Goal: Information Seeking & Learning: Learn about a topic

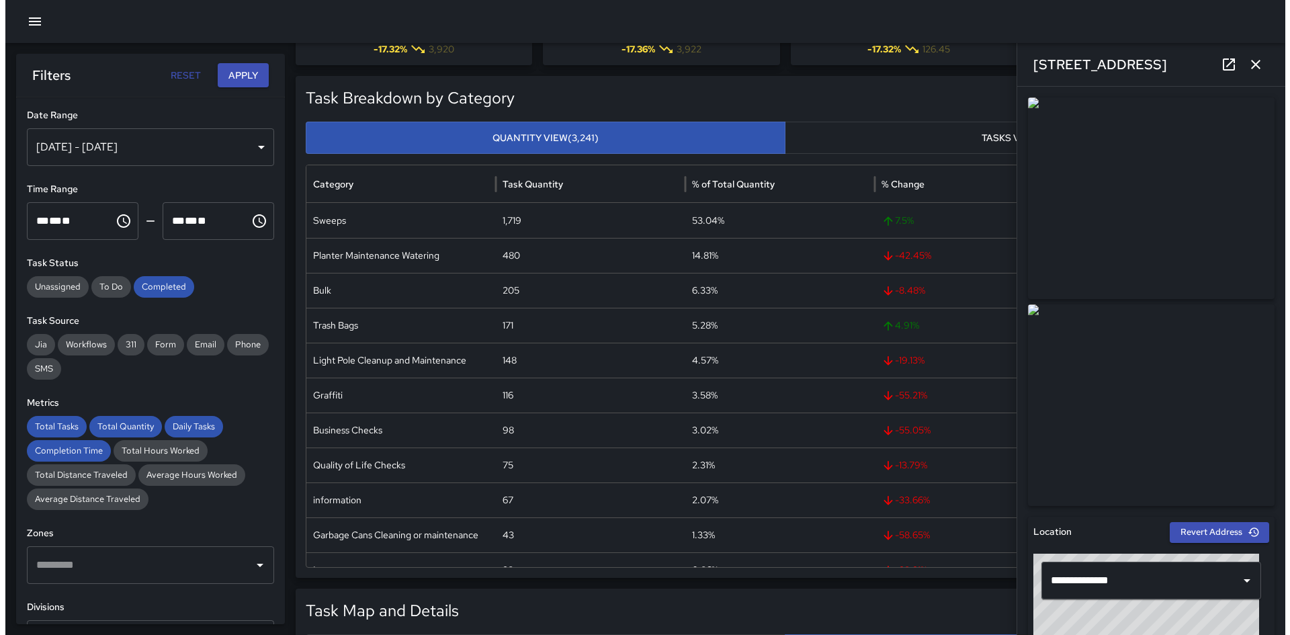
scroll to position [201, 0]
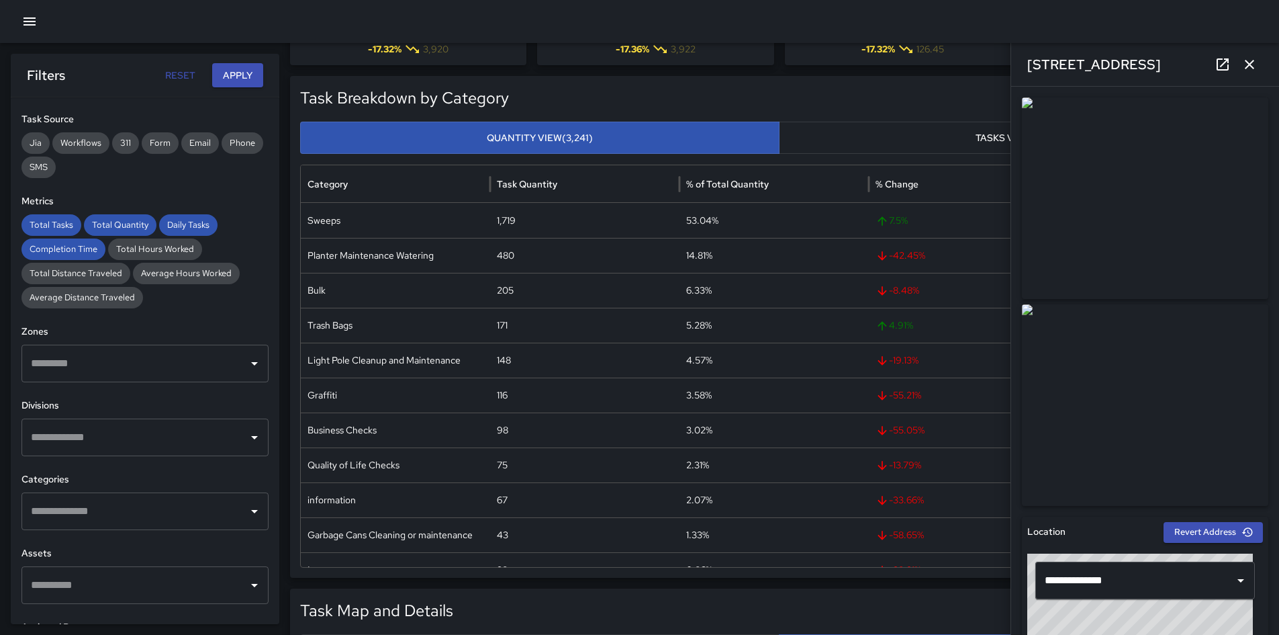
click at [16, 9] on div at bounding box center [639, 21] width 1279 height 43
click at [20, 28] on button "button" at bounding box center [29, 21] width 27 height 27
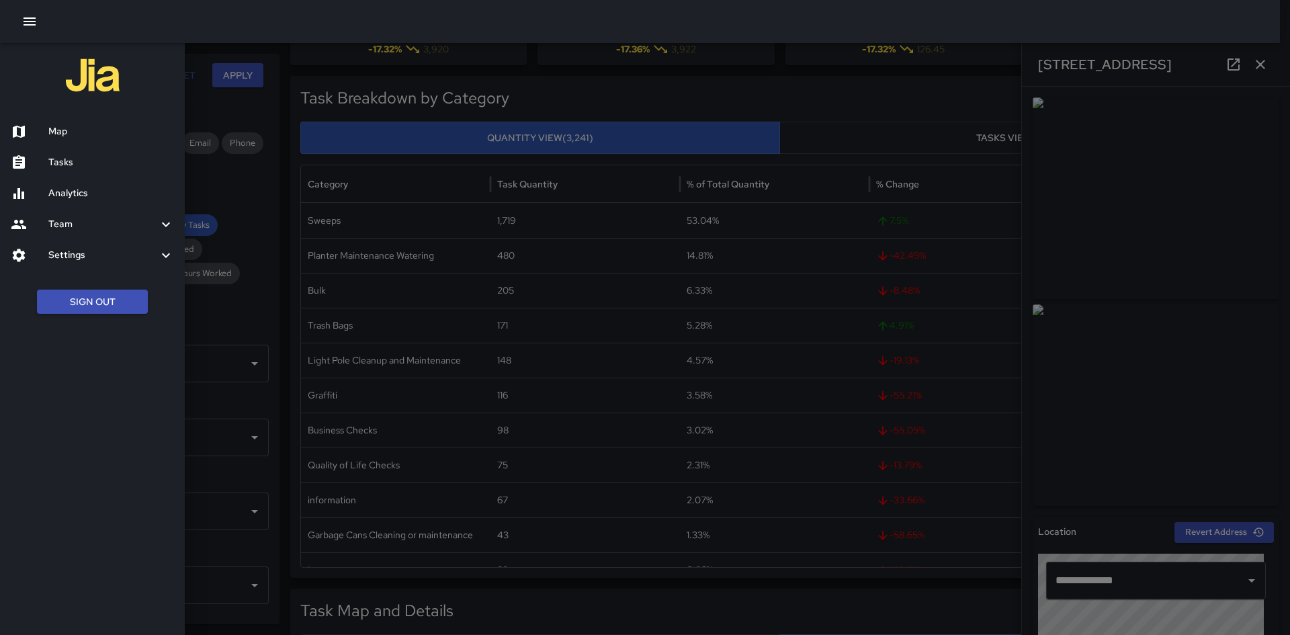
click at [130, 311] on button "Sign Out" at bounding box center [92, 301] width 111 height 25
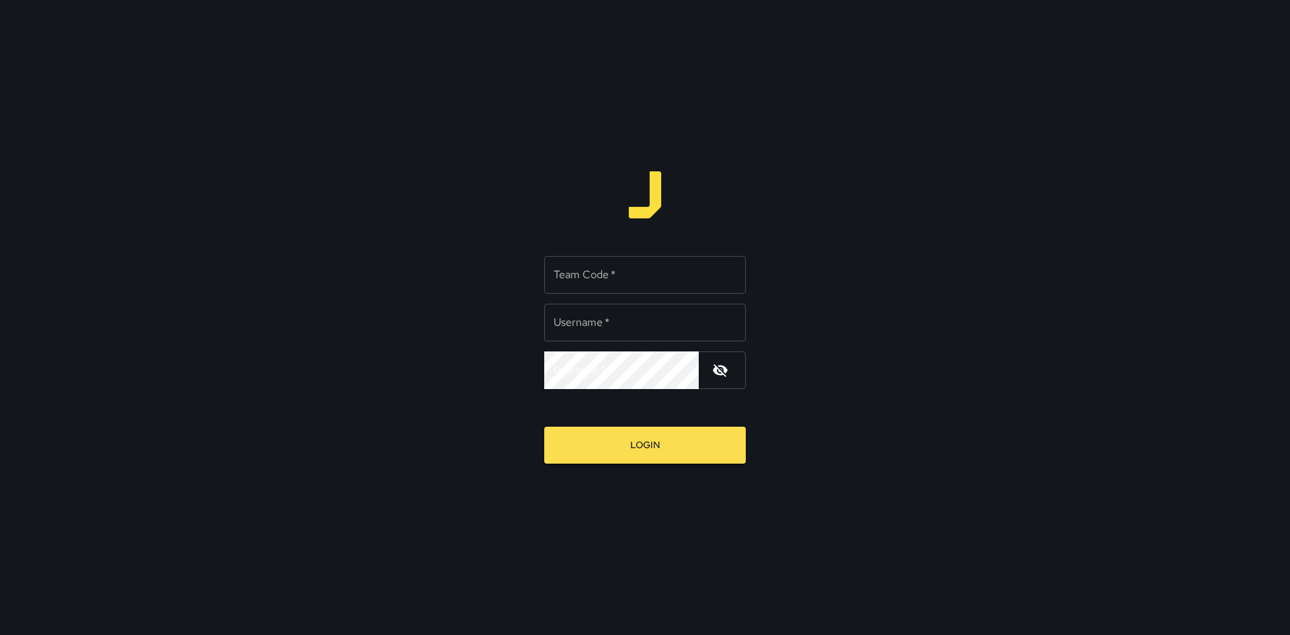
click at [615, 277] on input "Team Code   *" at bounding box center [644, 275] width 201 height 38
type input "**********"
type input "****"
click at [544, 426] on button "Login" at bounding box center [644, 444] width 201 height 37
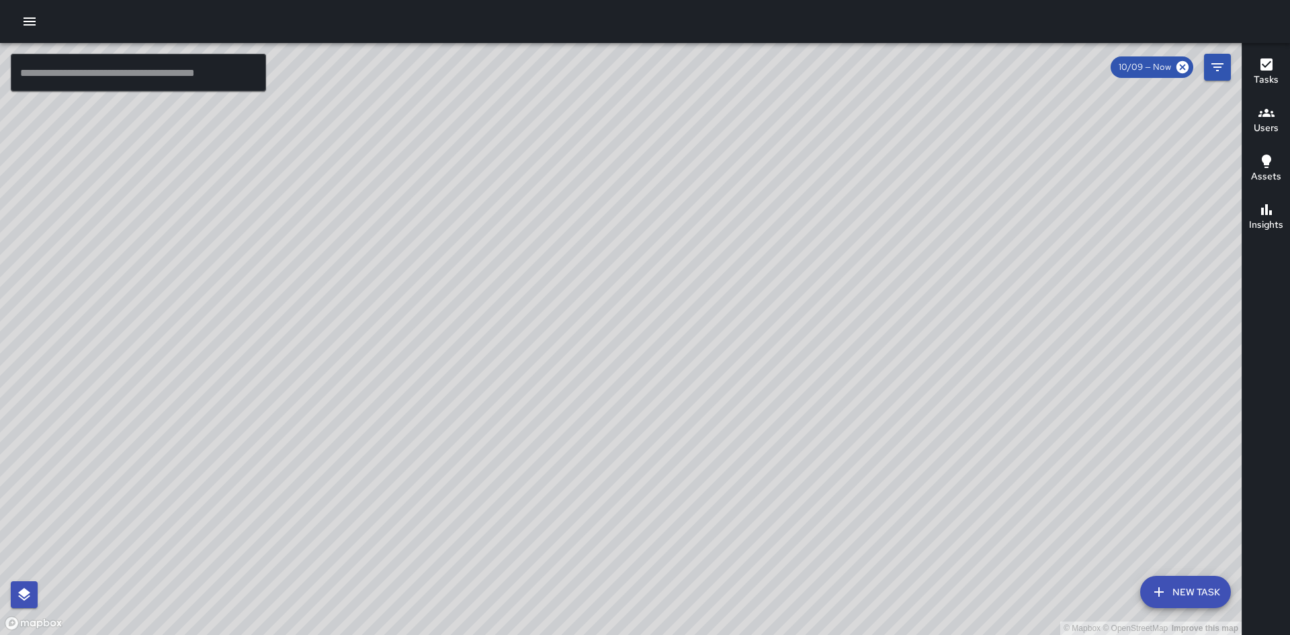
drag, startPoint x: 24, startPoint y: 24, endPoint x: 29, endPoint y: 37, distance: 13.6
click at [24, 24] on icon "button" at bounding box center [30, 21] width 12 height 8
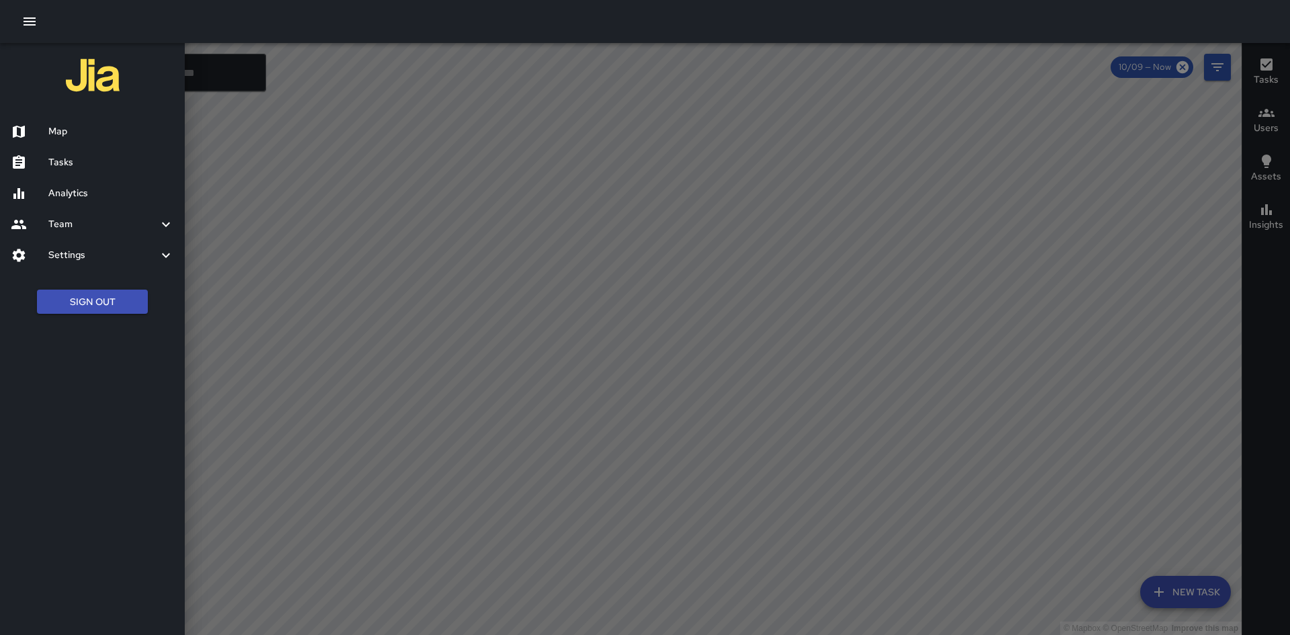
click at [78, 195] on h6 "Analytics" at bounding box center [111, 193] width 126 height 15
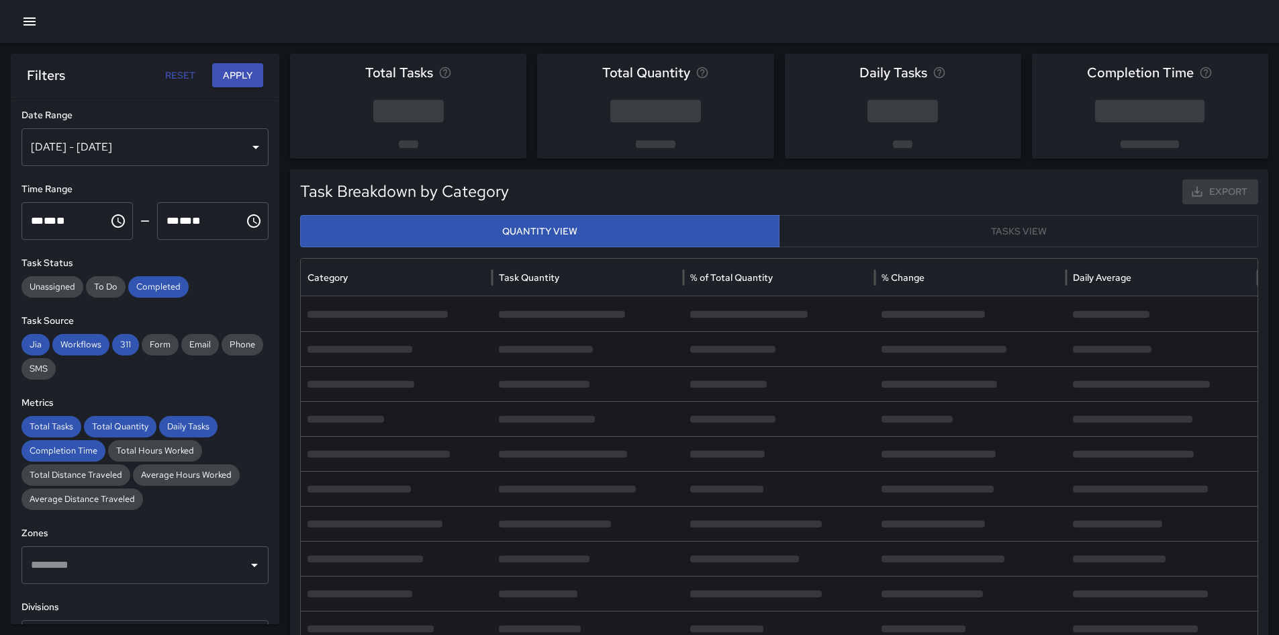
click at [220, 145] on div "Oct 03, 2025 - Oct 09, 2025" at bounding box center [144, 147] width 247 height 38
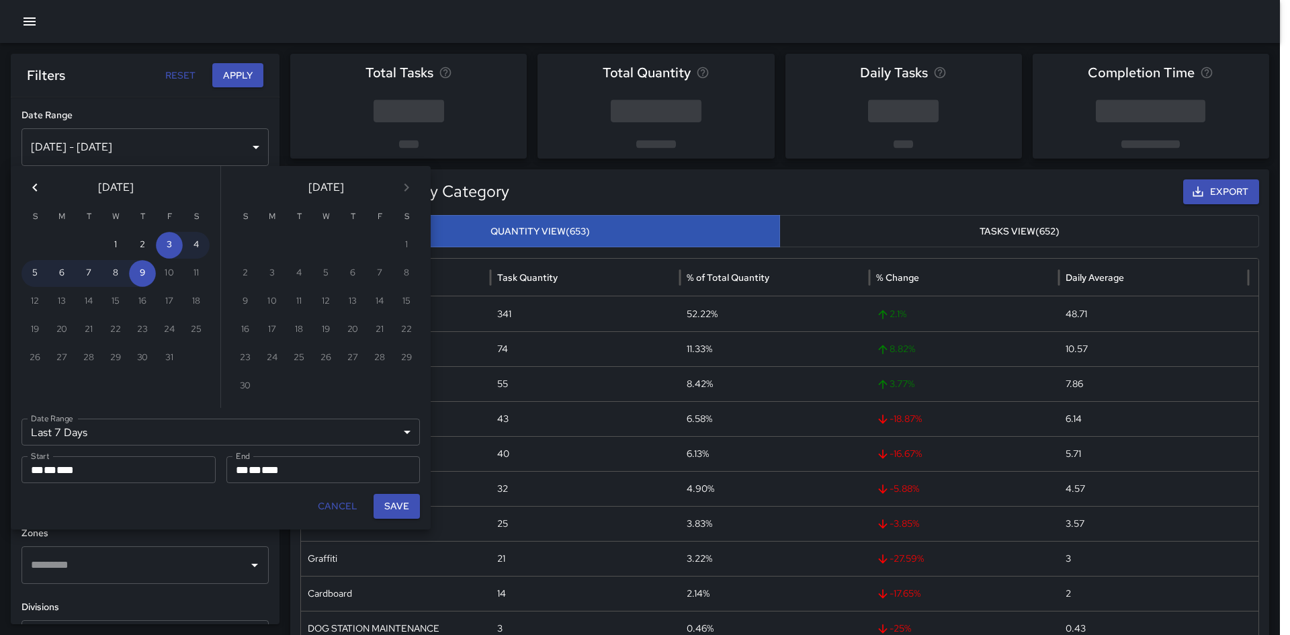
click at [242, 441] on div "Last 7 Days ****** Date Range" at bounding box center [220, 431] width 398 height 27
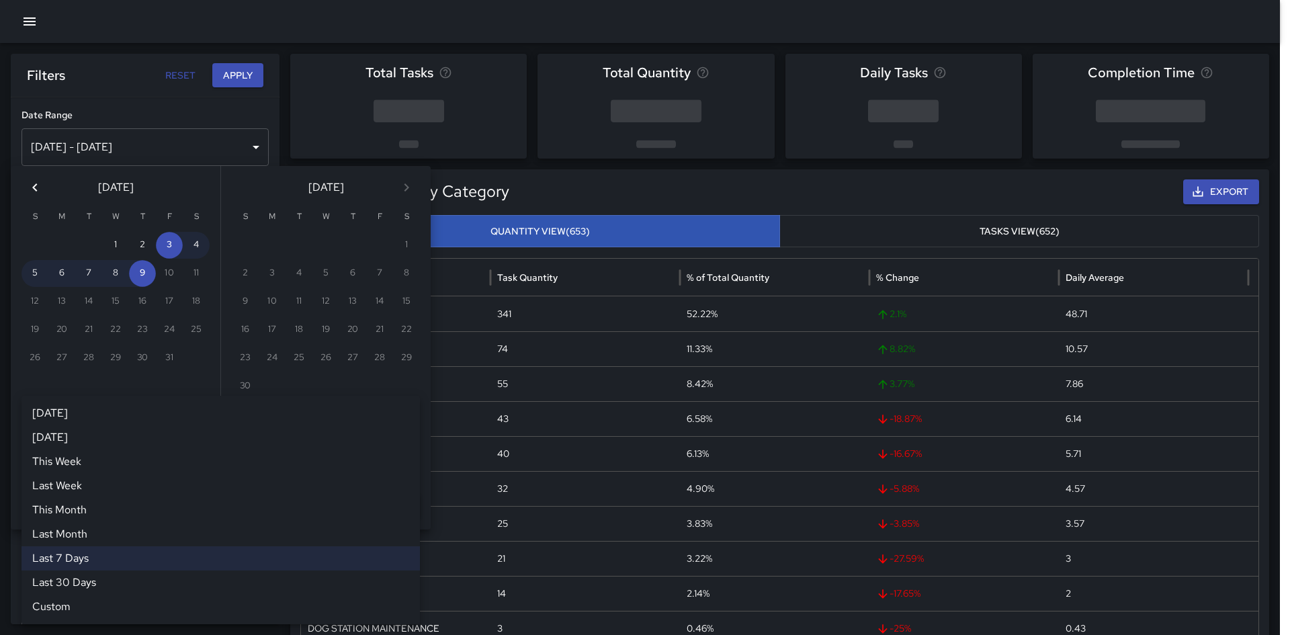
click at [238, 431] on li "Yesterday" at bounding box center [220, 437] width 398 height 24
type input "*********"
type input "**********"
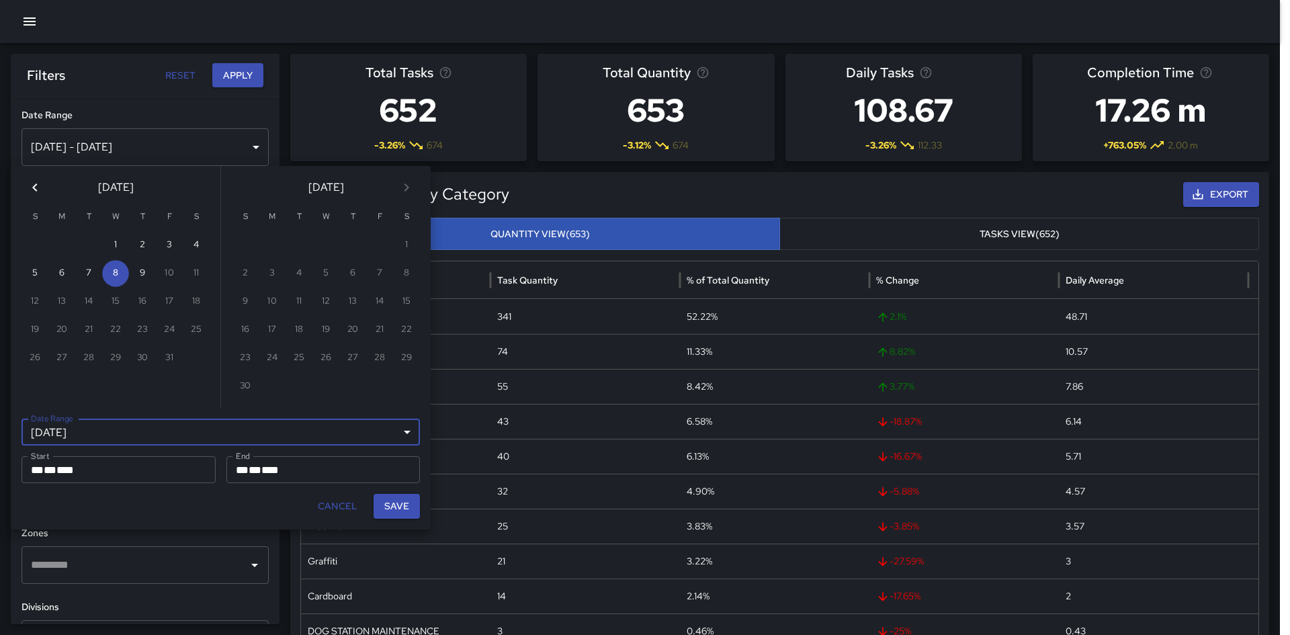
click at [233, 439] on div "Yesterday ********* Today Yesterday This Week Last Week This Month Last Month L…" at bounding box center [220, 431] width 398 height 27
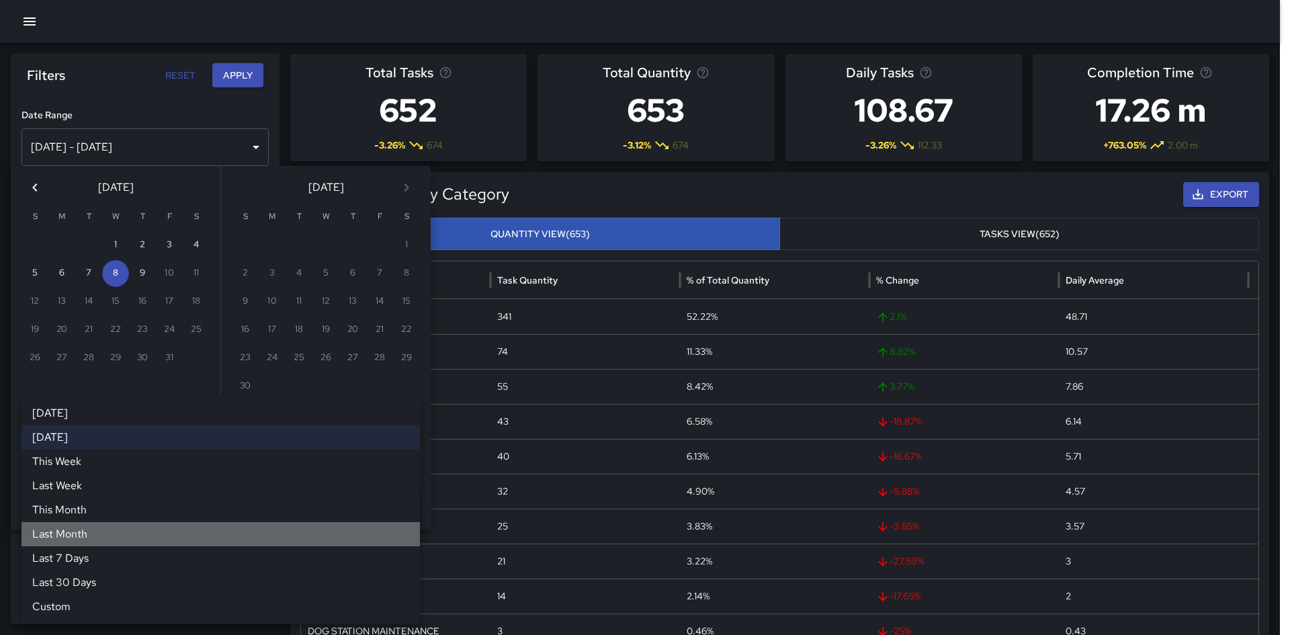
click at [167, 533] on li "Last Month" at bounding box center [220, 534] width 398 height 24
type input "**********"
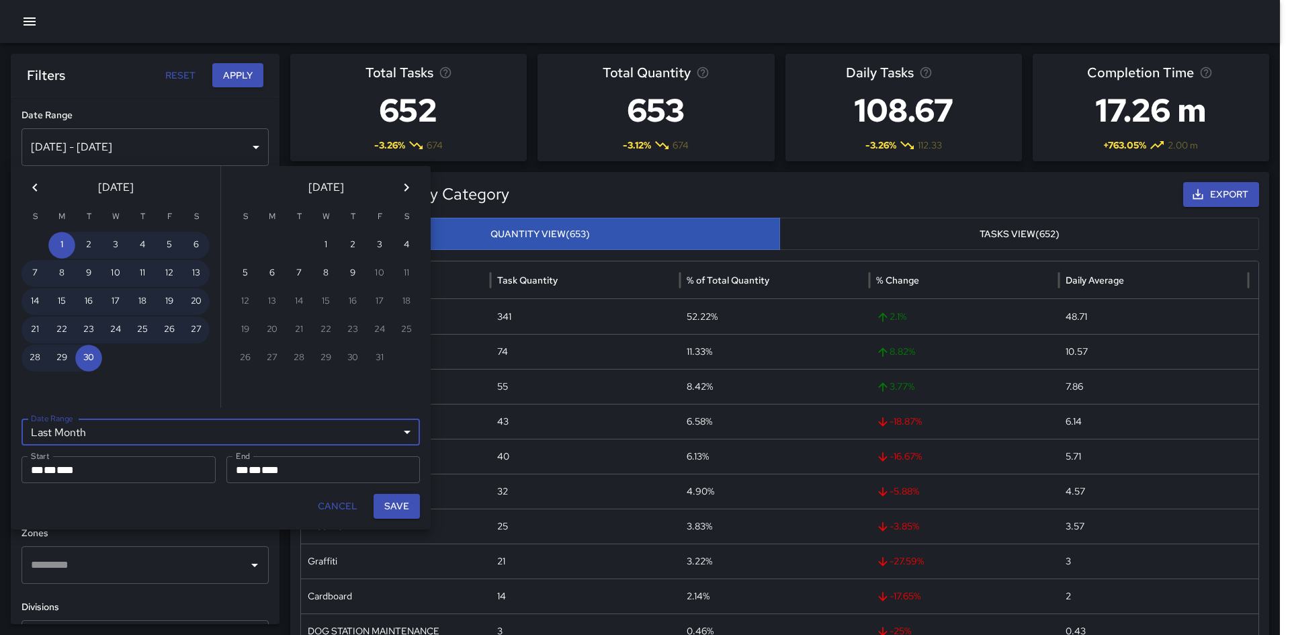
click at [388, 509] on button "Save" at bounding box center [396, 506] width 46 height 25
type input "**********"
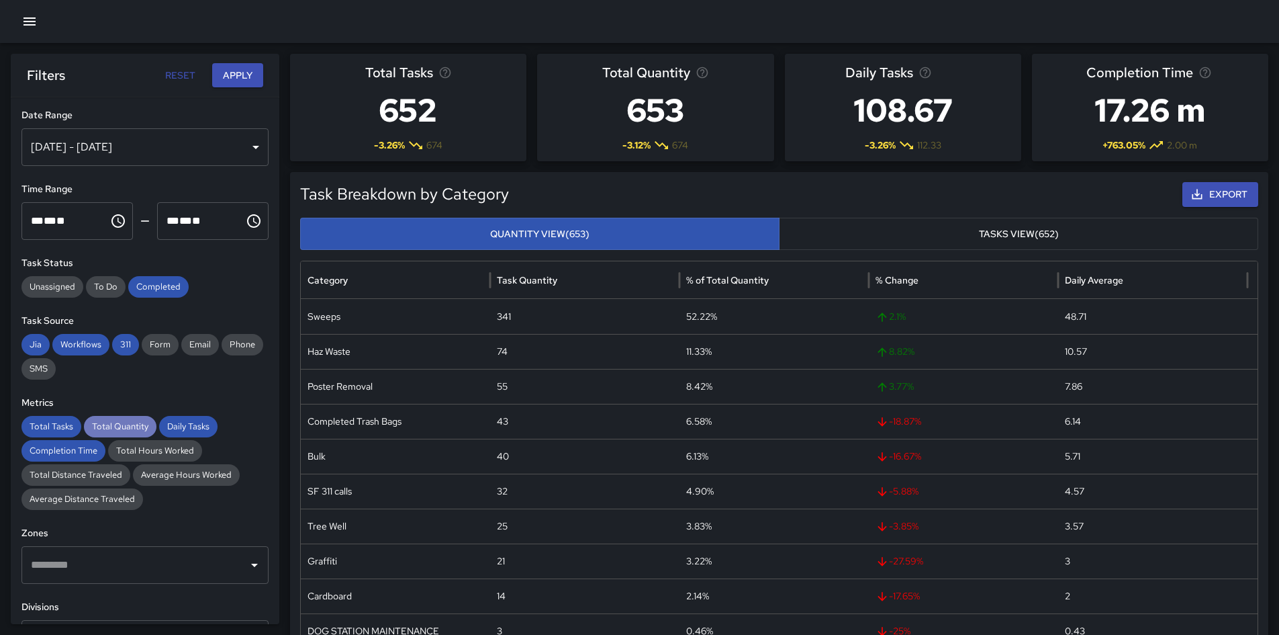
drag, startPoint x: 120, startPoint y: 423, endPoint x: 102, endPoint y: 422, distance: 18.1
click at [119, 424] on span "Total Quantity" at bounding box center [120, 426] width 73 height 13
drag, startPoint x: 59, startPoint y: 422, endPoint x: 146, endPoint y: 425, distance: 86.7
click at [59, 423] on span "Total Tasks" at bounding box center [51, 426] width 60 height 13
click at [177, 424] on span "Daily Tasks" at bounding box center [188, 426] width 58 height 13
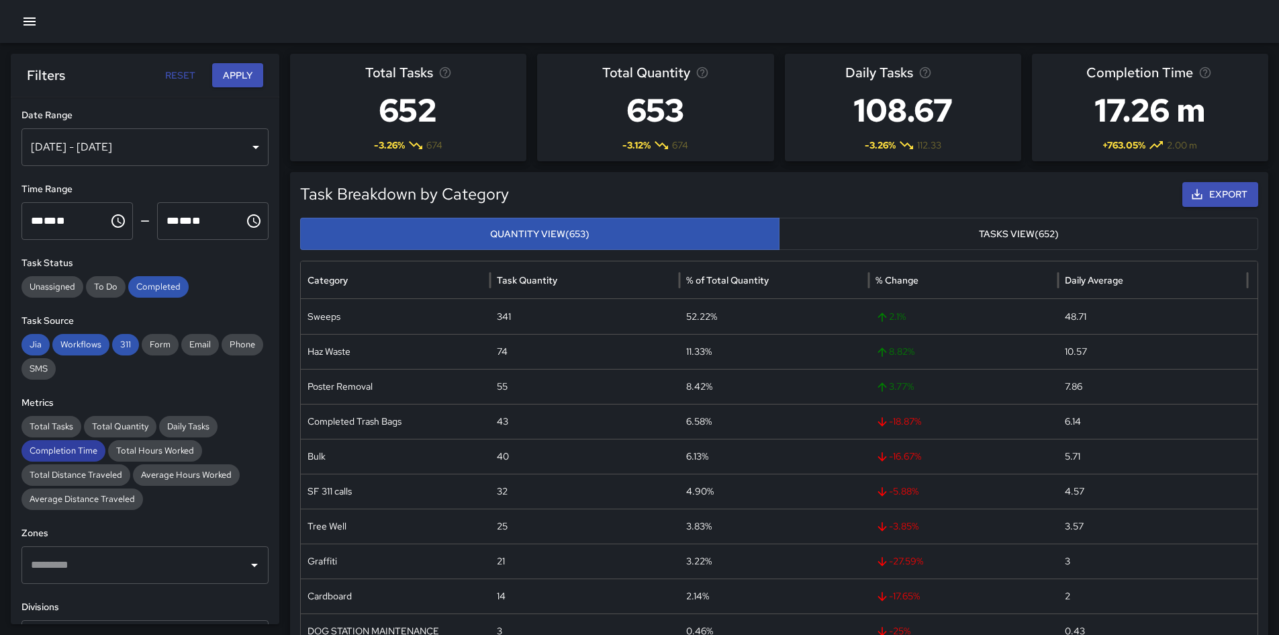
click at [72, 456] on span "Completion Time" at bounding box center [63, 450] width 84 height 13
click at [236, 70] on button "Apply" at bounding box center [237, 75] width 51 height 25
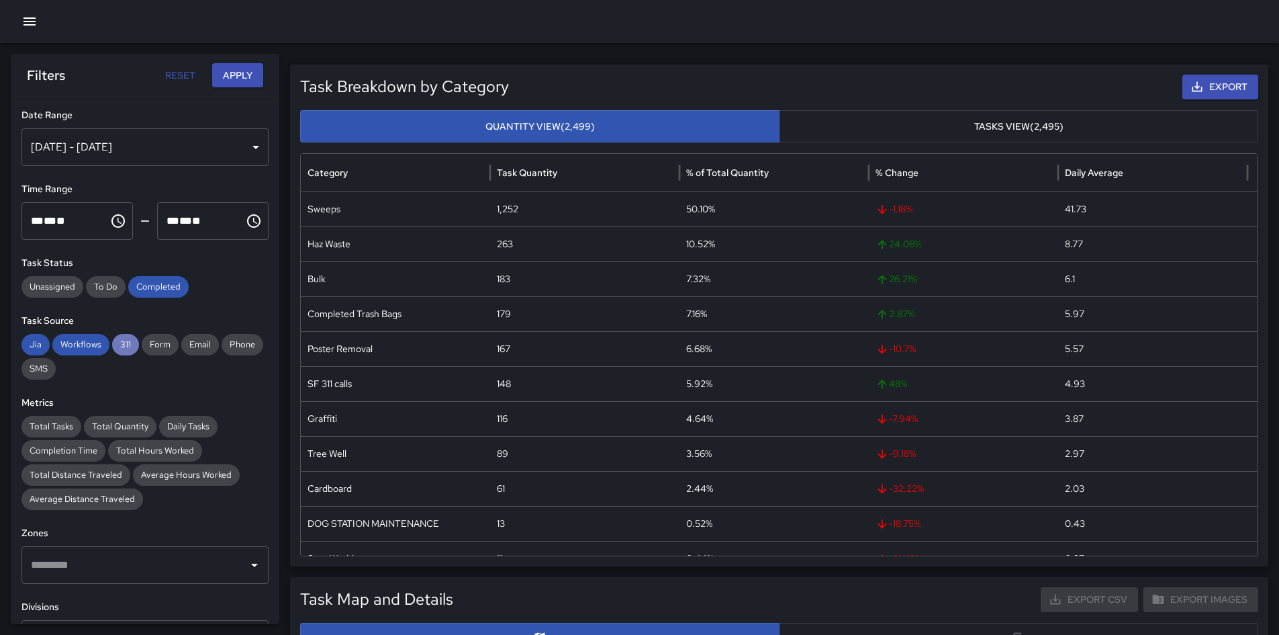
click at [119, 345] on span "311" at bounding box center [125, 344] width 27 height 13
drag, startPoint x: 87, startPoint y: 342, endPoint x: 50, endPoint y: 342, distance: 36.9
click at [87, 342] on span "Workflows" at bounding box center [80, 344] width 57 height 13
click at [39, 345] on span "Jia" at bounding box center [35, 344] width 28 height 13
click at [203, 423] on span "Daily Tasks" at bounding box center [188, 426] width 58 height 13
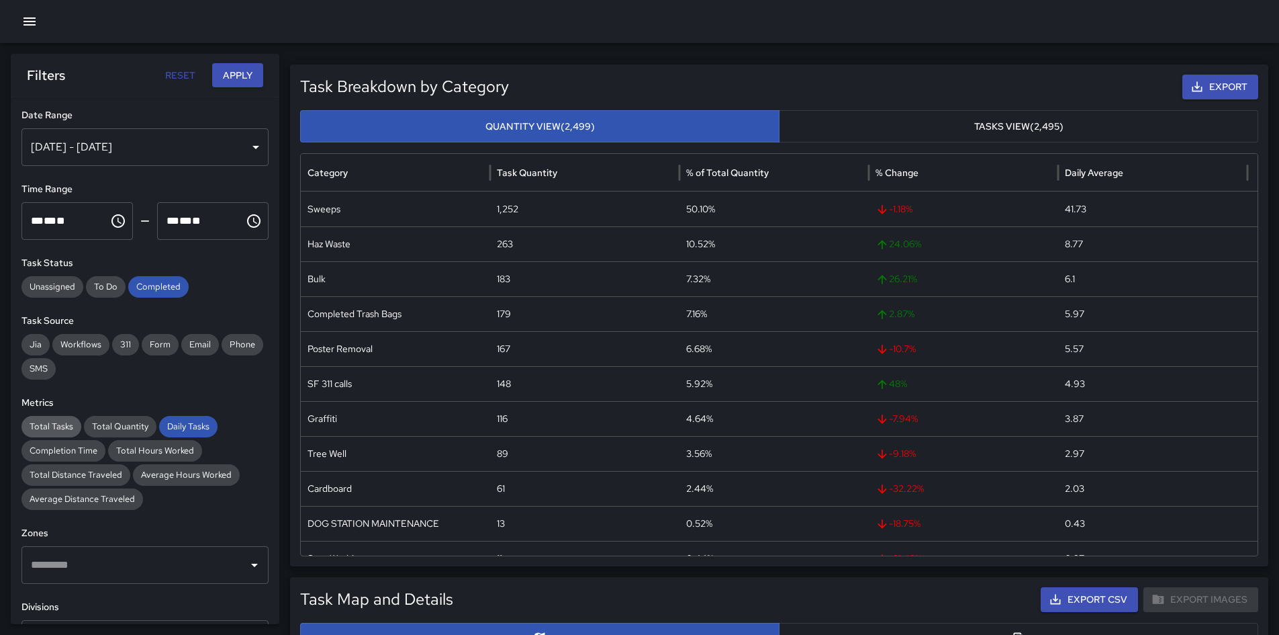
drag, startPoint x: 130, startPoint y: 422, endPoint x: 80, endPoint y: 424, distance: 49.8
click at [128, 422] on span "Total Quantity" at bounding box center [120, 426] width 73 height 13
click at [54, 424] on span "Total Tasks" at bounding box center [51, 426] width 60 height 13
drag, startPoint x: 68, startPoint y: 451, endPoint x: 93, endPoint y: 428, distance: 34.2
click at [68, 452] on span "Completion Time" at bounding box center [63, 450] width 84 height 13
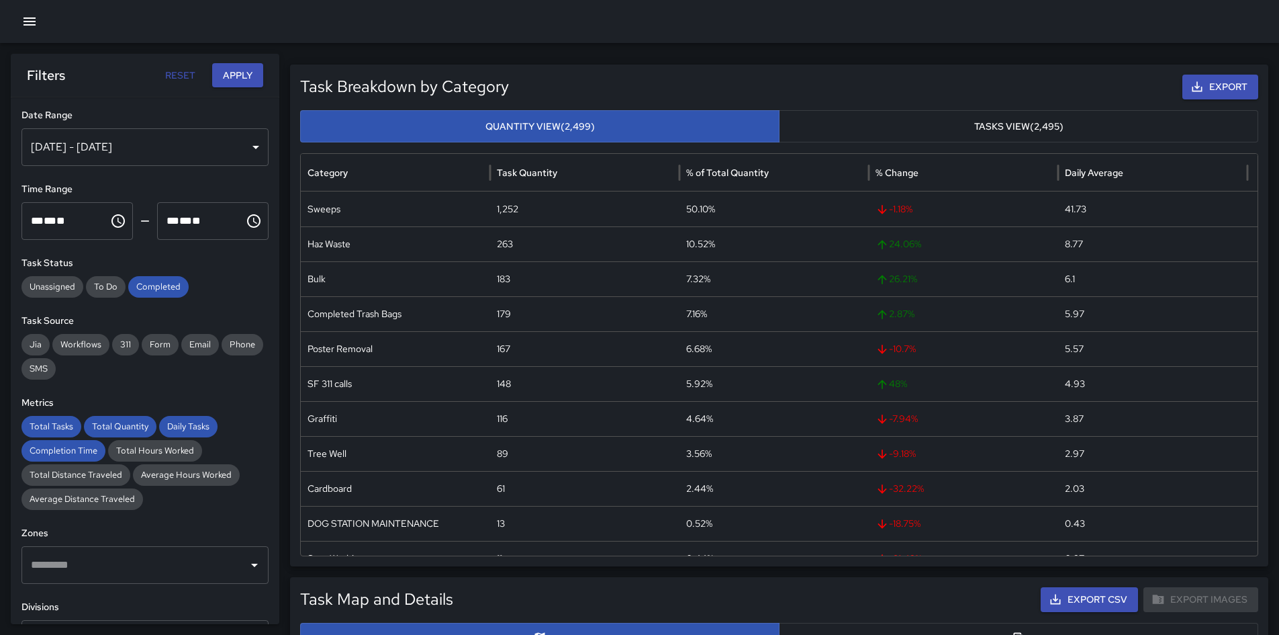
click at [242, 71] on button "Apply" at bounding box center [237, 75] width 51 height 25
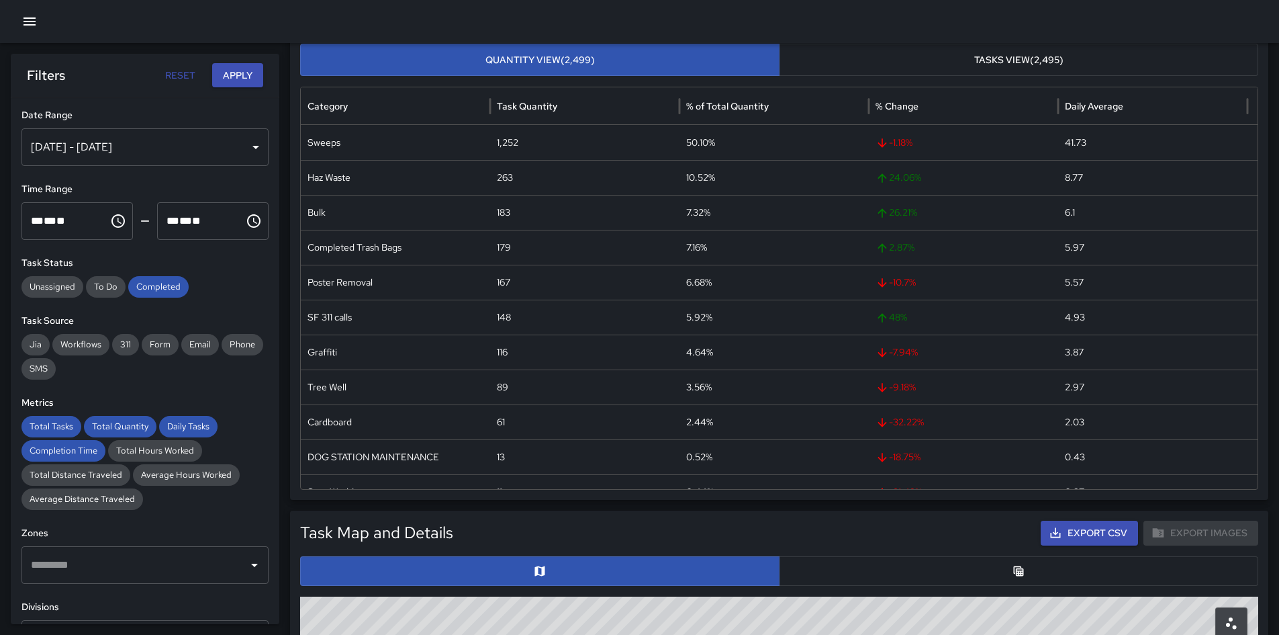
scroll to position [216, 0]
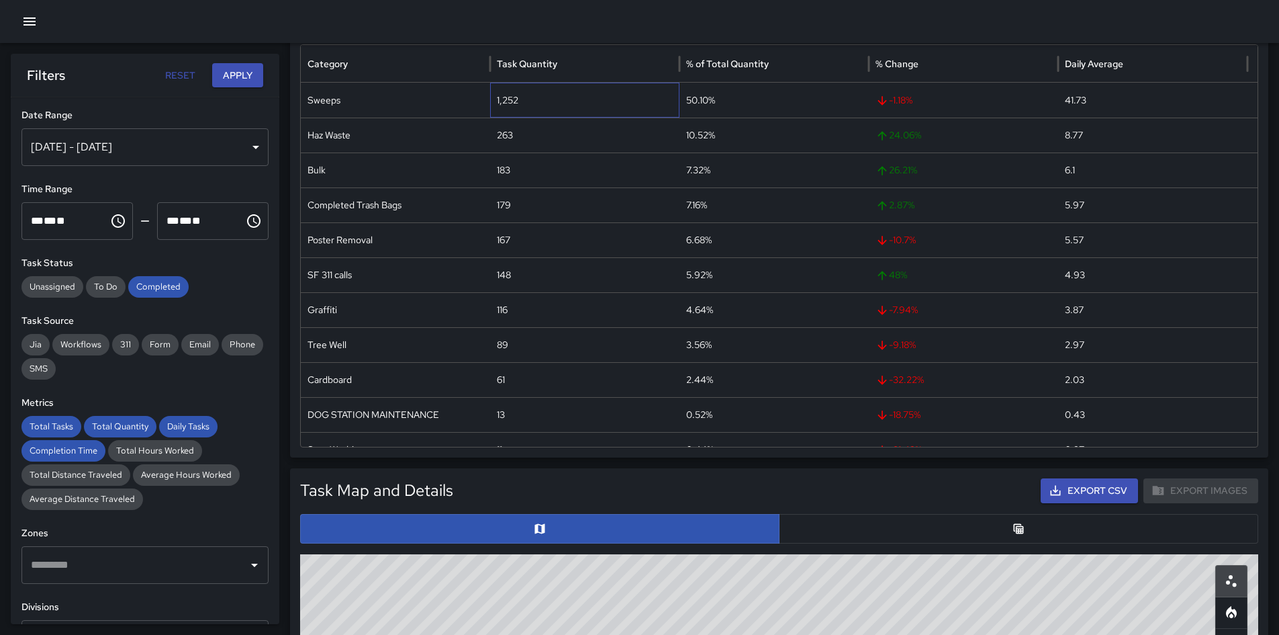
click at [508, 98] on div "1,252" at bounding box center [584, 100] width 189 height 35
copy div "1,252"
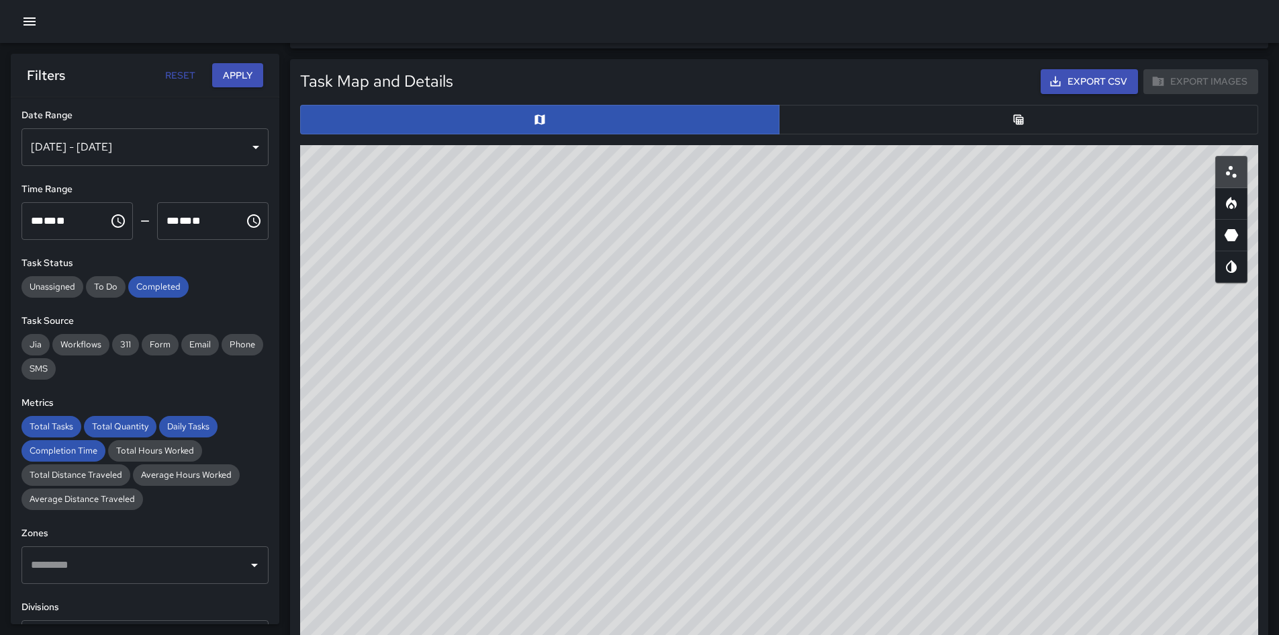
scroll to position [619, 0]
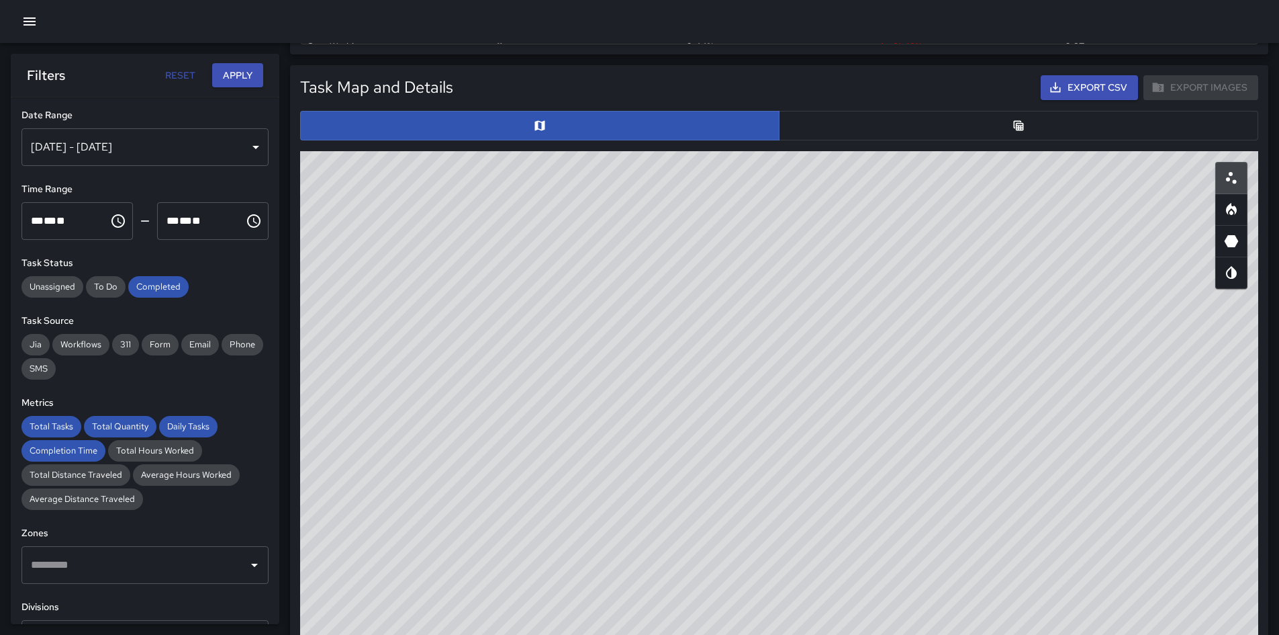
click at [862, 144] on div "Task Map and Details Export CSV Export Images ID Address 3e8f42b0 2015 Alemany …" at bounding box center [779, 381] width 958 height 613
click at [1114, 122] on button "button" at bounding box center [1019, 126] width 480 height 30
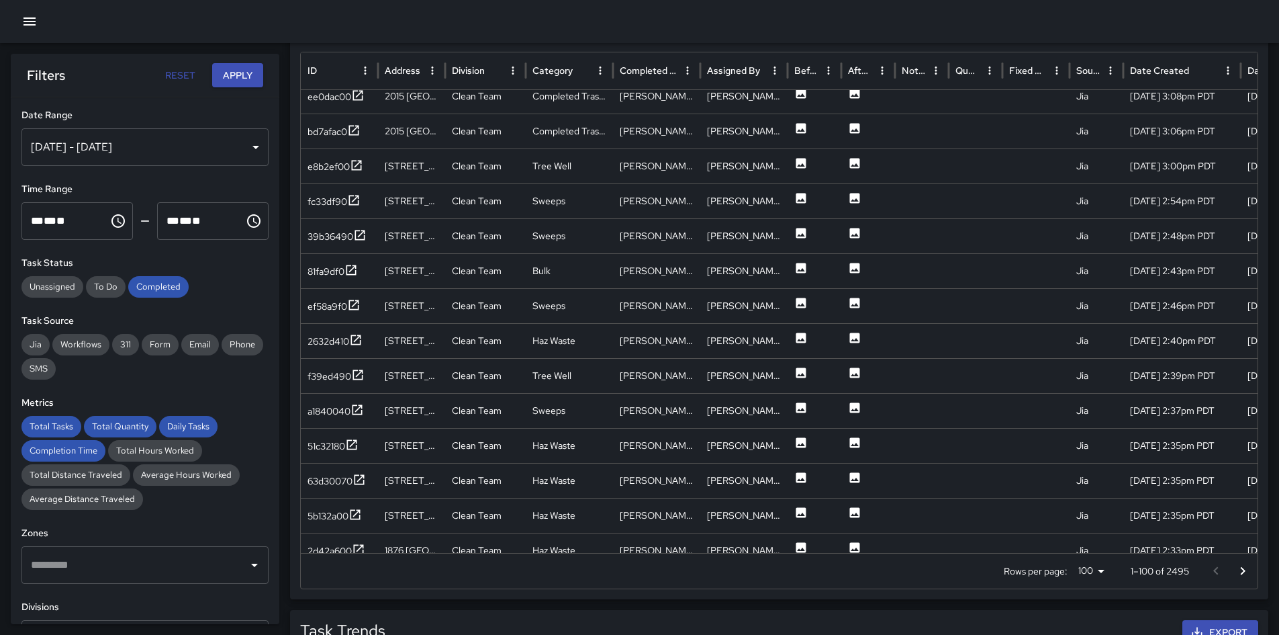
scroll to position [62, 0]
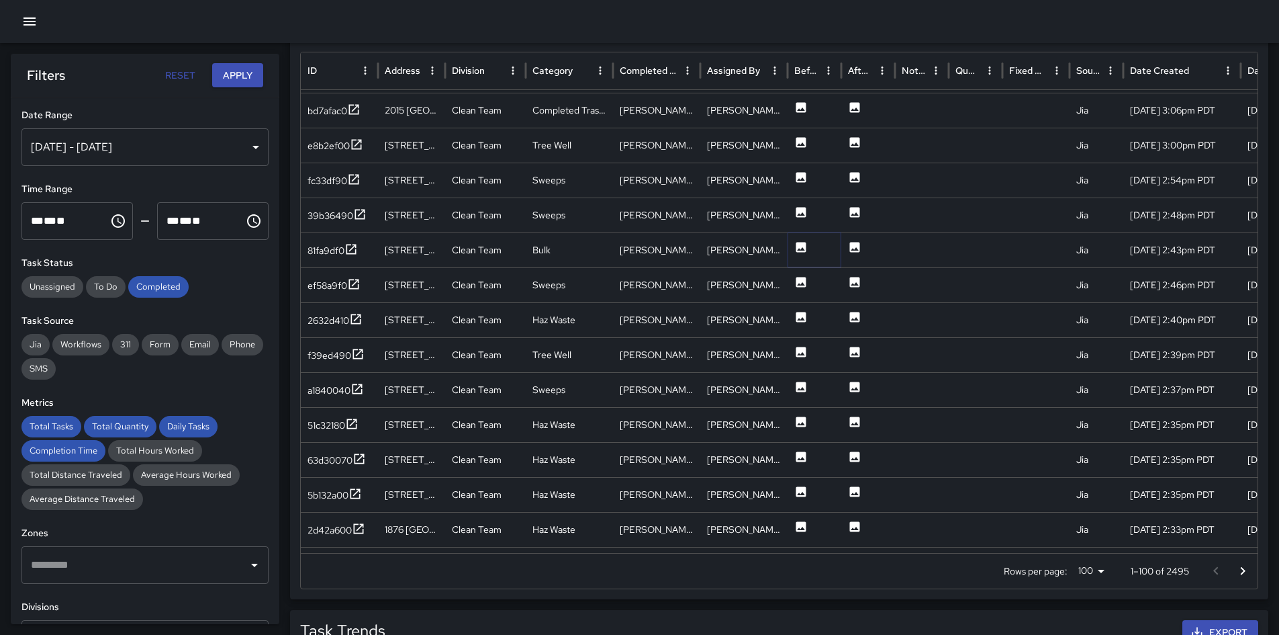
click at [805, 253] on icon at bounding box center [801, 246] width 13 height 13
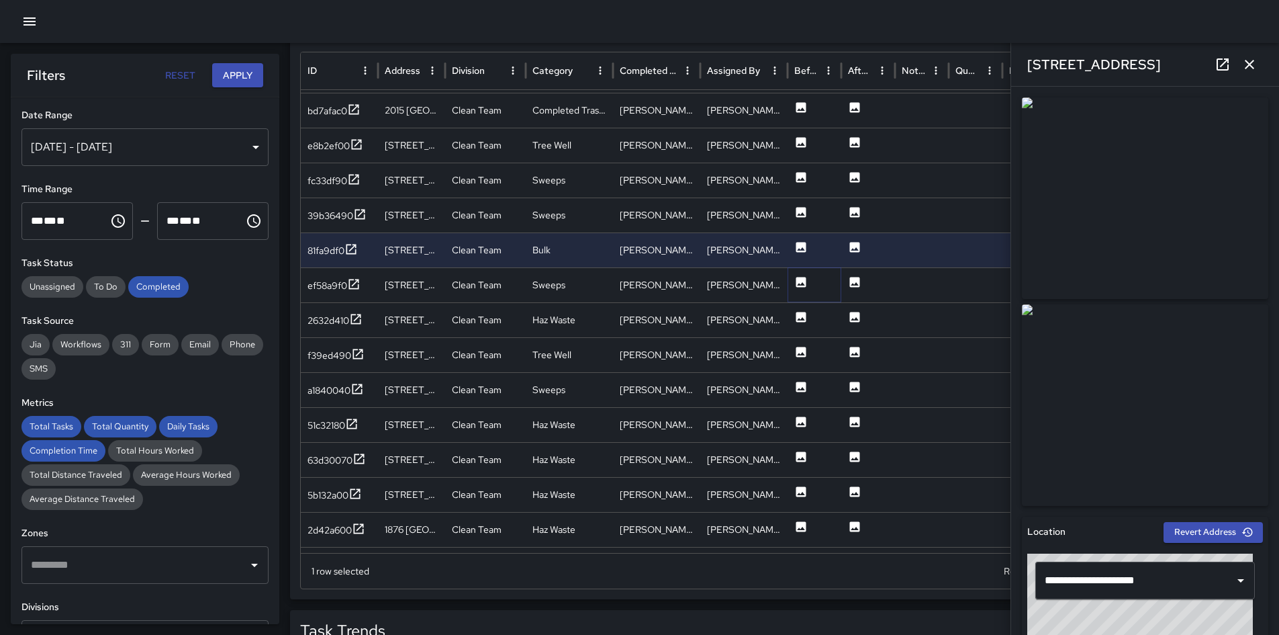
click at [805, 281] on icon at bounding box center [802, 282] width 10 height 10
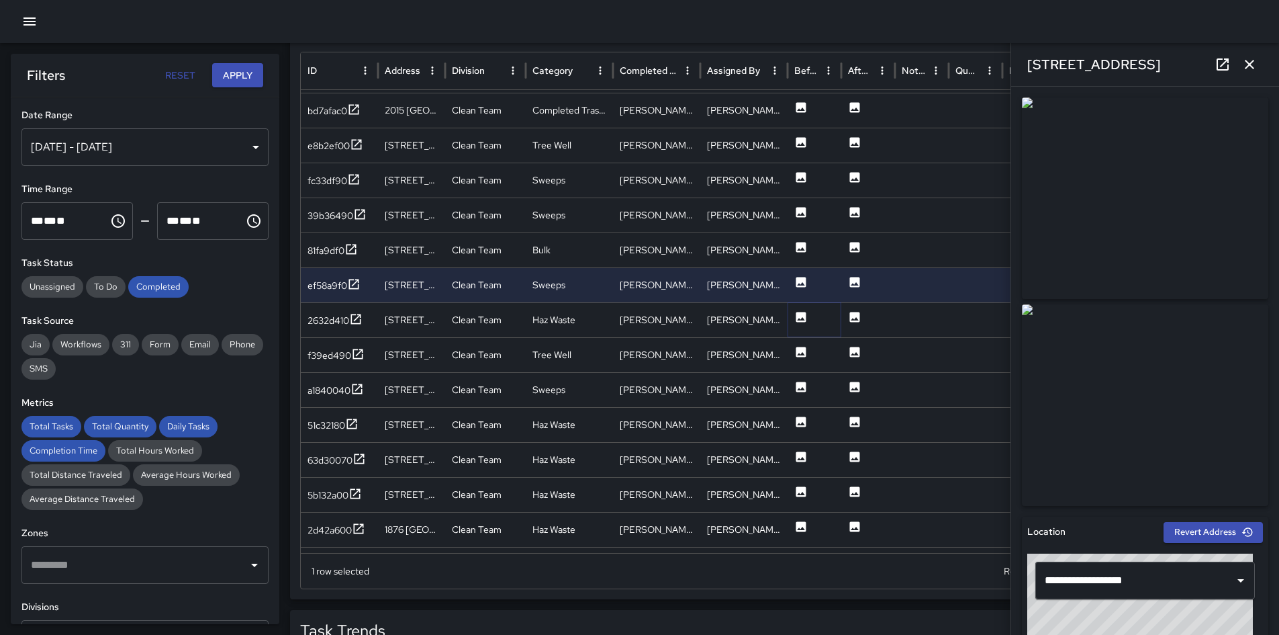
click at [797, 319] on icon at bounding box center [802, 317] width 10 height 10
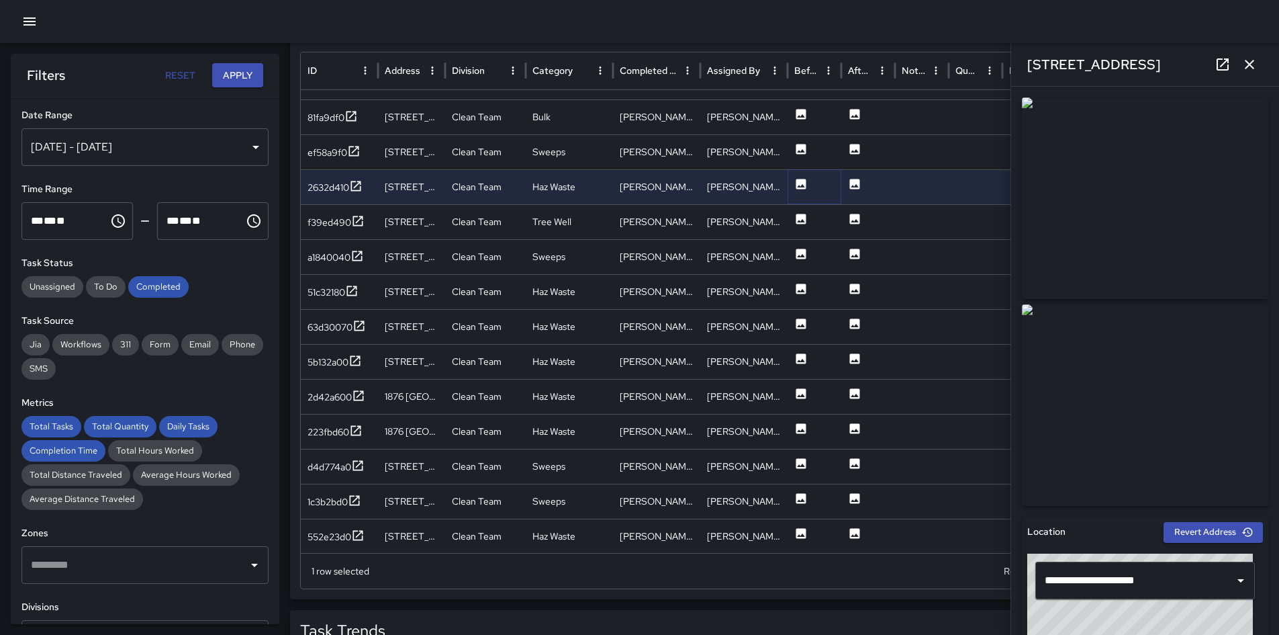
scroll to position [186, 0]
click at [805, 188] on icon at bounding box center [801, 182] width 13 height 13
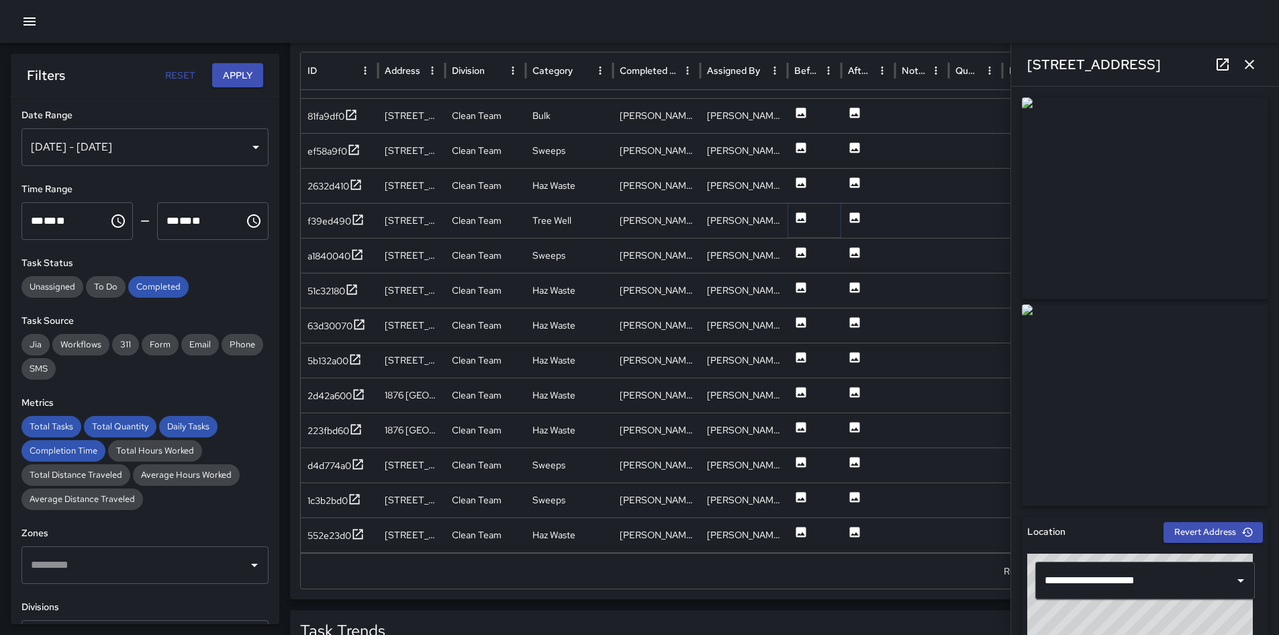
click at [803, 217] on icon at bounding box center [802, 217] width 10 height 10
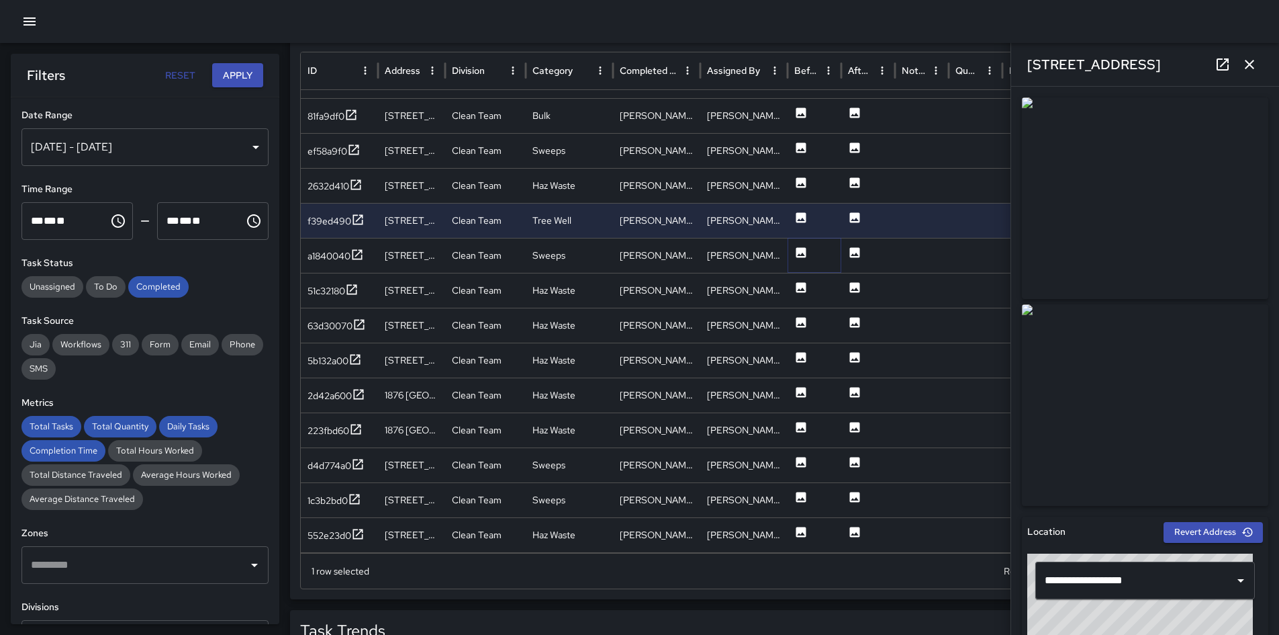
click at [795, 253] on icon at bounding box center [801, 252] width 13 height 13
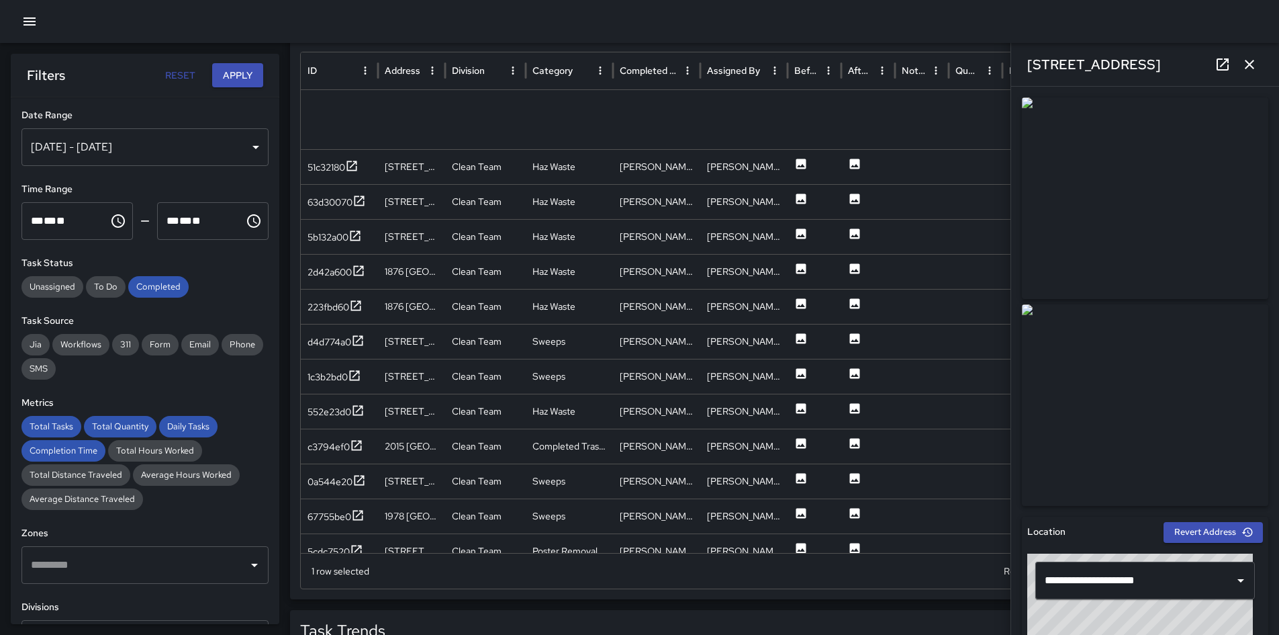
scroll to position [373, 0]
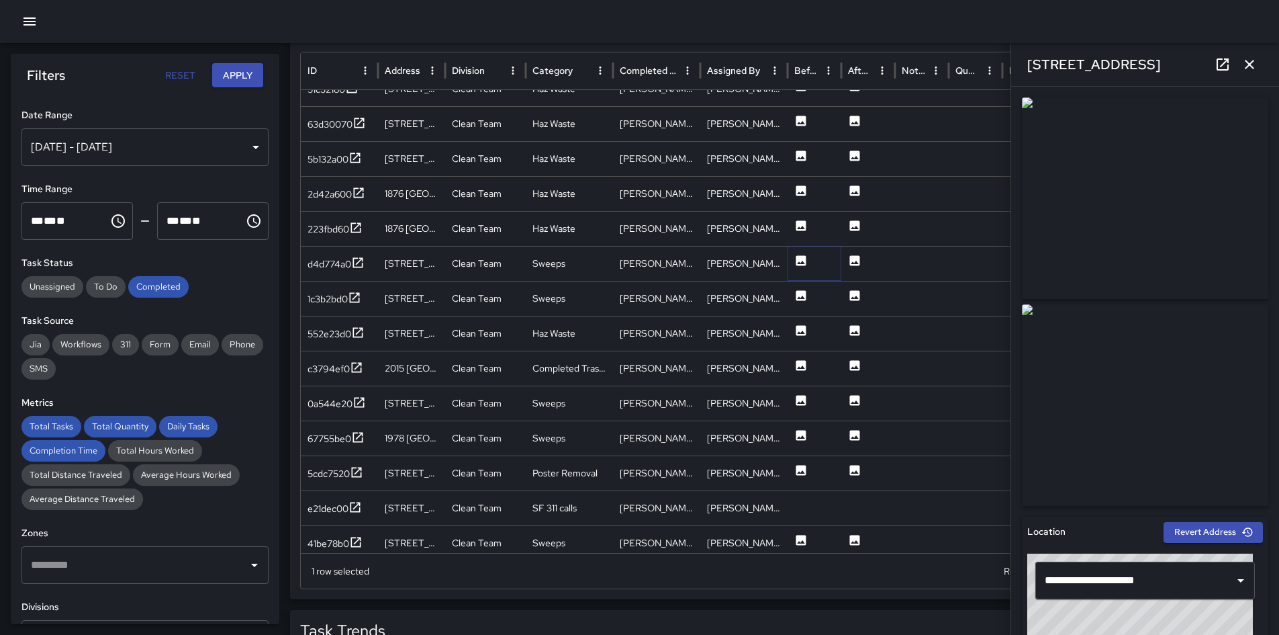
click at [799, 263] on icon at bounding box center [801, 260] width 13 height 13
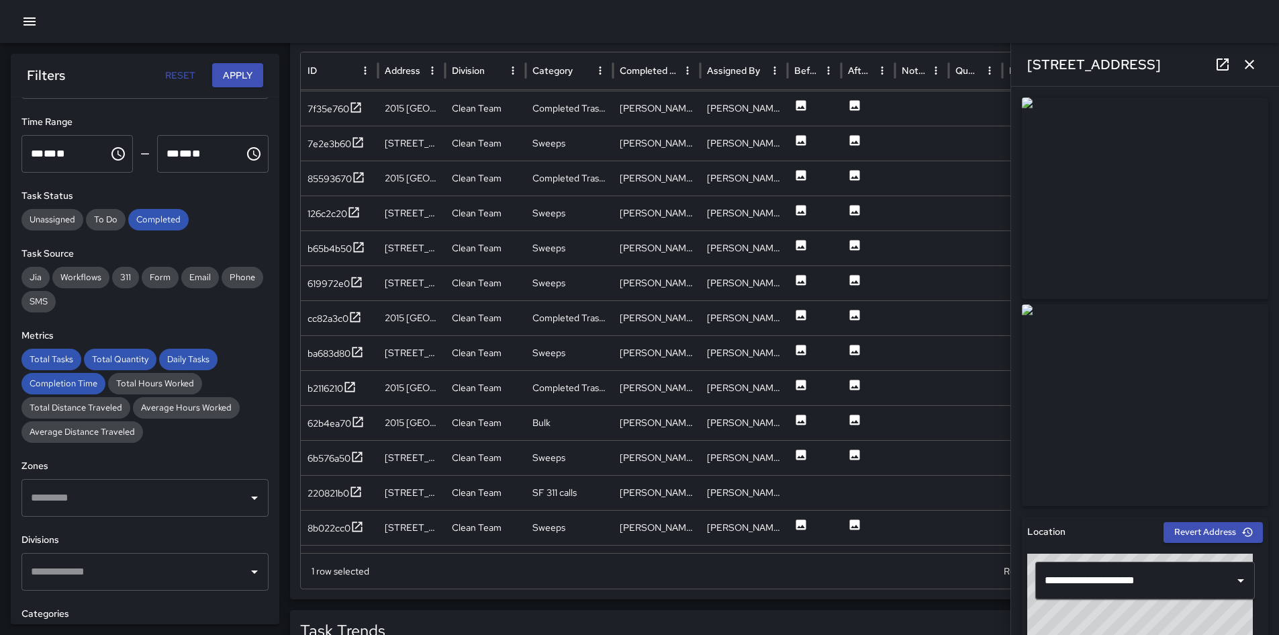
scroll to position [807, 0]
click at [805, 312] on icon at bounding box center [802, 314] width 10 height 10
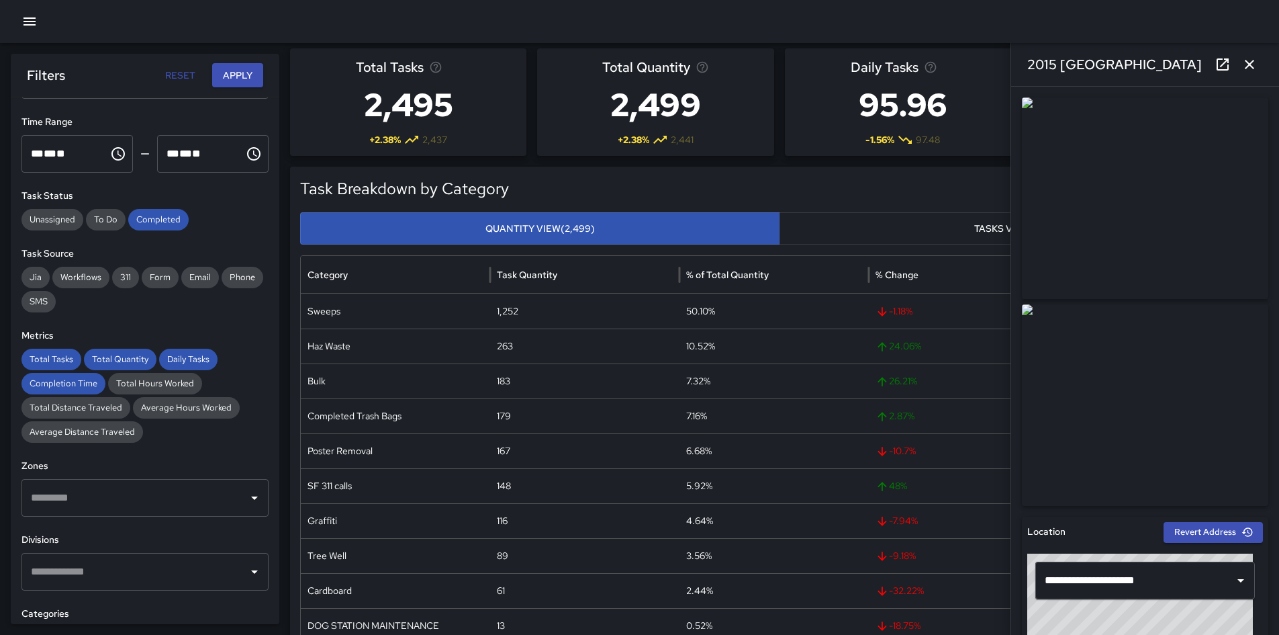
scroll to position [0, 0]
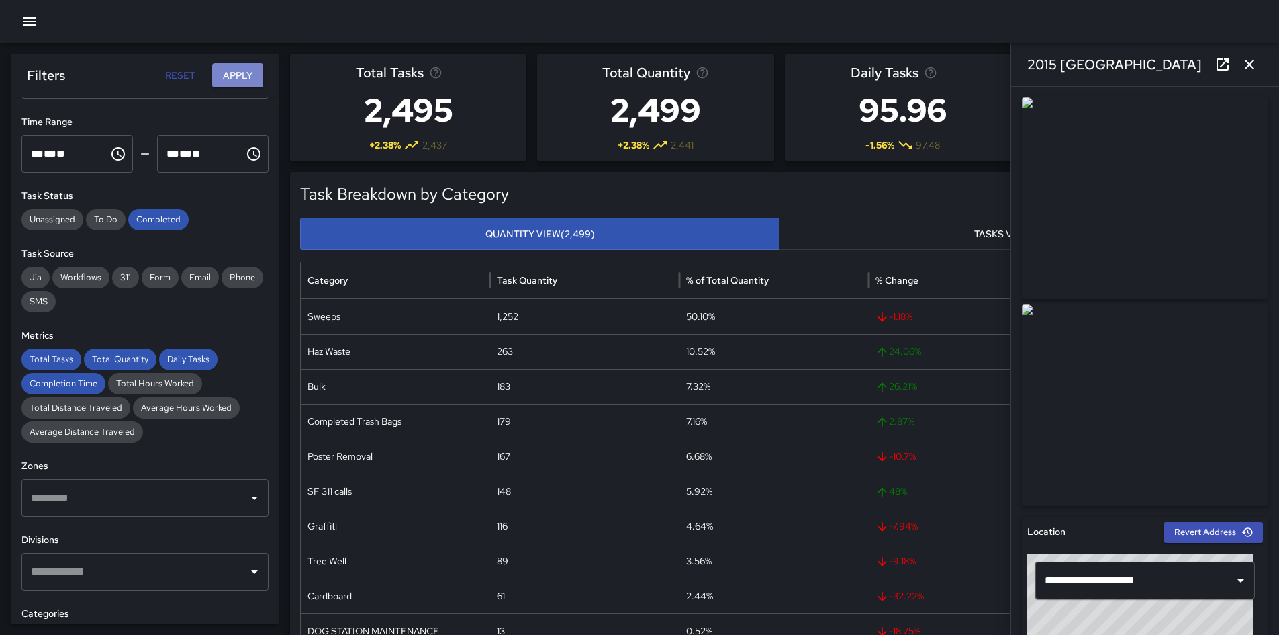
drag, startPoint x: 248, startPoint y: 81, endPoint x: 234, endPoint y: 97, distance: 20.5
click at [248, 81] on button "Apply" at bounding box center [237, 75] width 51 height 25
click at [1253, 78] on div "2015 Alemany Boulevard" at bounding box center [1145, 64] width 268 height 43
click at [1251, 61] on icon "button" at bounding box center [1250, 64] width 16 height 16
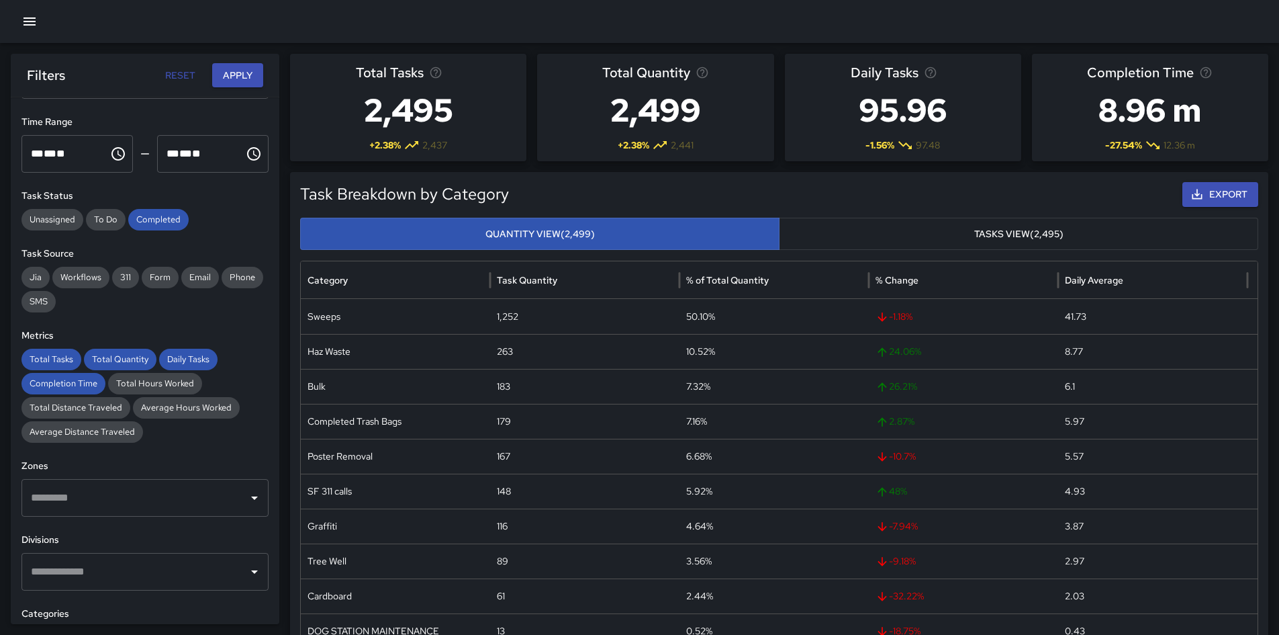
click at [1203, 201] on button "Export" at bounding box center [1221, 194] width 76 height 25
click at [512, 317] on div "1,252" at bounding box center [584, 316] width 189 height 35
copy div "1,252"
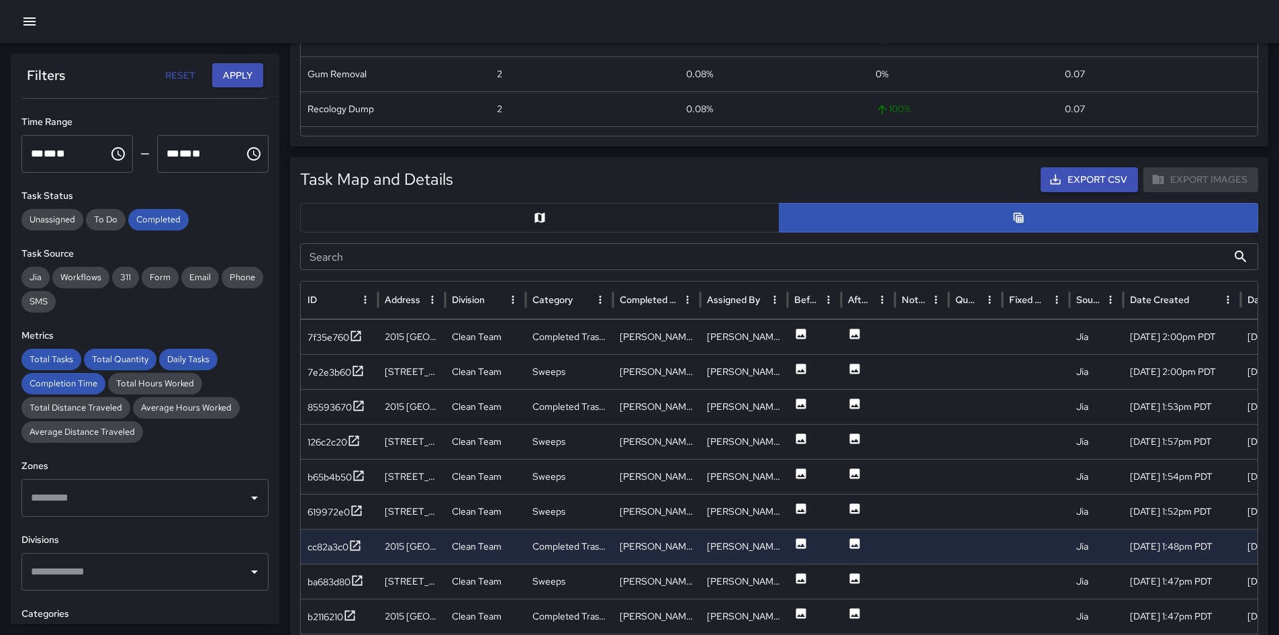
scroll to position [537, 0]
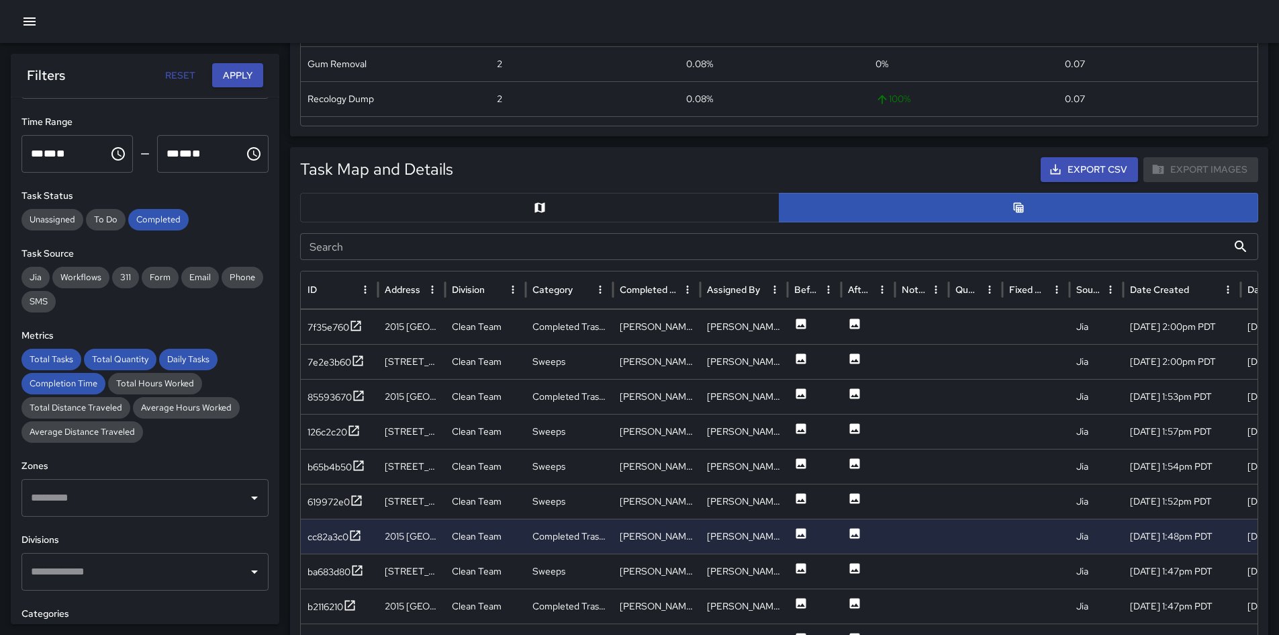
click at [480, 217] on button "button" at bounding box center [540, 208] width 480 height 30
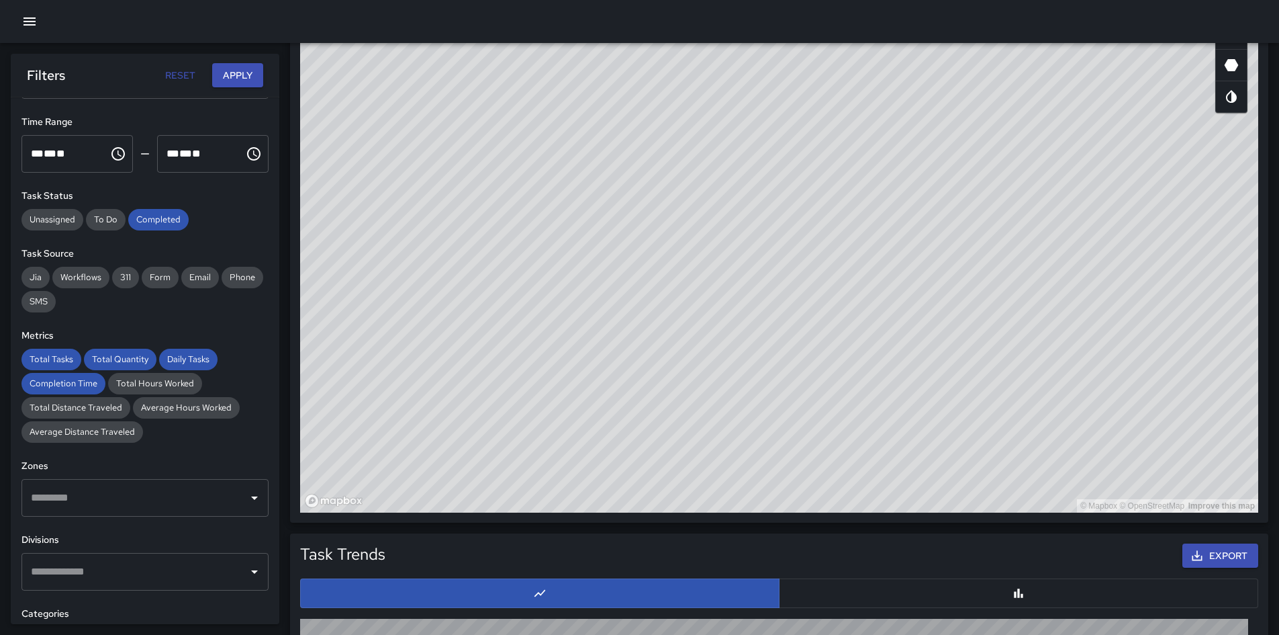
scroll to position [798, 0]
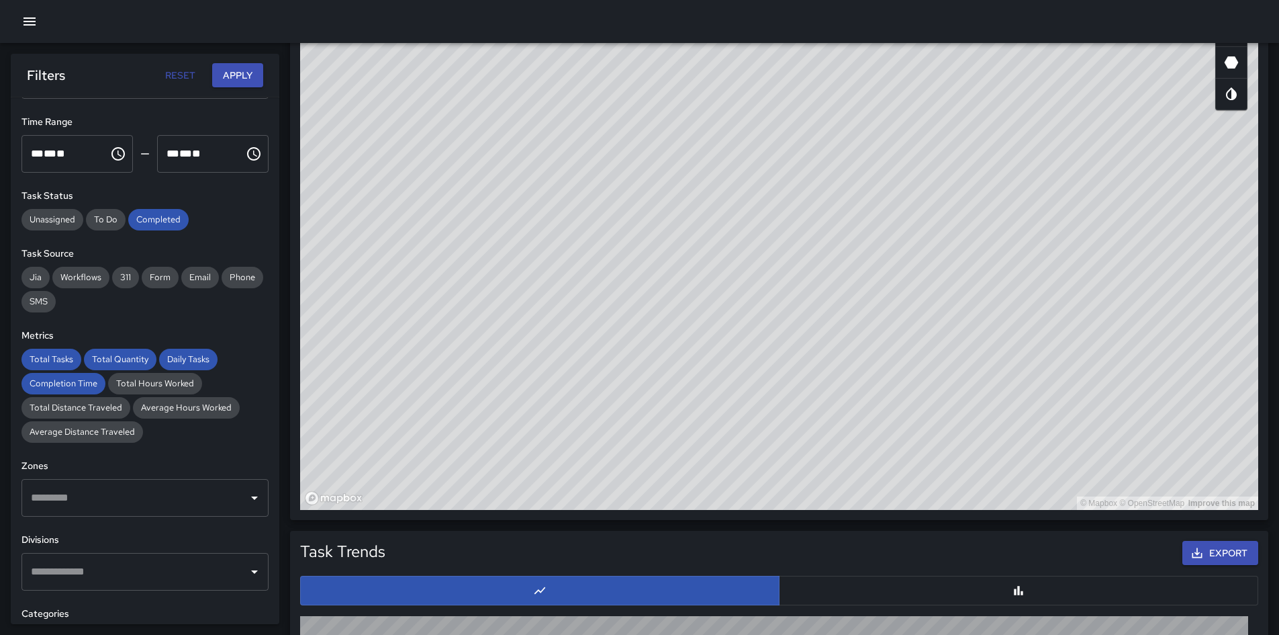
drag, startPoint x: 1044, startPoint y: 267, endPoint x: 684, endPoint y: 425, distance: 392.7
drag, startPoint x: 684, startPoint y: 425, endPoint x: 957, endPoint y: 412, distance: 273.0
drag, startPoint x: 957, startPoint y: 412, endPoint x: 870, endPoint y: 431, distance: 89.2
click at [869, 430] on div "© Mapbox © OpenStreetMap Improve this map" at bounding box center [779, 240] width 958 height 537
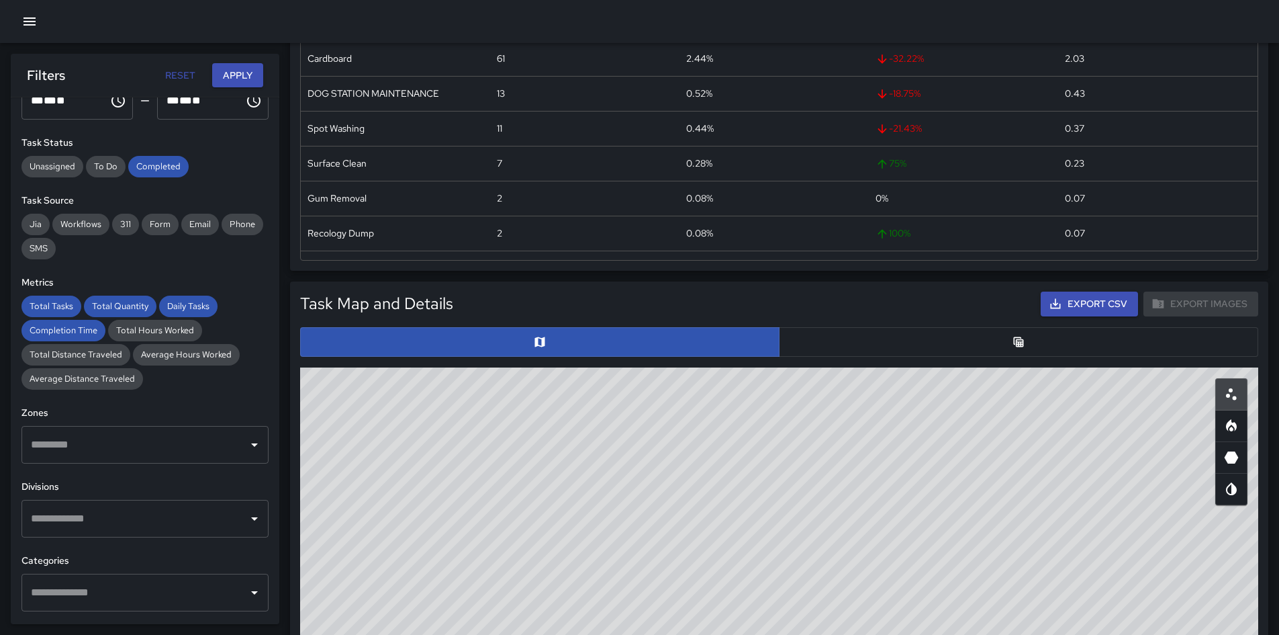
scroll to position [201, 0]
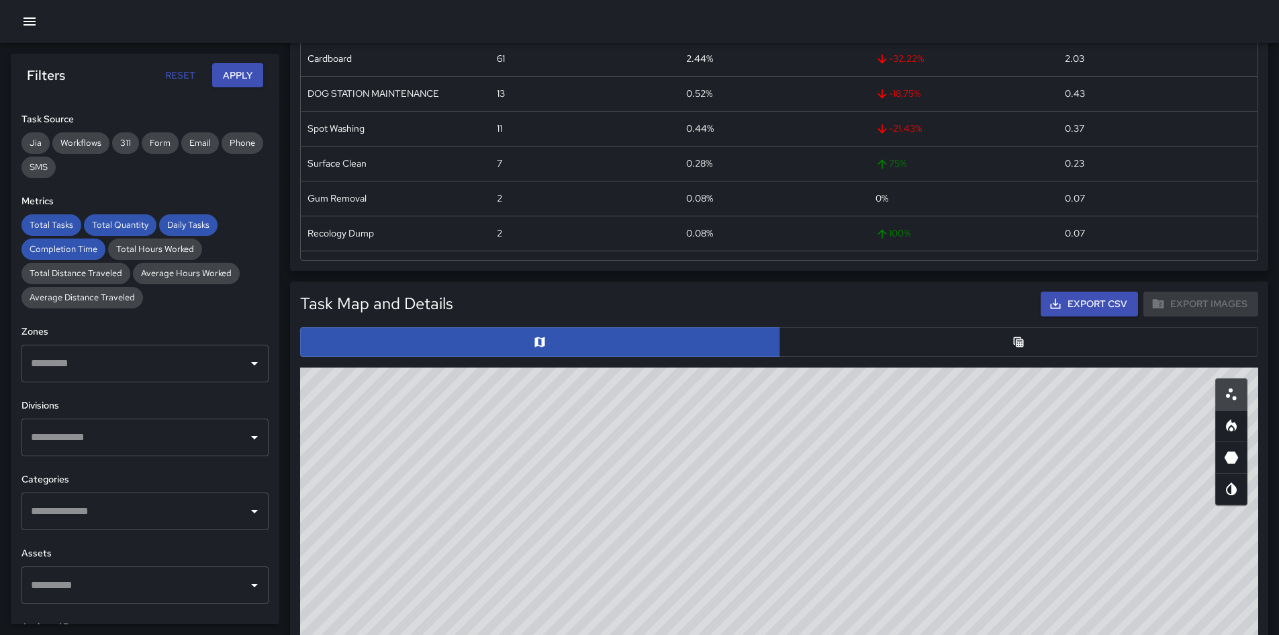
click at [105, 512] on input "text" at bounding box center [135, 511] width 215 height 26
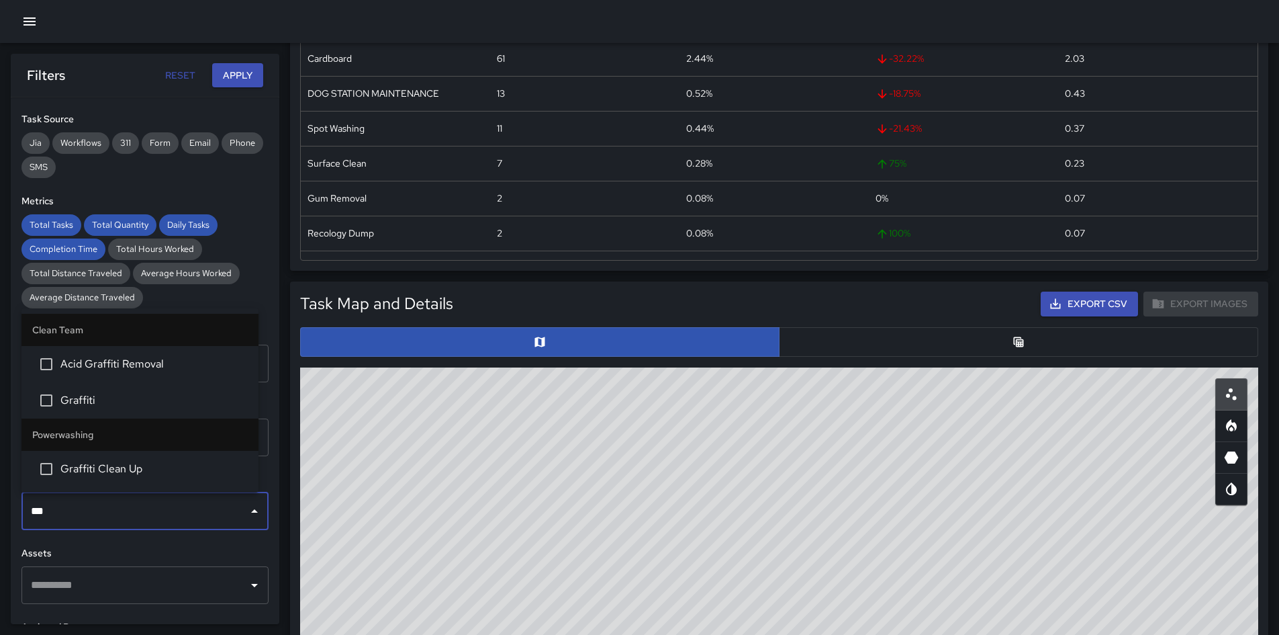
type input "****"
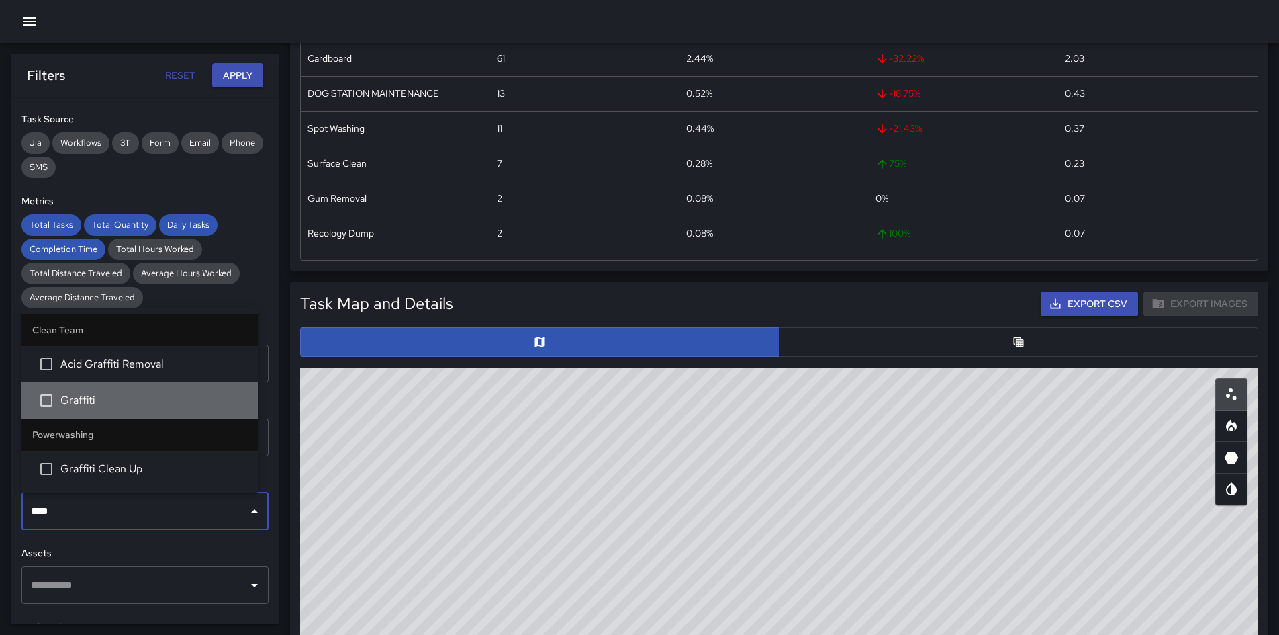
click at [103, 400] on span "Graffiti" at bounding box center [153, 400] width 187 height 16
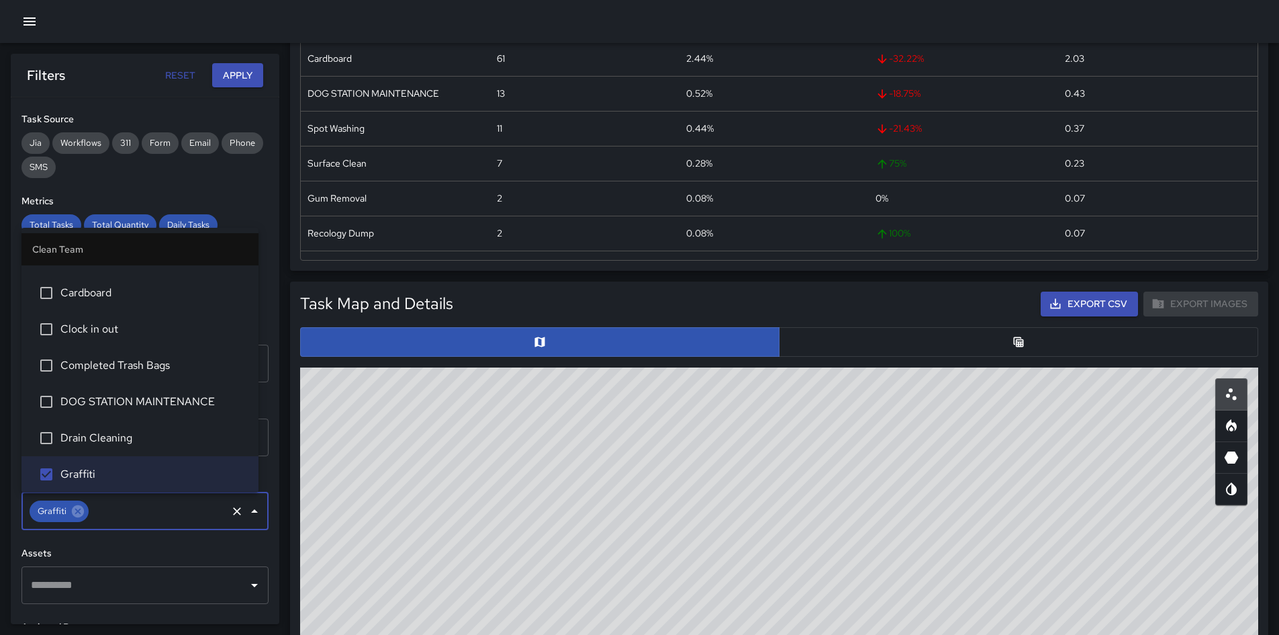
click at [234, 69] on button "Apply" at bounding box center [237, 75] width 51 height 25
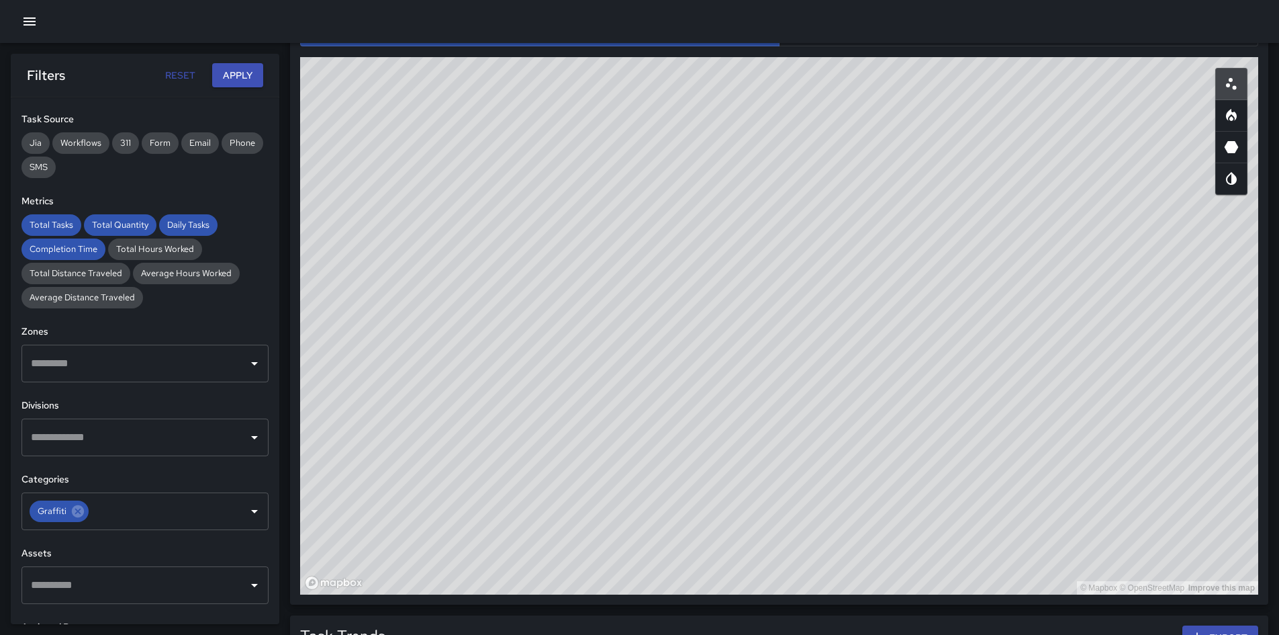
scroll to position [722, 0]
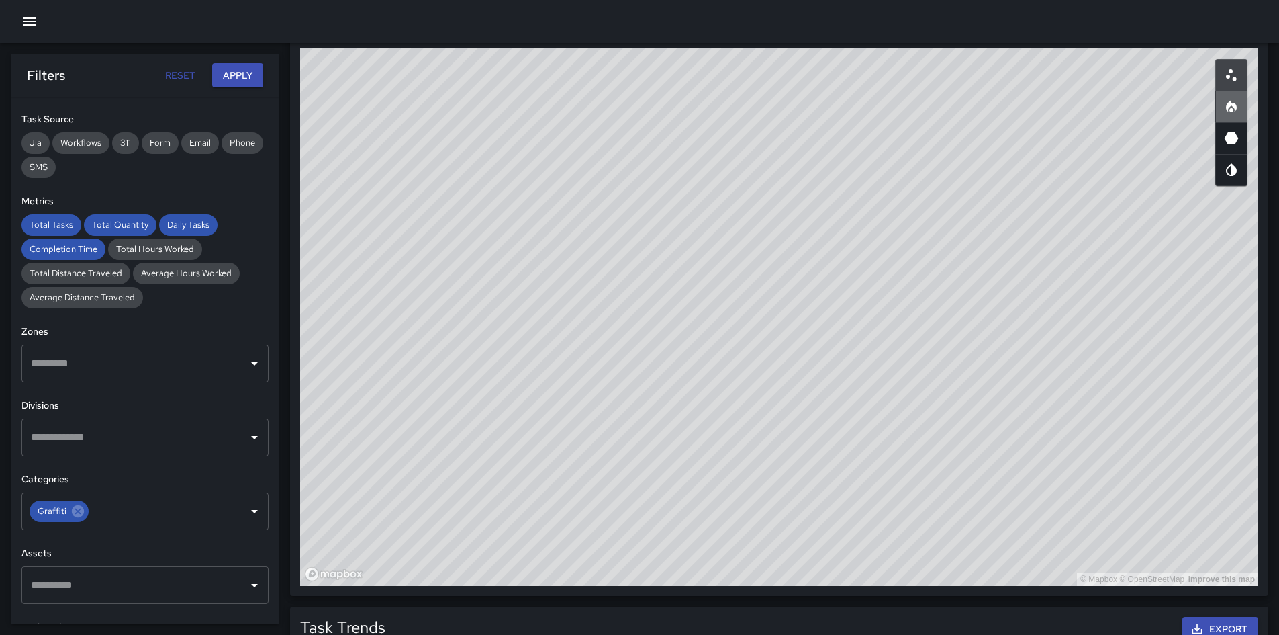
click at [1224, 107] on icon "Heatmap" at bounding box center [1232, 107] width 16 height 16
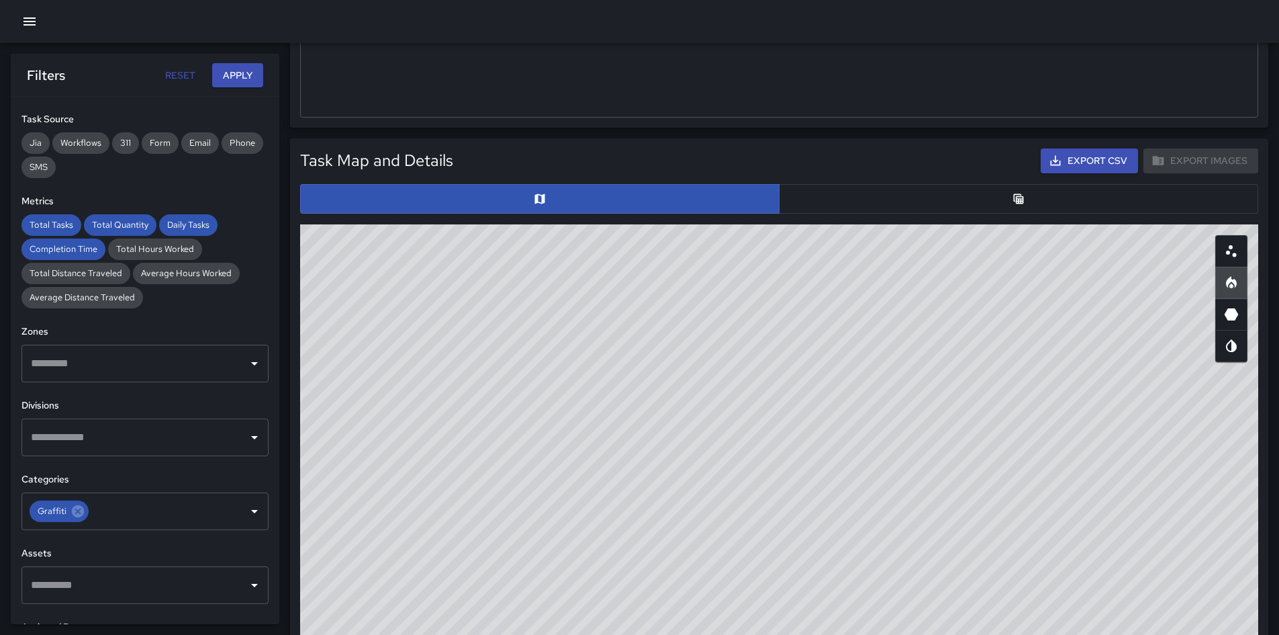
scroll to position [521, 0]
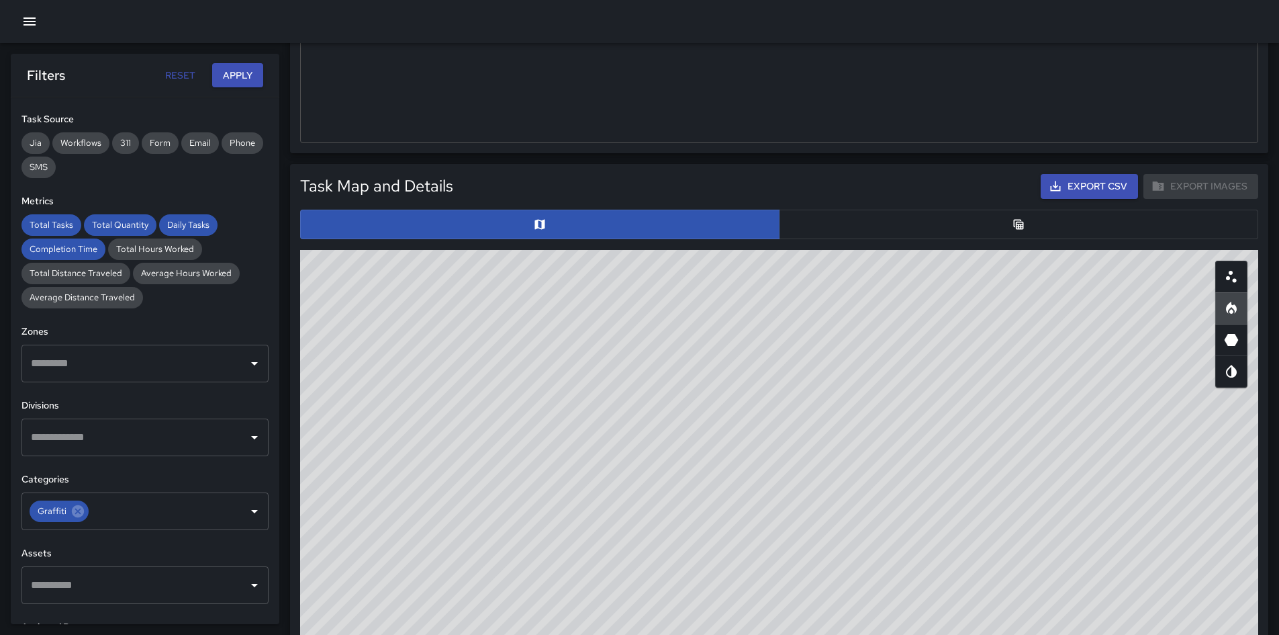
drag, startPoint x: 909, startPoint y: 220, endPoint x: 996, endPoint y: 221, distance: 87.3
click at [911, 220] on button "button" at bounding box center [1019, 225] width 480 height 30
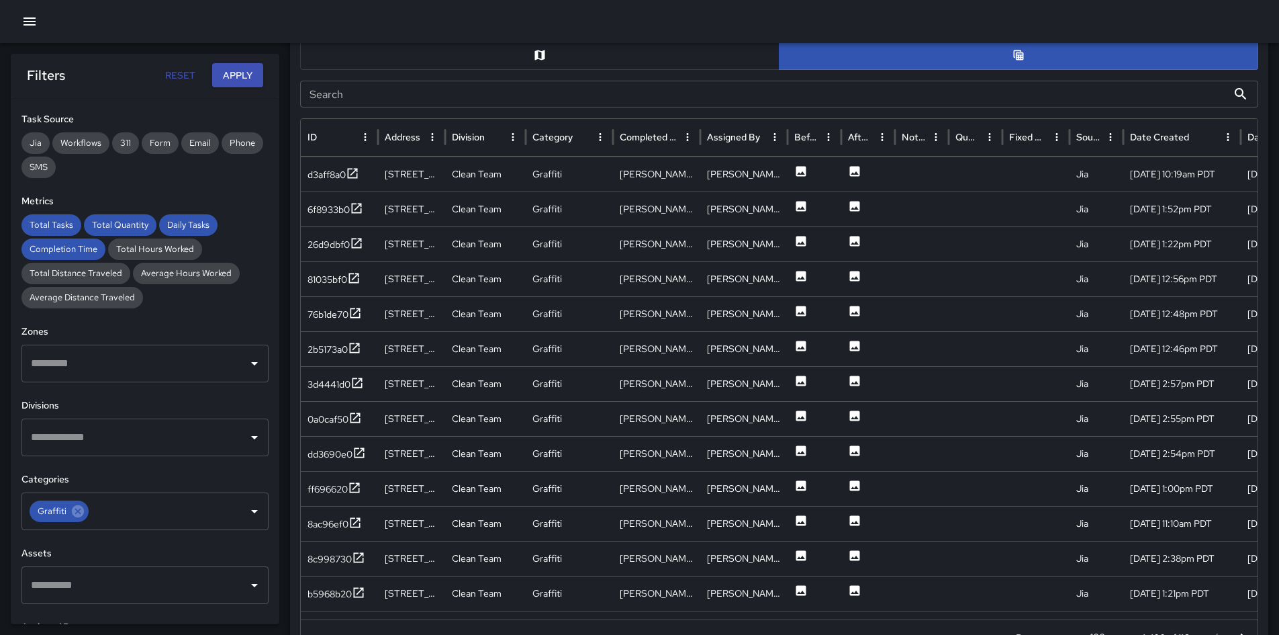
scroll to position [726, 0]
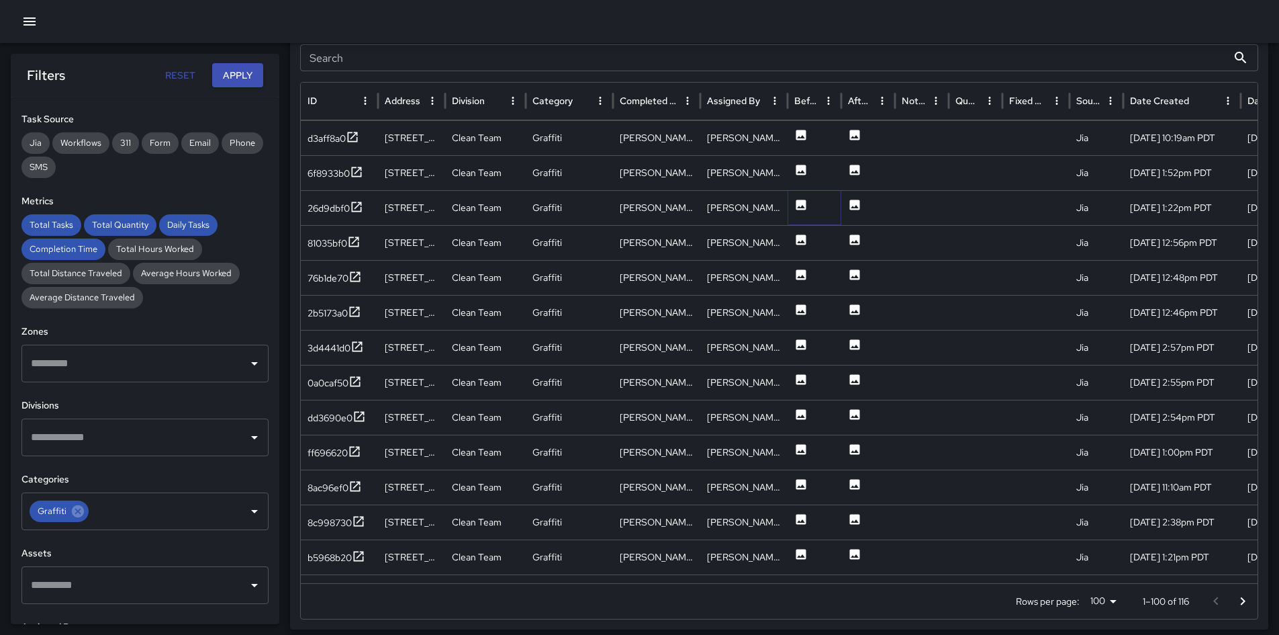
click at [805, 197] on button at bounding box center [801, 208] width 13 height 34
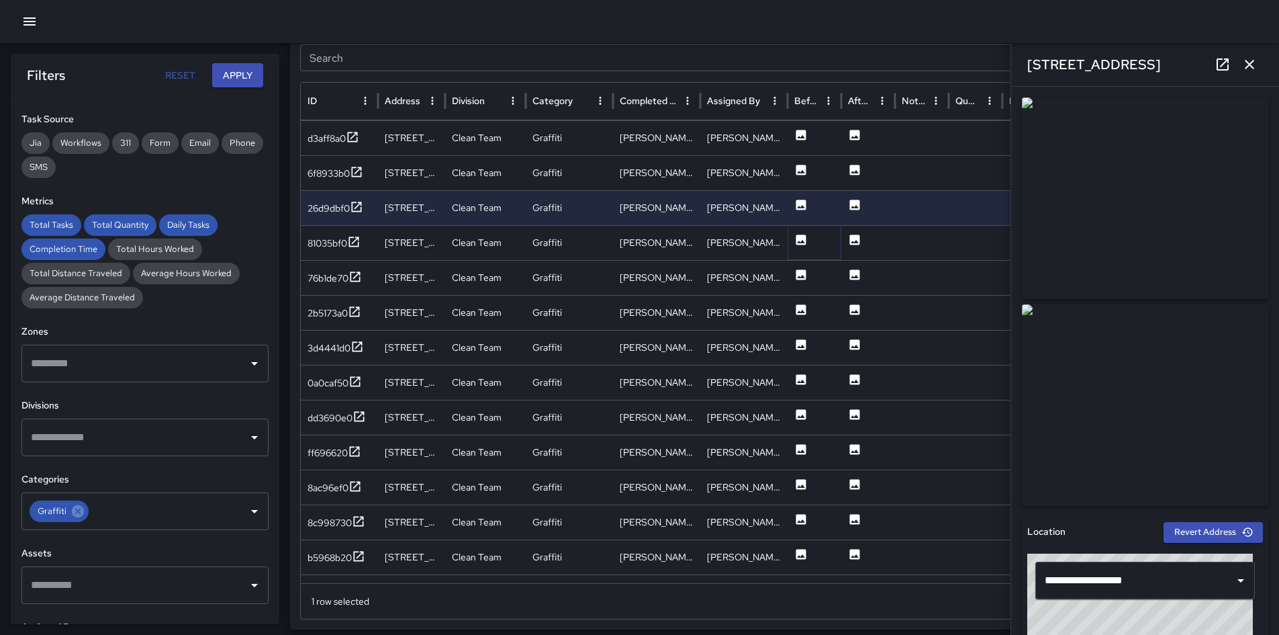
click at [799, 242] on icon at bounding box center [801, 239] width 13 height 13
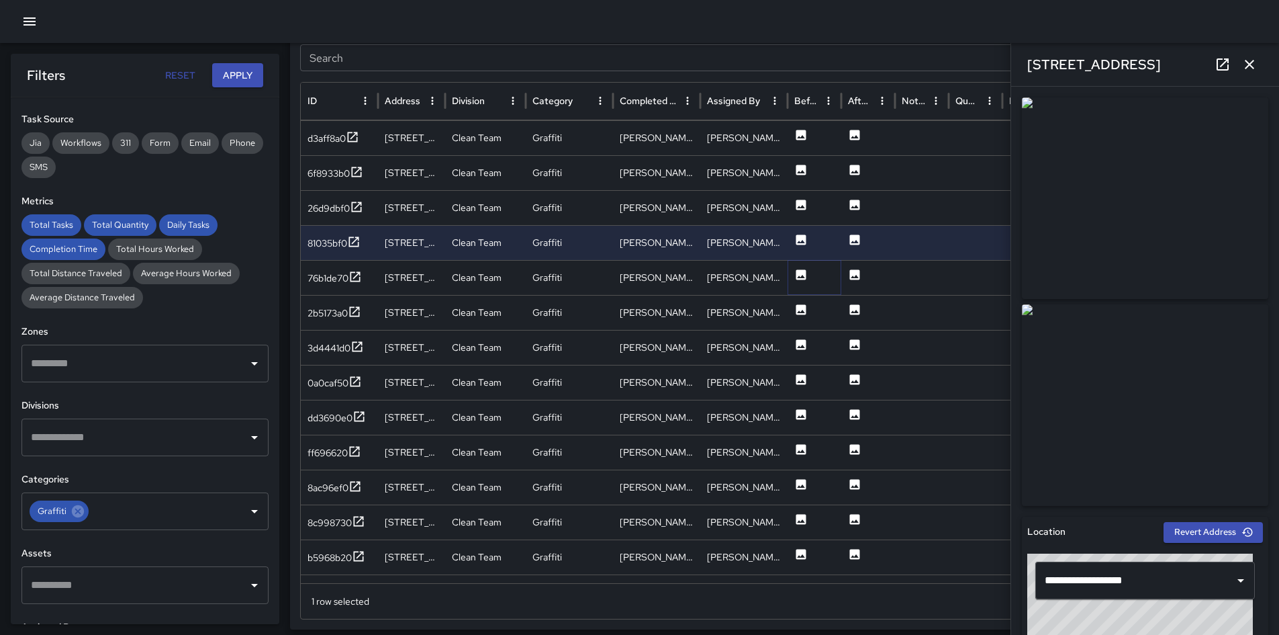
click at [802, 271] on icon at bounding box center [802, 274] width 10 height 10
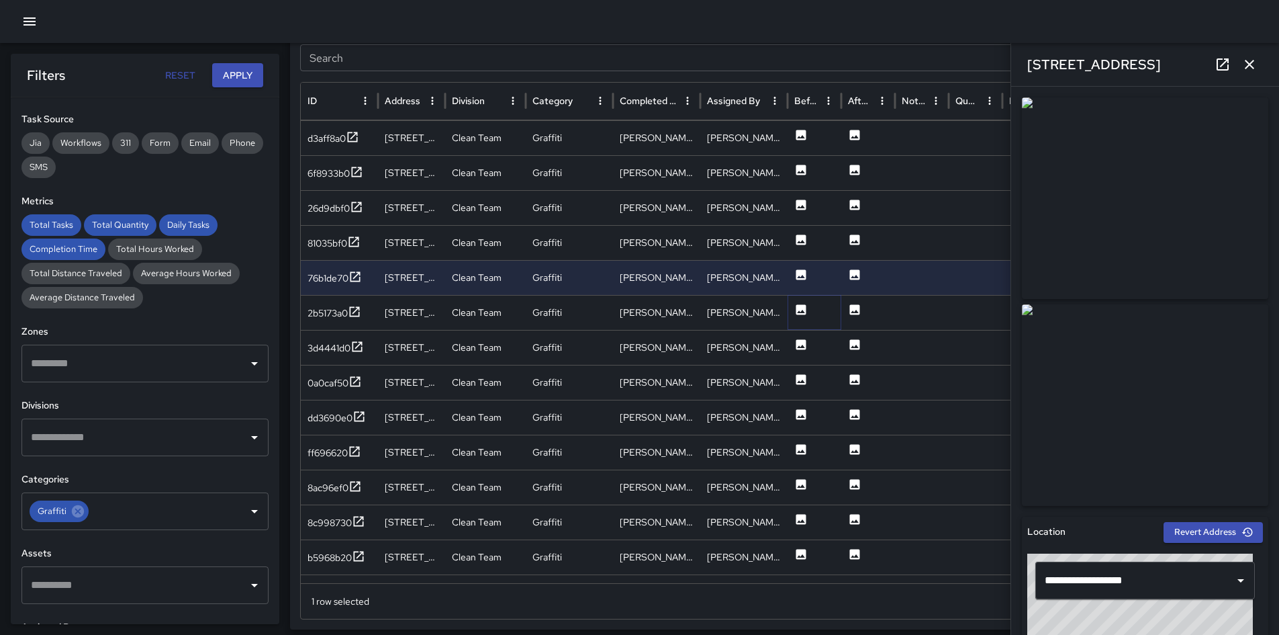
click at [802, 303] on icon at bounding box center [801, 309] width 13 height 13
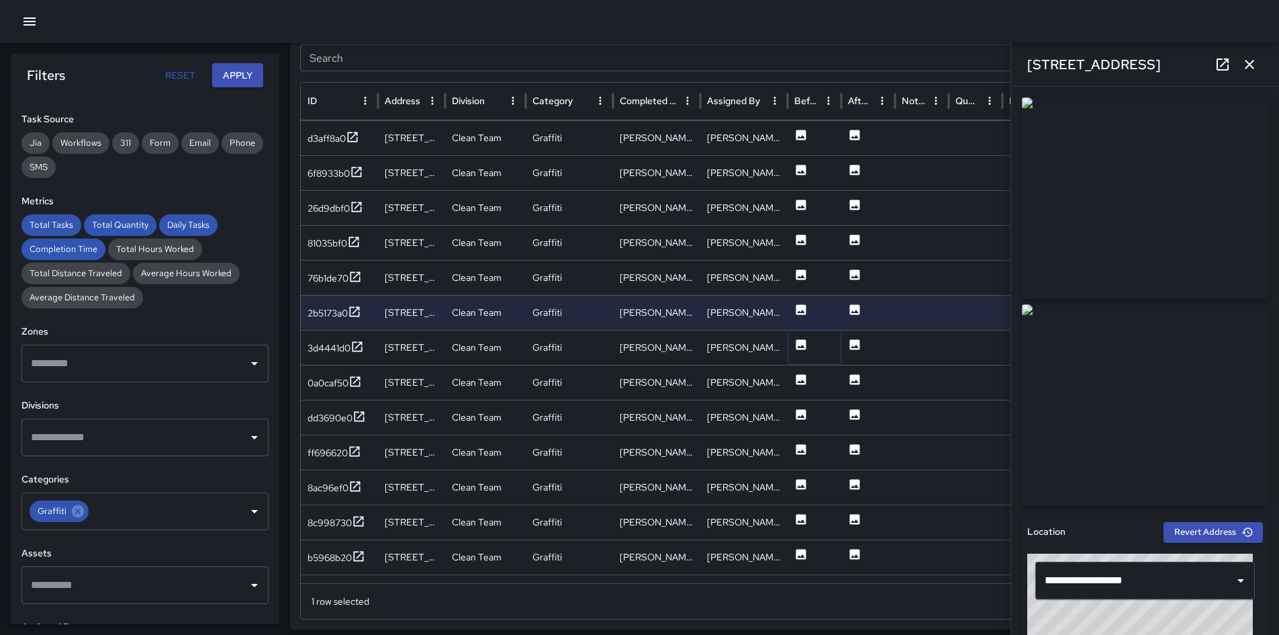
drag, startPoint x: 804, startPoint y: 343, endPoint x: 764, endPoint y: 312, distance: 50.2
click at [804, 343] on icon at bounding box center [802, 344] width 10 height 10
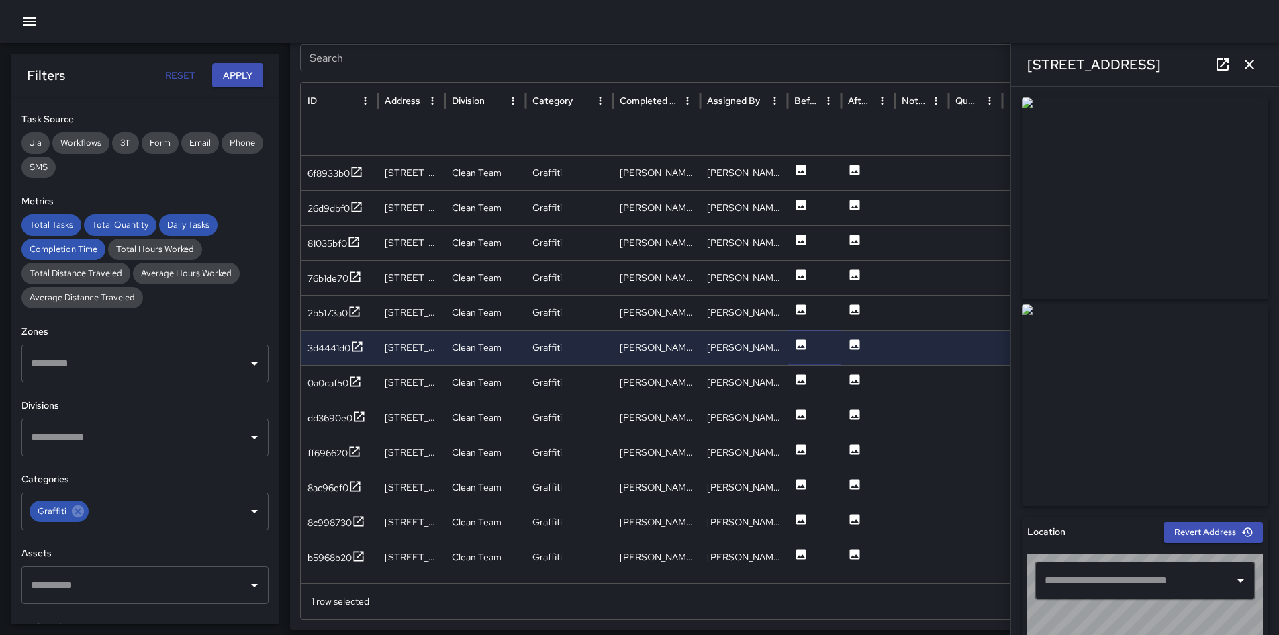
scroll to position [994, 0]
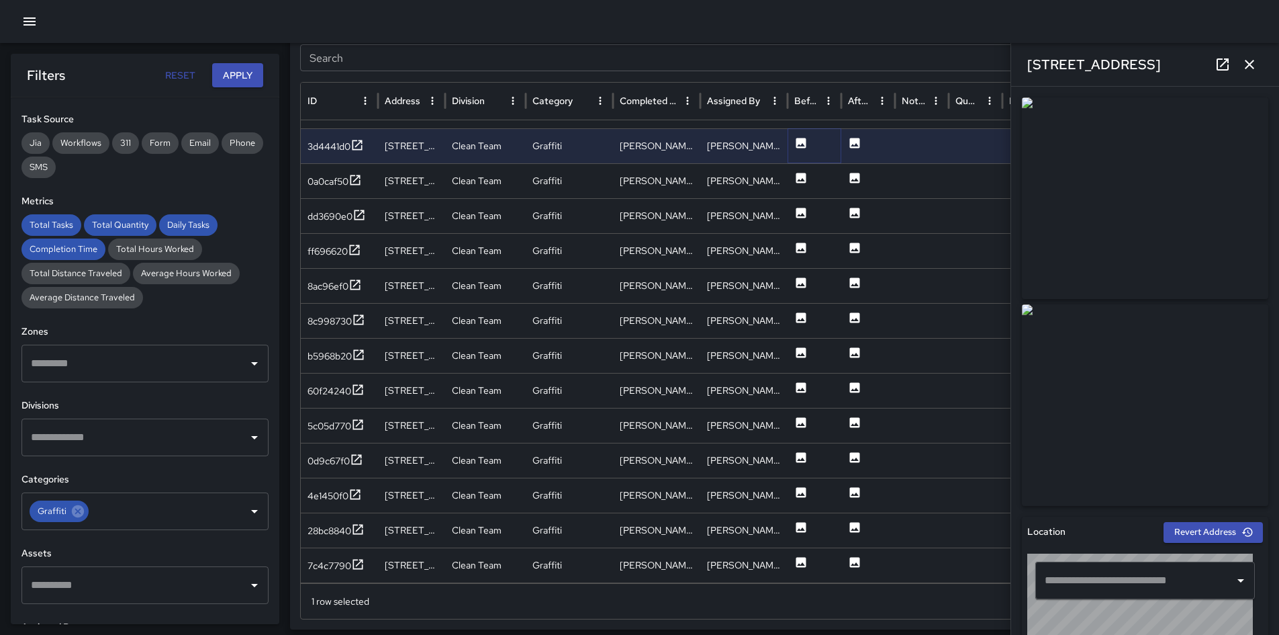
type input "**********"
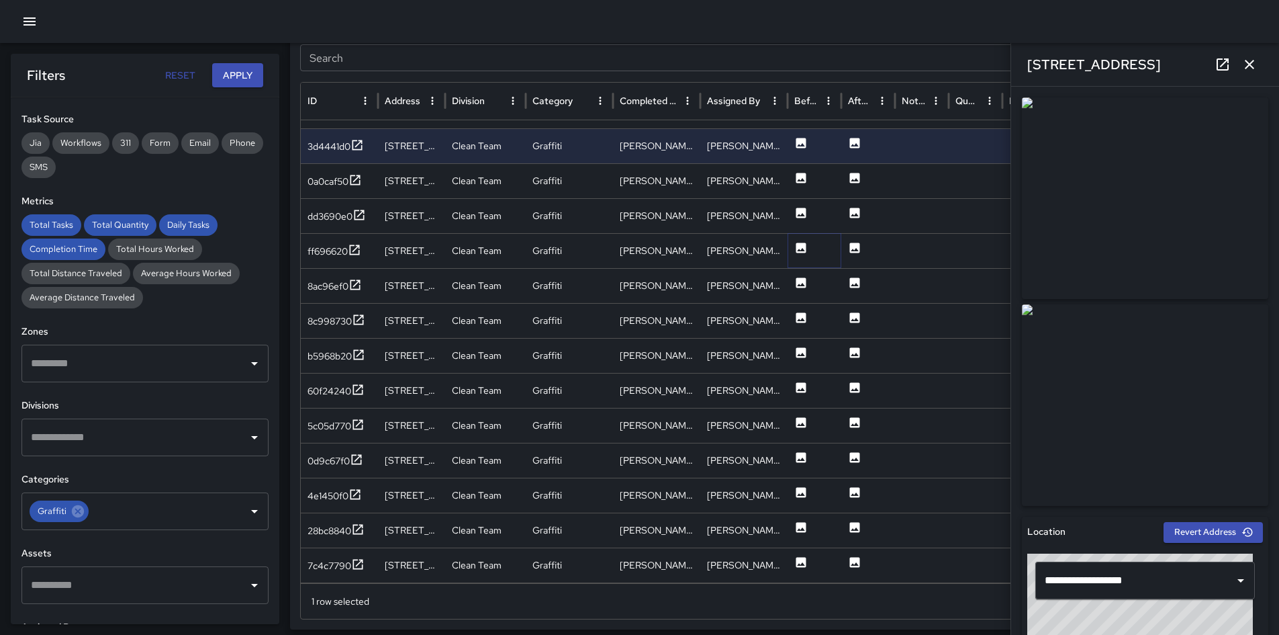
click at [796, 248] on icon at bounding box center [801, 247] width 13 height 13
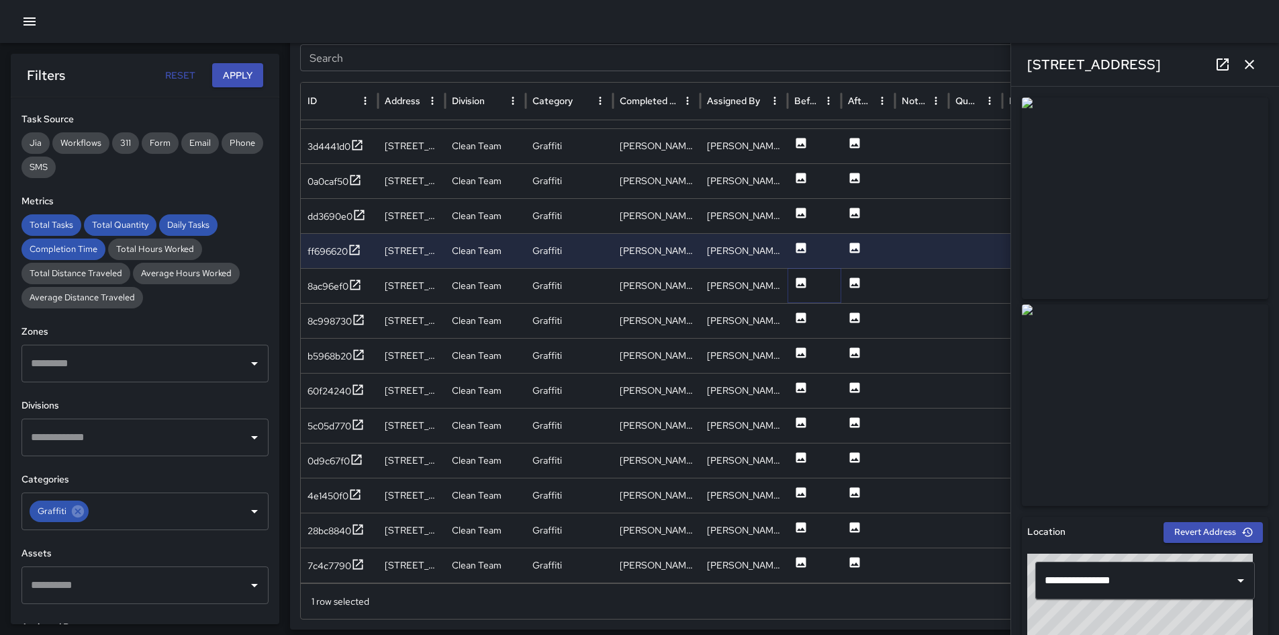
click at [801, 283] on icon at bounding box center [802, 282] width 10 height 10
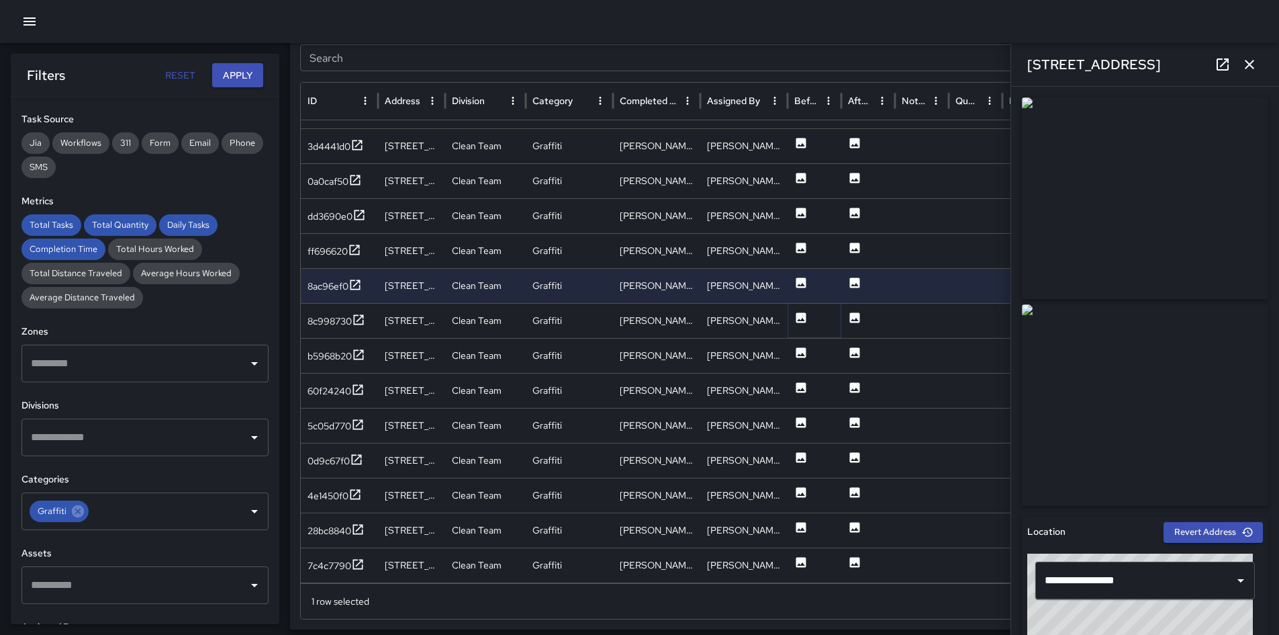
click at [803, 313] on icon at bounding box center [802, 317] width 10 height 10
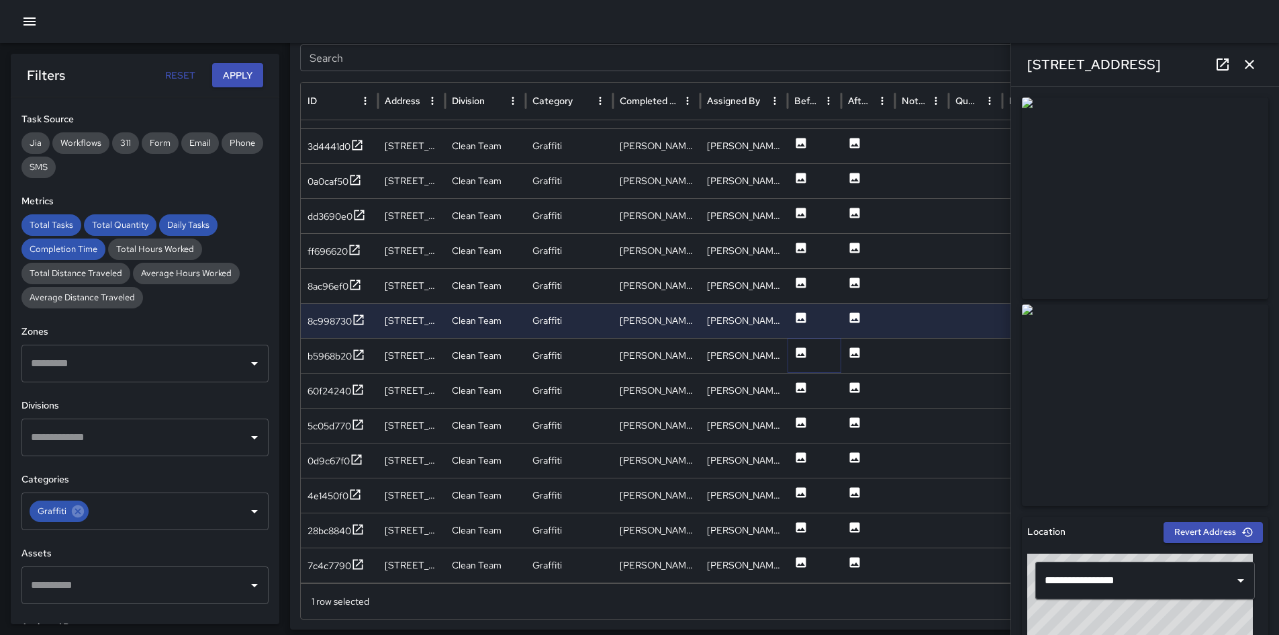
click at [802, 348] on icon at bounding box center [802, 352] width 10 height 10
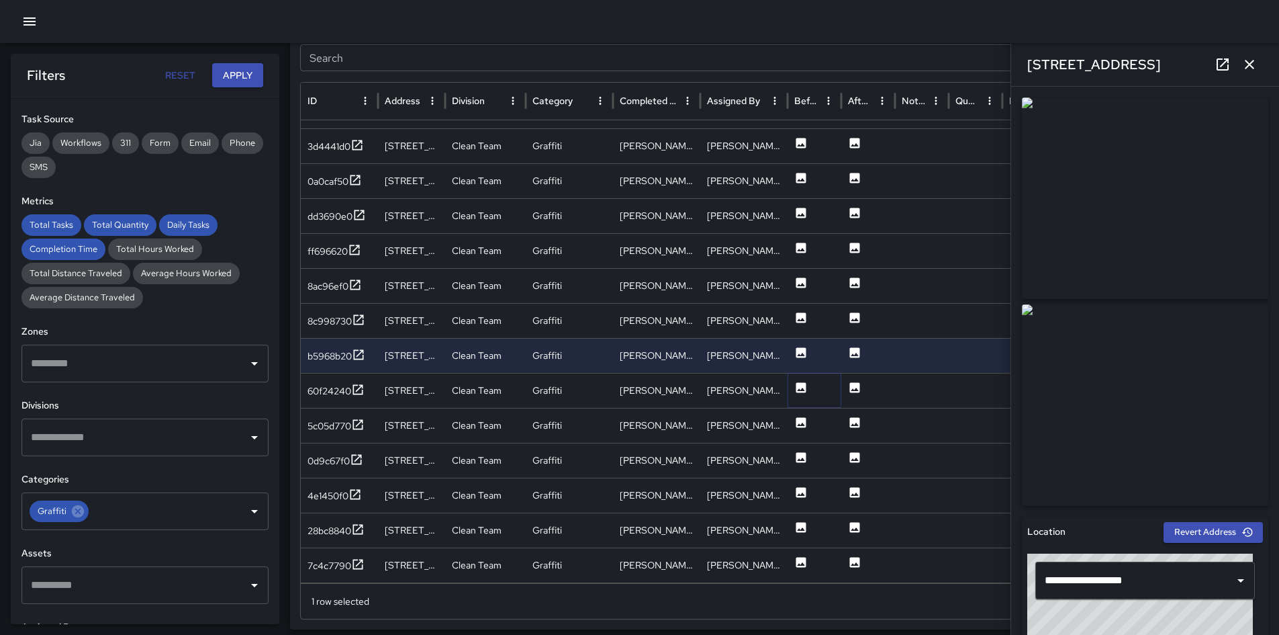
click at [795, 389] on icon at bounding box center [801, 387] width 13 height 13
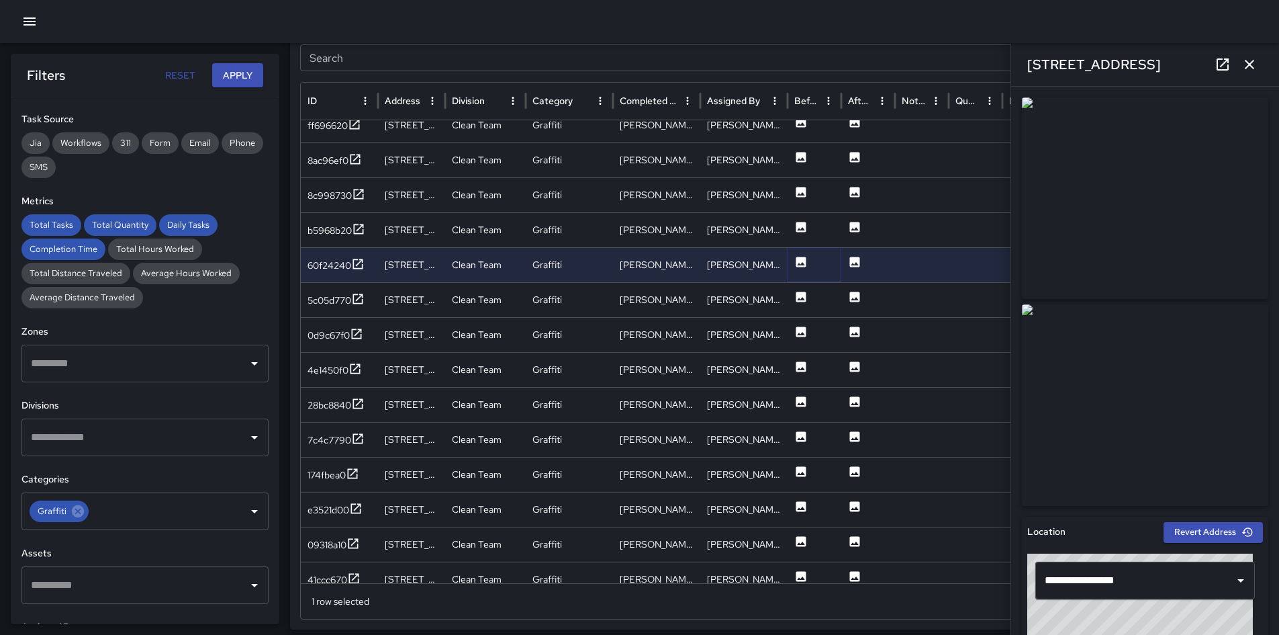
scroll to position [1118, 0]
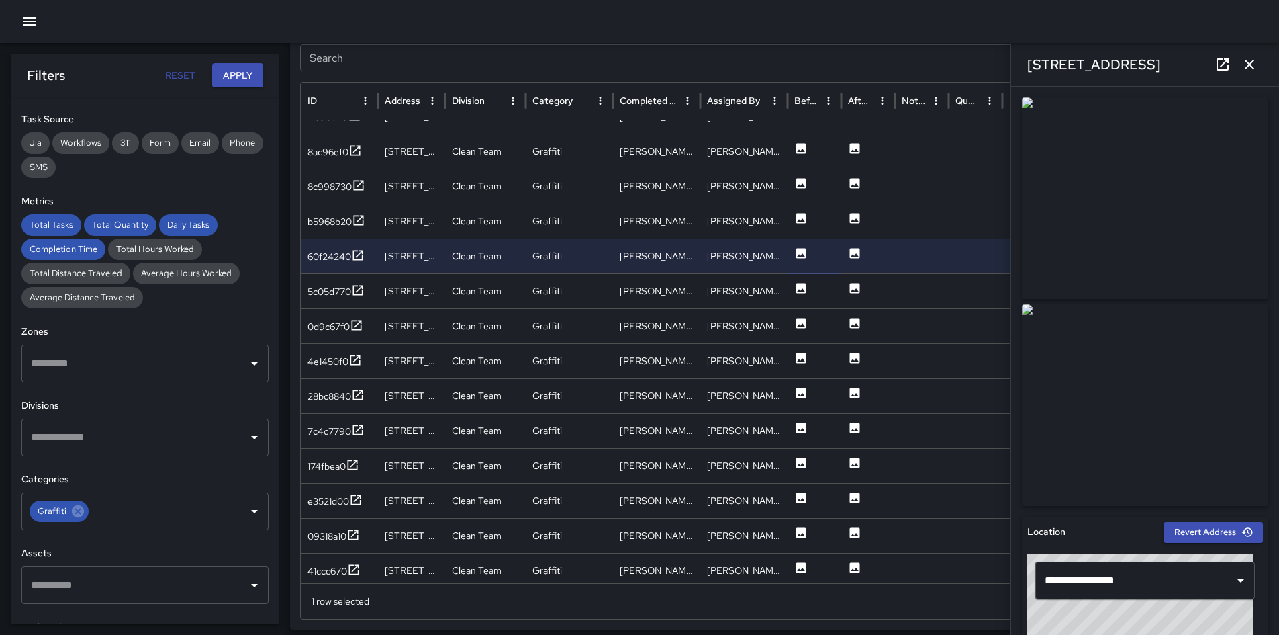
click at [801, 291] on icon at bounding box center [801, 287] width 13 height 13
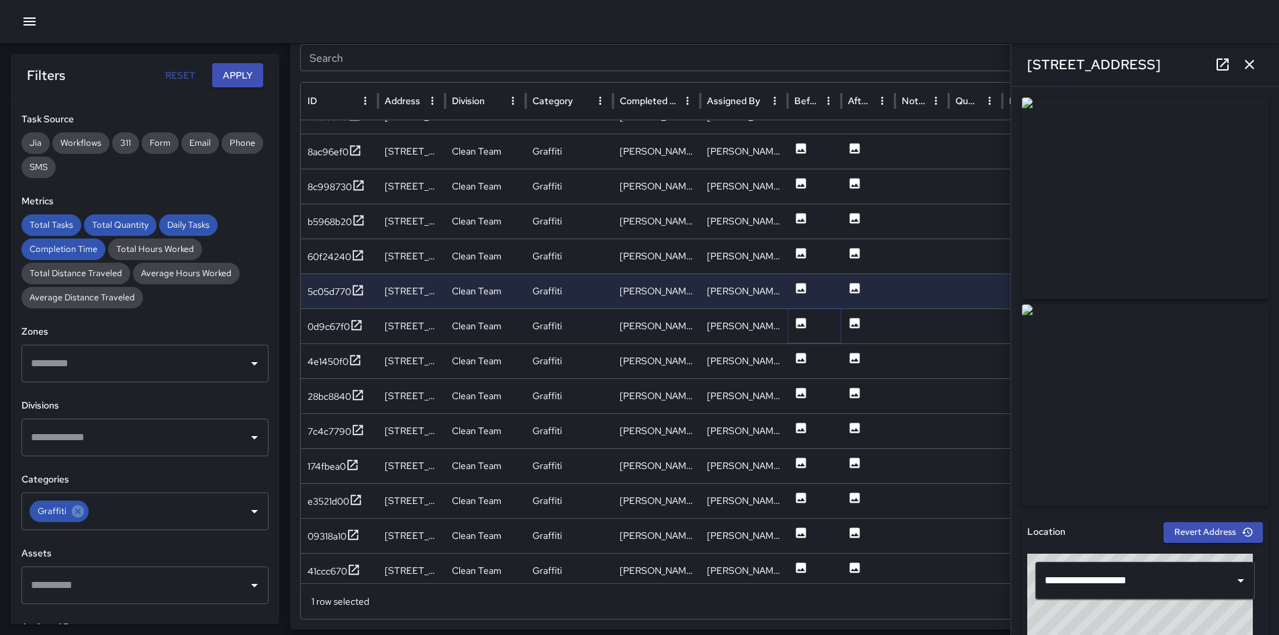
click at [801, 325] on icon at bounding box center [802, 323] width 10 height 10
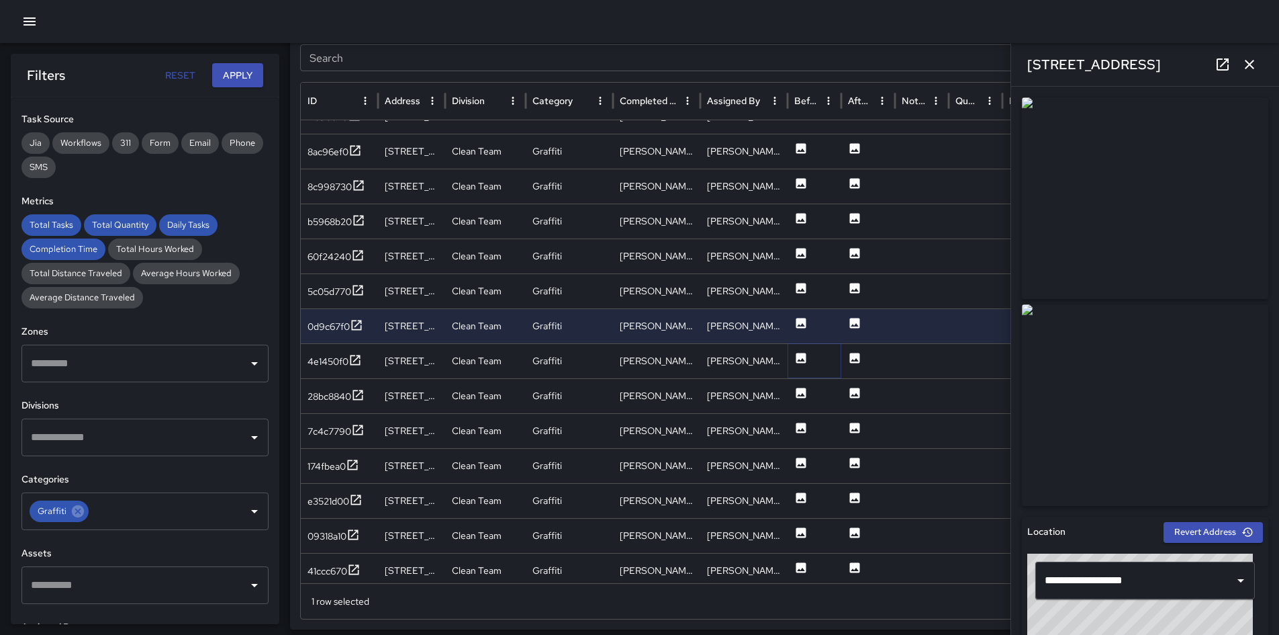
click at [797, 359] on icon at bounding box center [802, 358] width 10 height 10
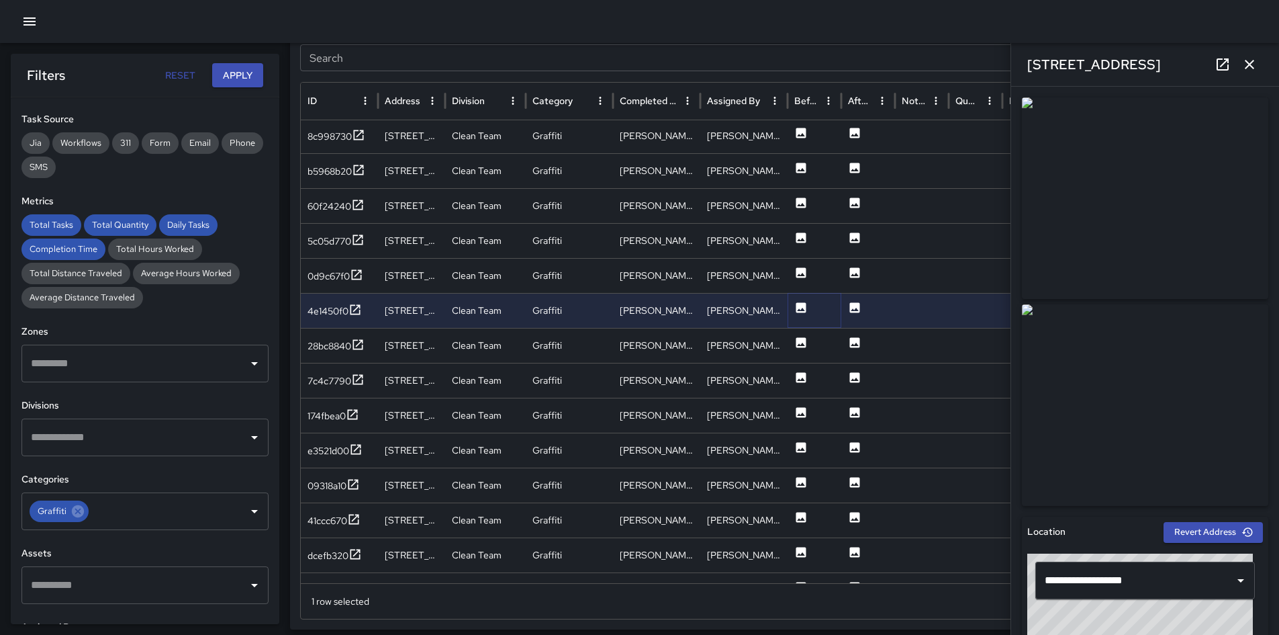
scroll to position [1180, 0]
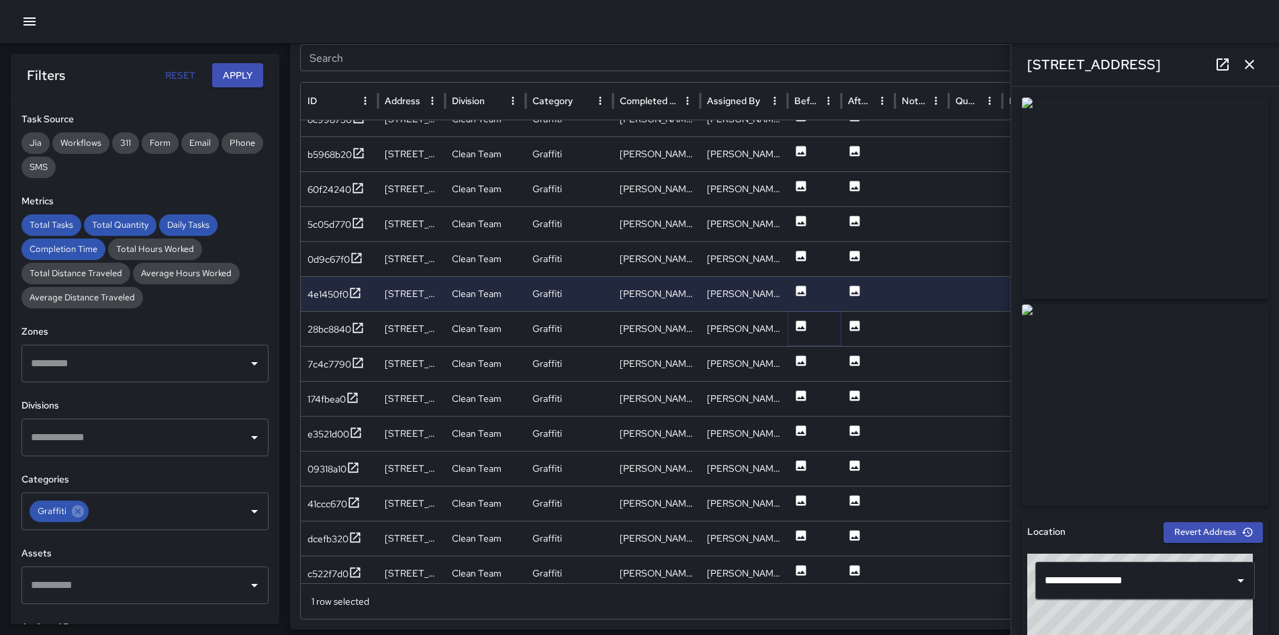
click at [803, 324] on icon at bounding box center [802, 325] width 10 height 10
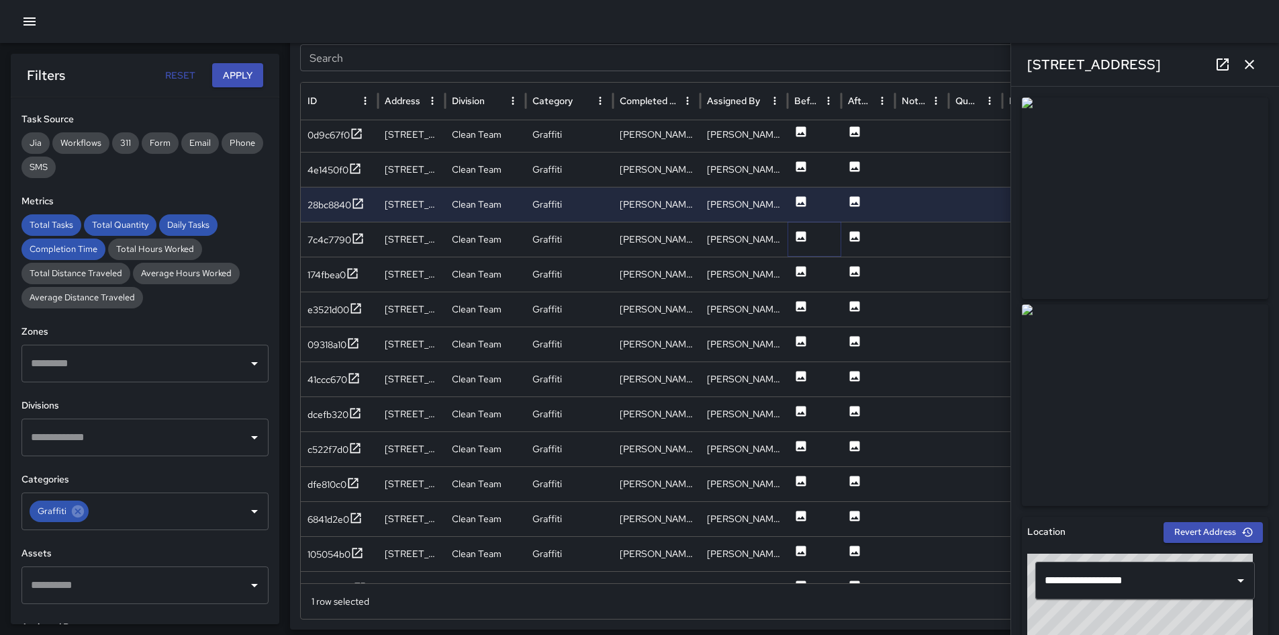
scroll to position [1304, 0]
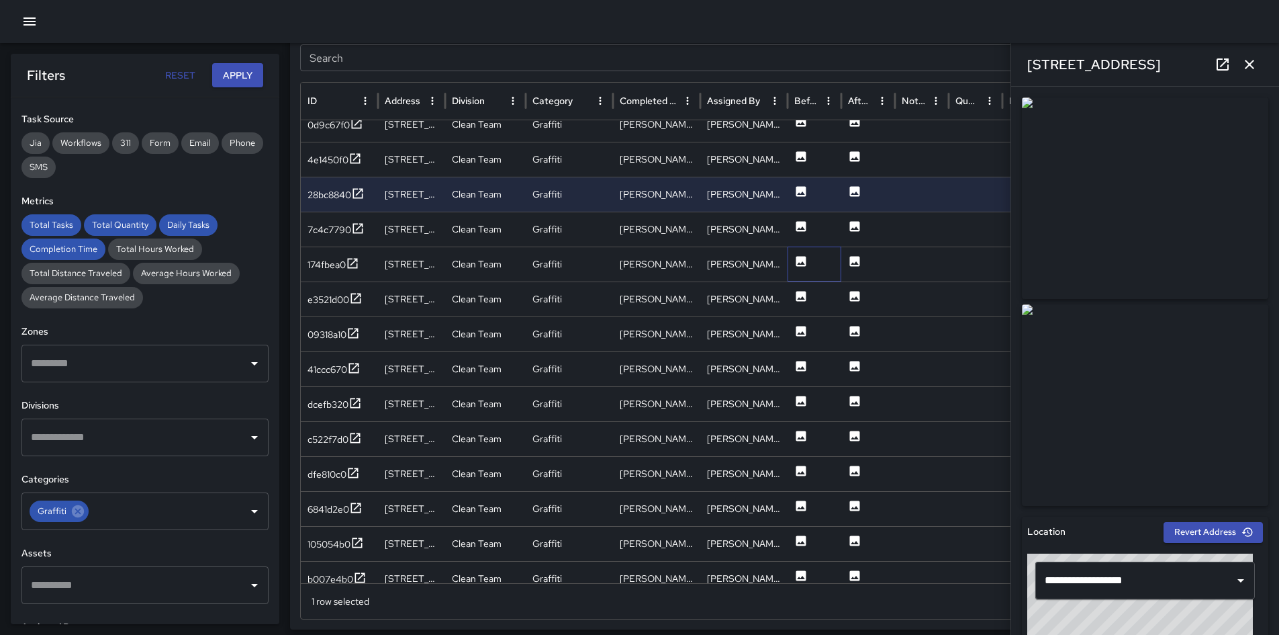
drag, startPoint x: 803, startPoint y: 354, endPoint x: 789, endPoint y: 257, distance: 98.4
click at [789, 257] on div at bounding box center [815, 263] width 54 height 35
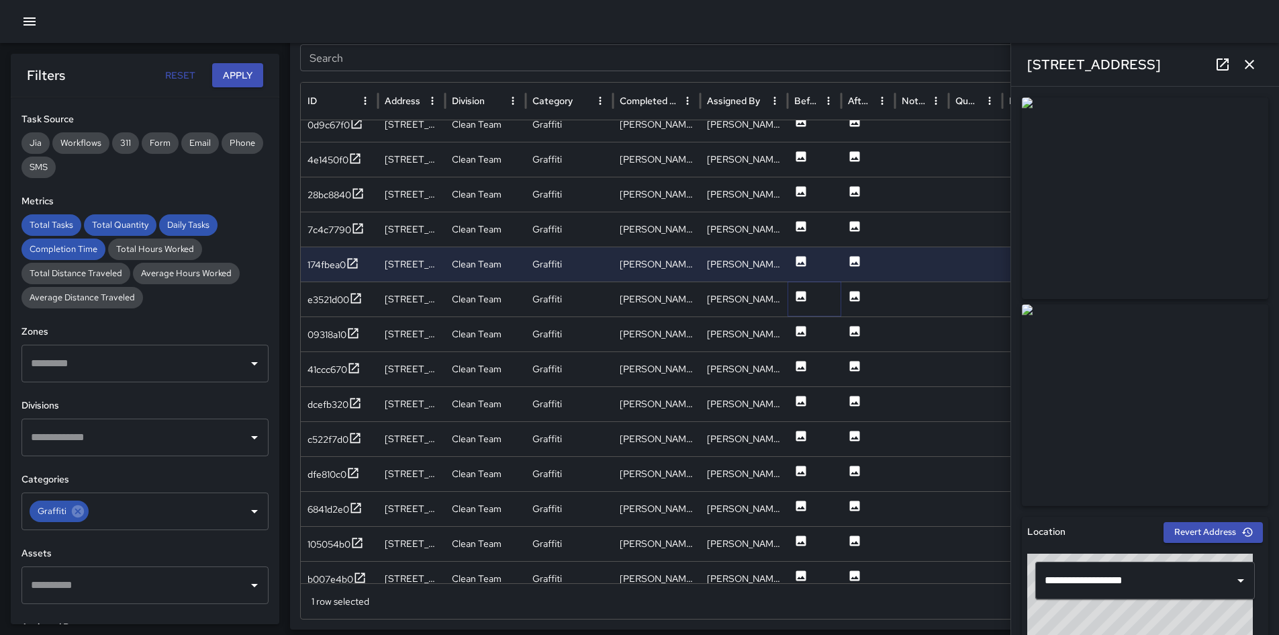
click at [807, 291] on icon at bounding box center [801, 295] width 13 height 13
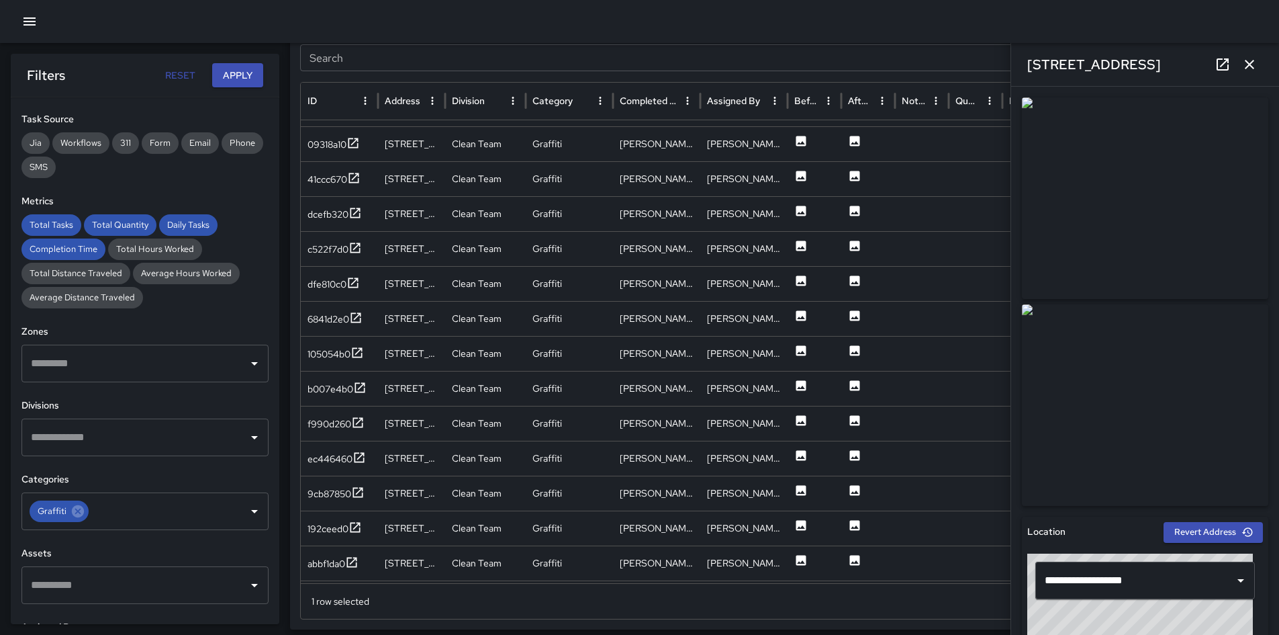
scroll to position [1491, 0]
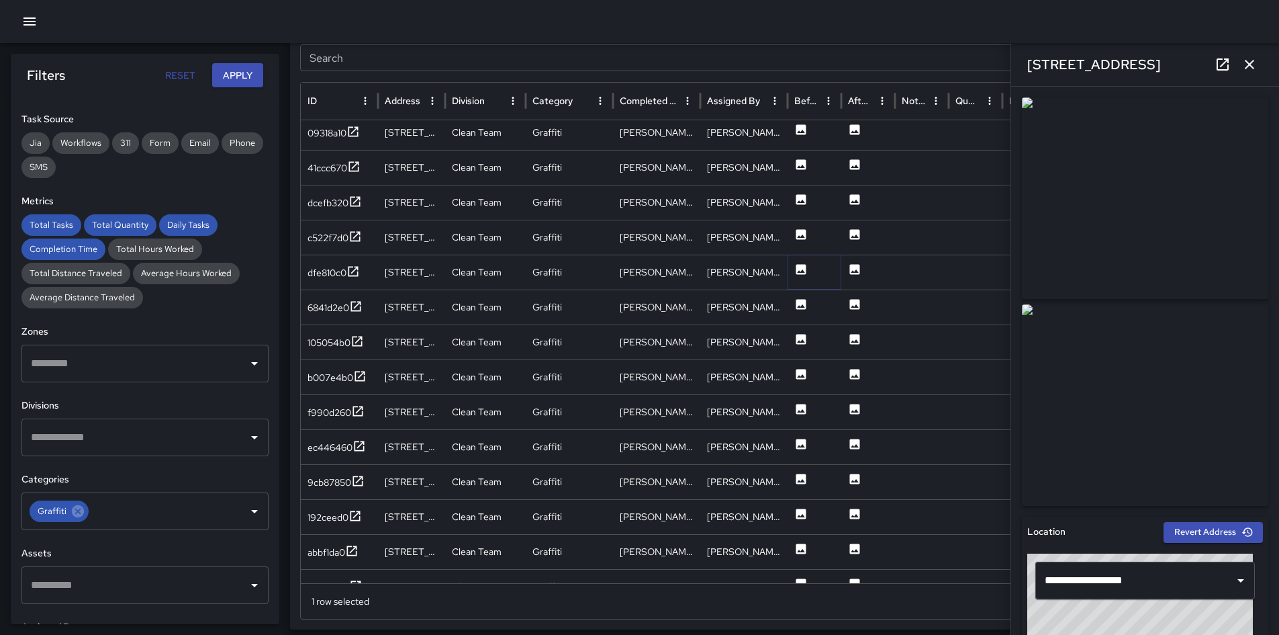
click at [804, 271] on icon at bounding box center [801, 269] width 13 height 13
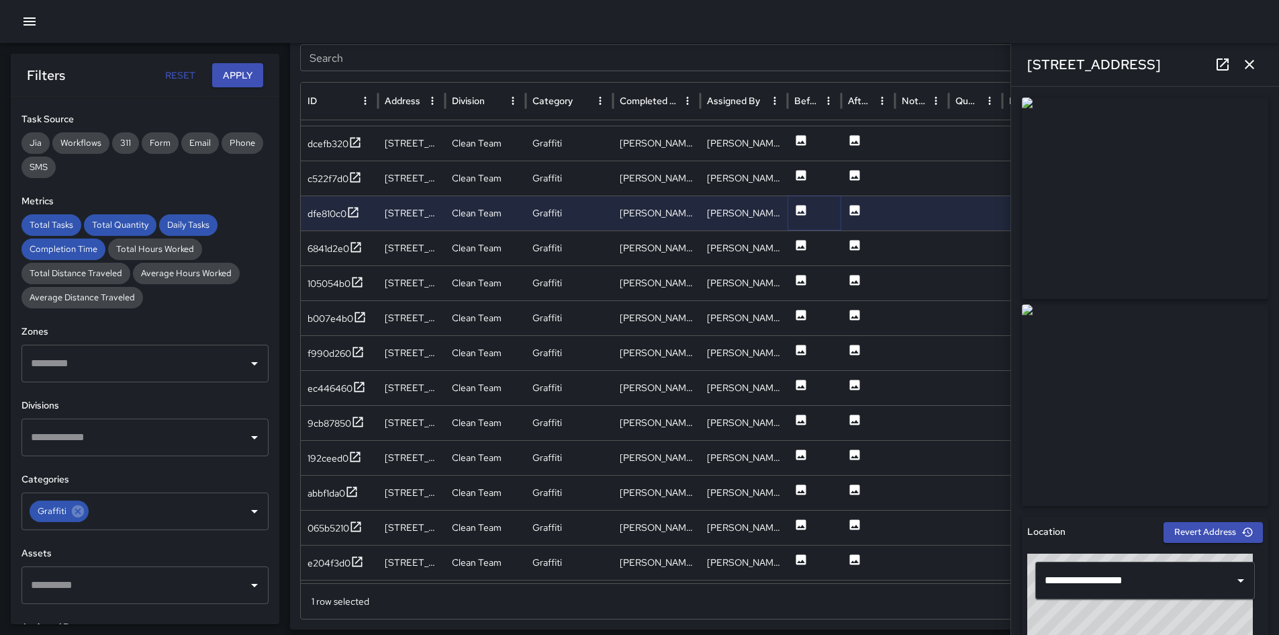
scroll to position [1553, 0]
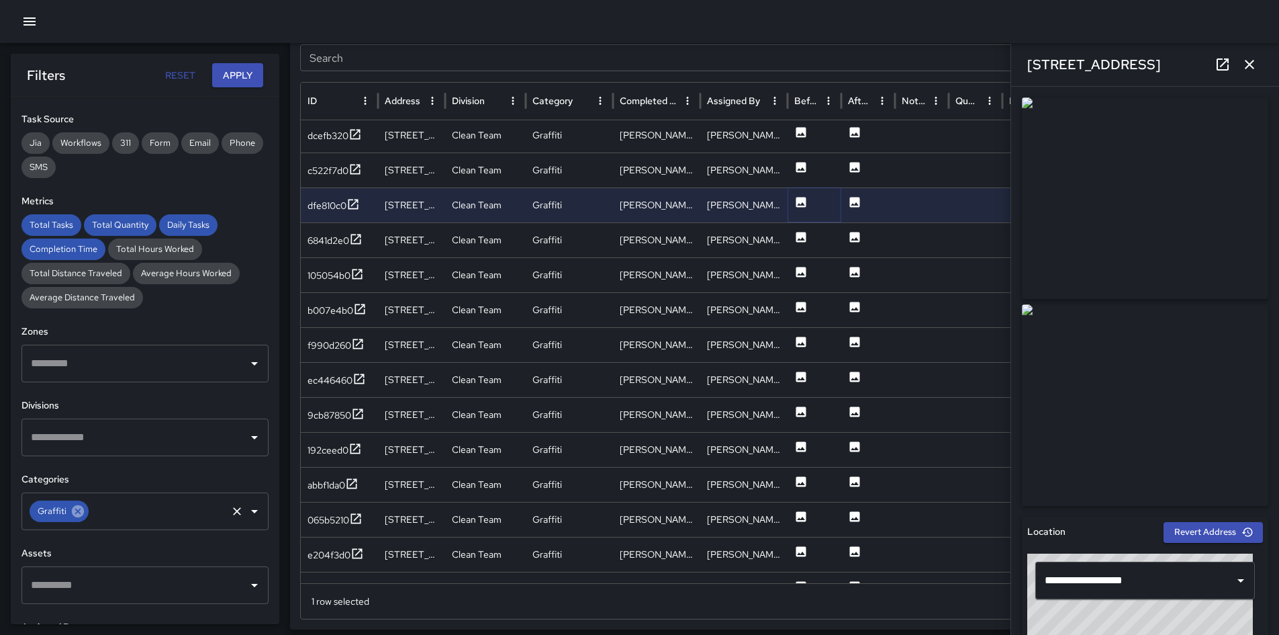
click at [69, 511] on div "Graffiti" at bounding box center [59, 510] width 59 height 21
drag, startPoint x: 75, startPoint y: 514, endPoint x: 94, endPoint y: 473, distance: 45.1
click at [75, 514] on icon at bounding box center [78, 511] width 12 height 12
click at [108, 441] on input "text" at bounding box center [135, 437] width 215 height 26
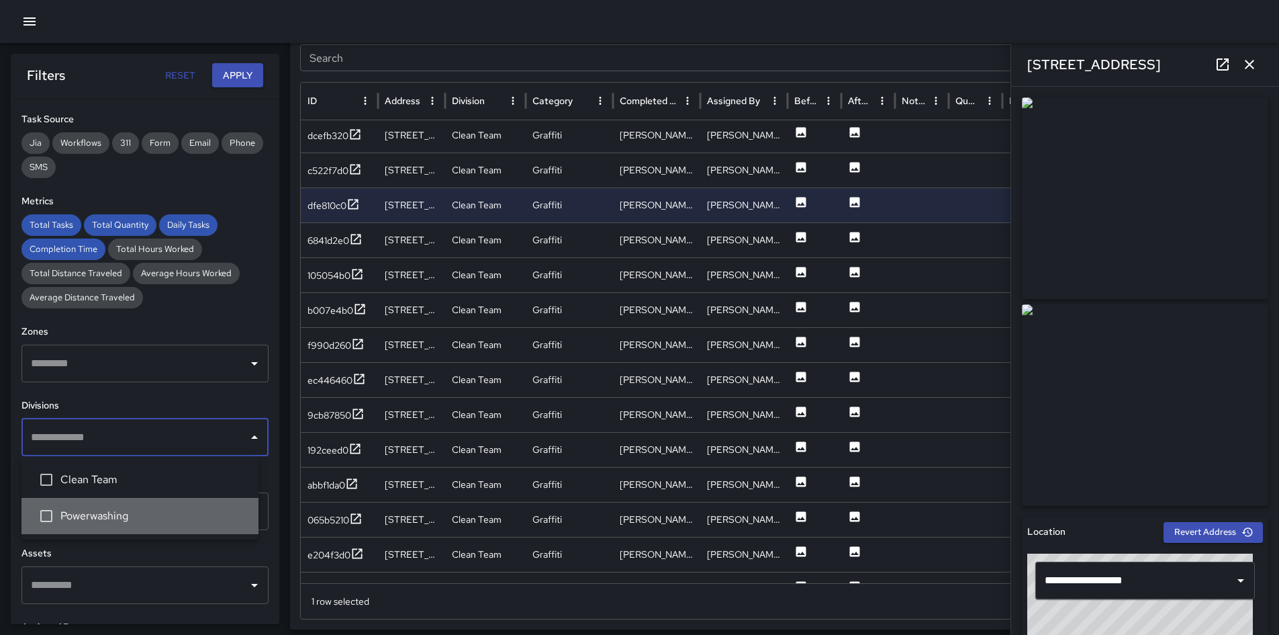
drag, startPoint x: 115, startPoint y: 508, endPoint x: 121, endPoint y: 484, distance: 24.3
click at [115, 508] on span "Powerwashing" at bounding box center [153, 516] width 187 height 16
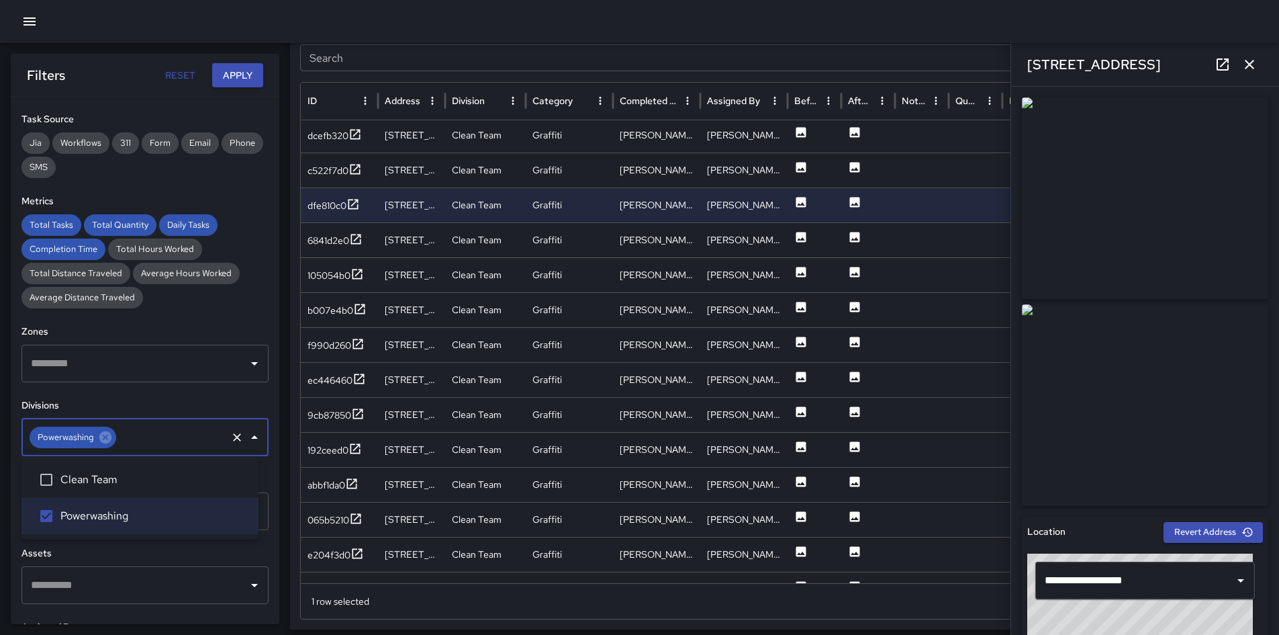
click at [234, 68] on button "Apply" at bounding box center [237, 75] width 51 height 25
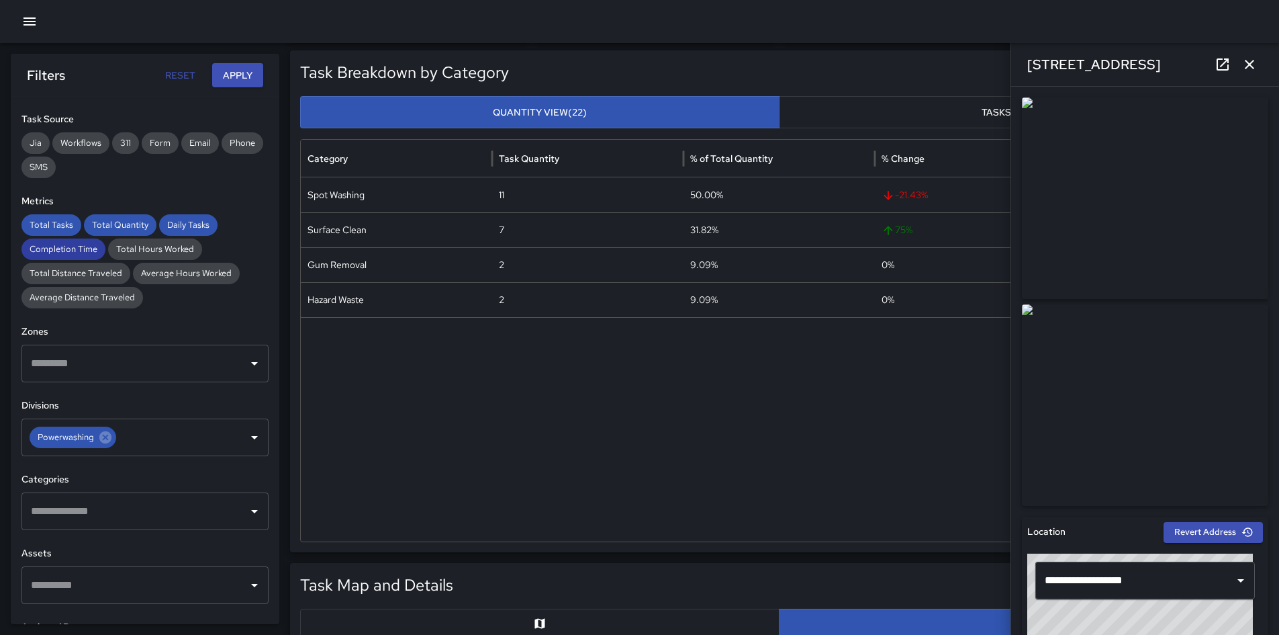
scroll to position [283, 0]
click at [1251, 68] on icon "button" at bounding box center [1250, 64] width 16 height 16
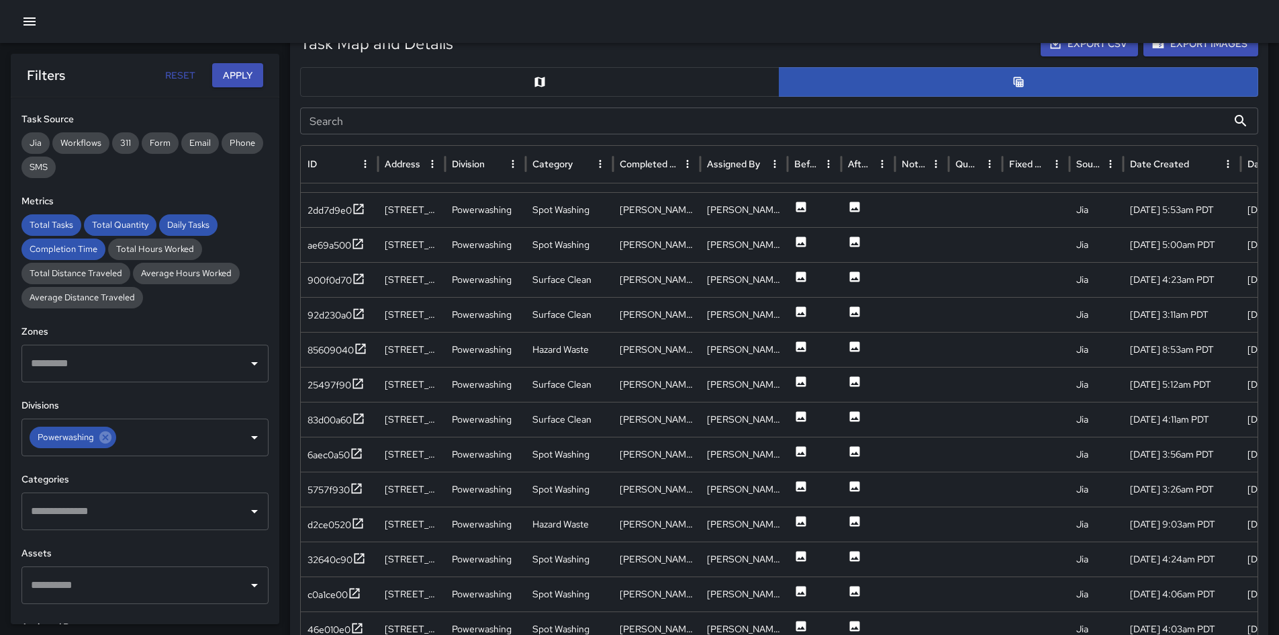
scroll to position [656, 0]
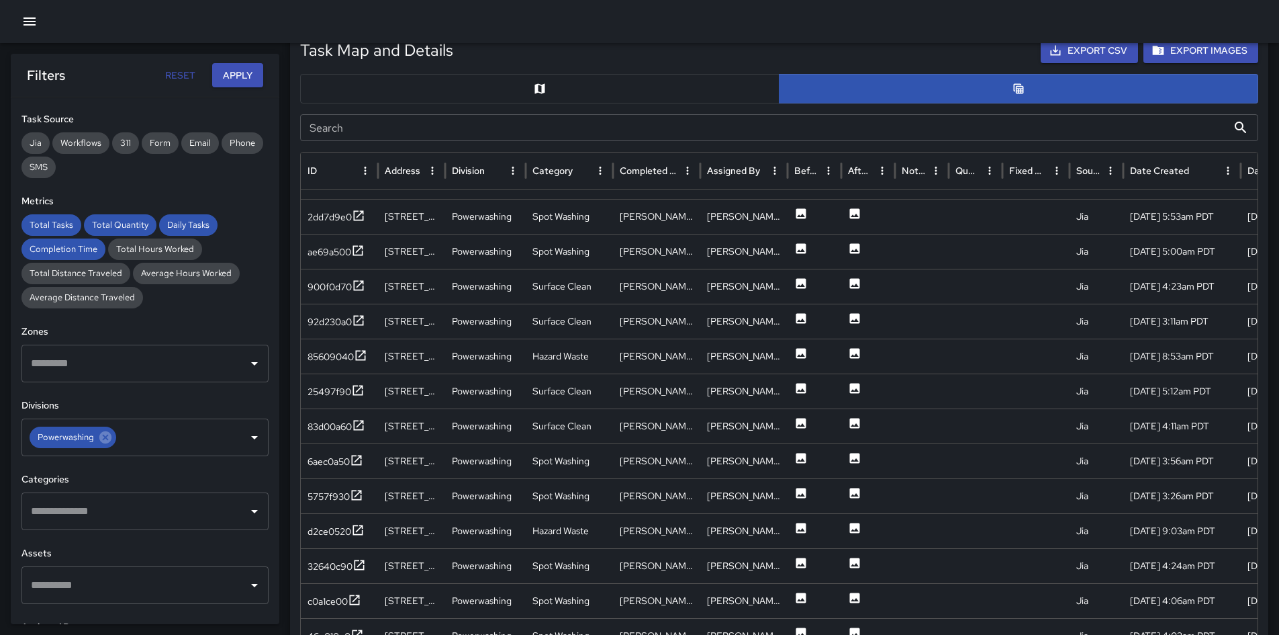
click at [678, 92] on button "button" at bounding box center [540, 89] width 480 height 30
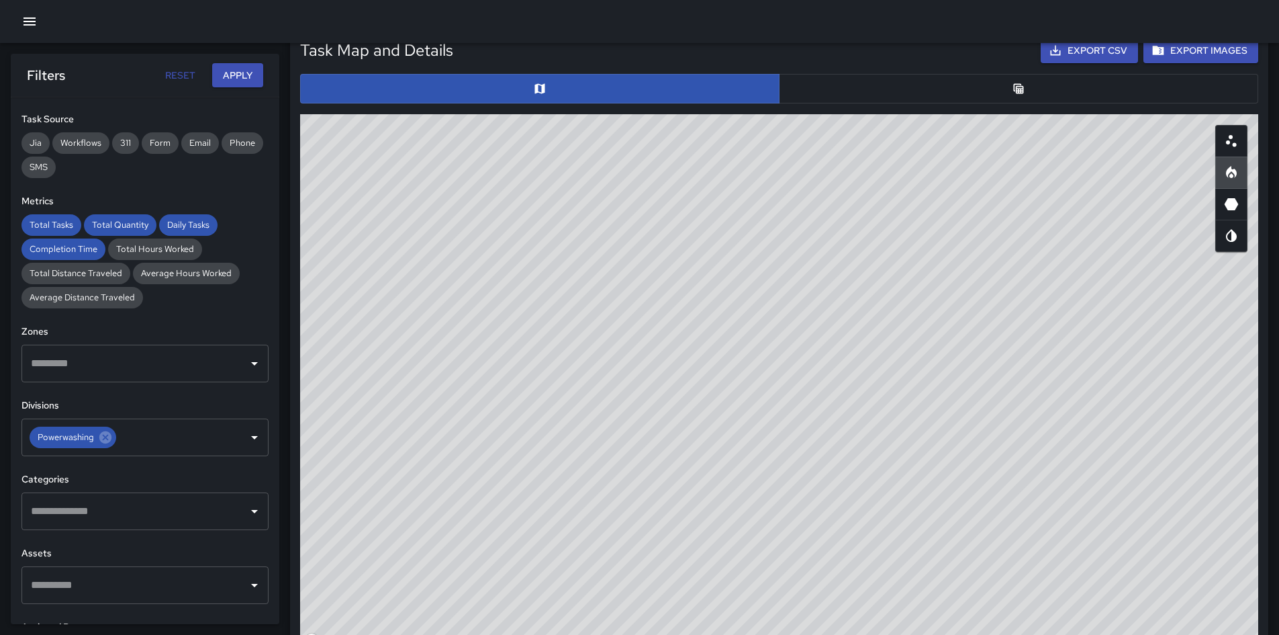
click at [1225, 152] on button "button" at bounding box center [1232, 141] width 32 height 32
drag, startPoint x: 1234, startPoint y: 173, endPoint x: 1282, endPoint y: 137, distance: 60.4
click at [1235, 173] on icon "Heatmap" at bounding box center [1232, 173] width 16 height 16
drag, startPoint x: 106, startPoint y: 437, endPoint x: 152, endPoint y: 333, distance: 113.1
click at [106, 437] on icon at bounding box center [105, 437] width 12 height 12
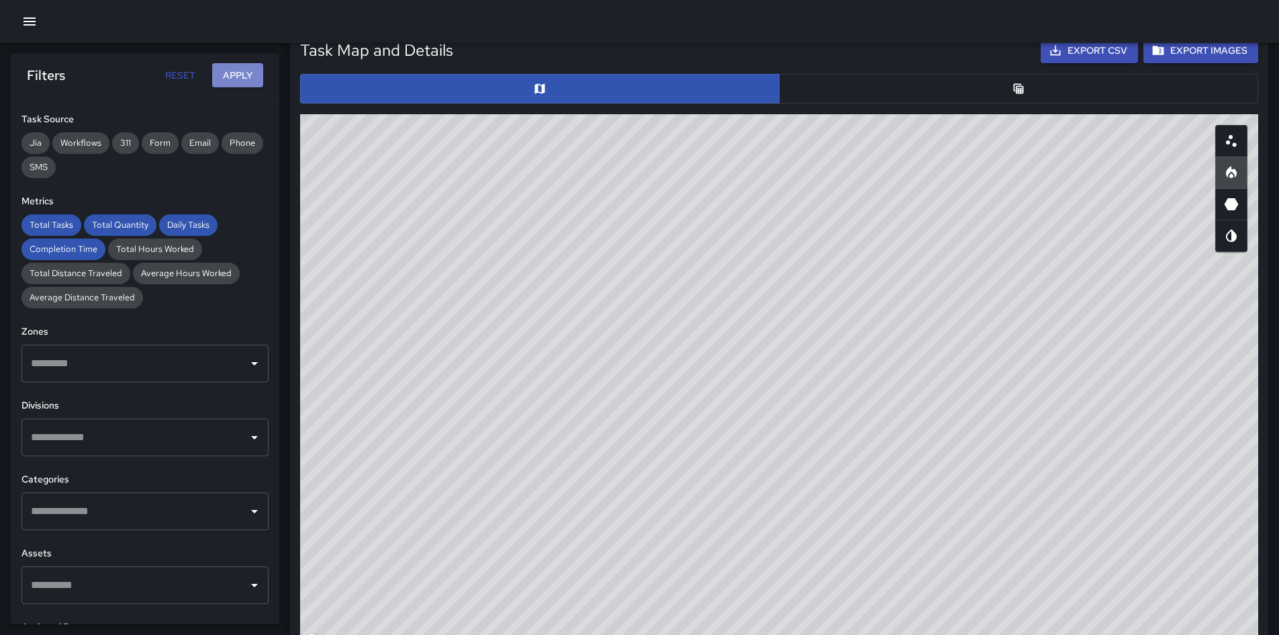
click at [227, 77] on button "Apply" at bounding box center [237, 75] width 51 height 25
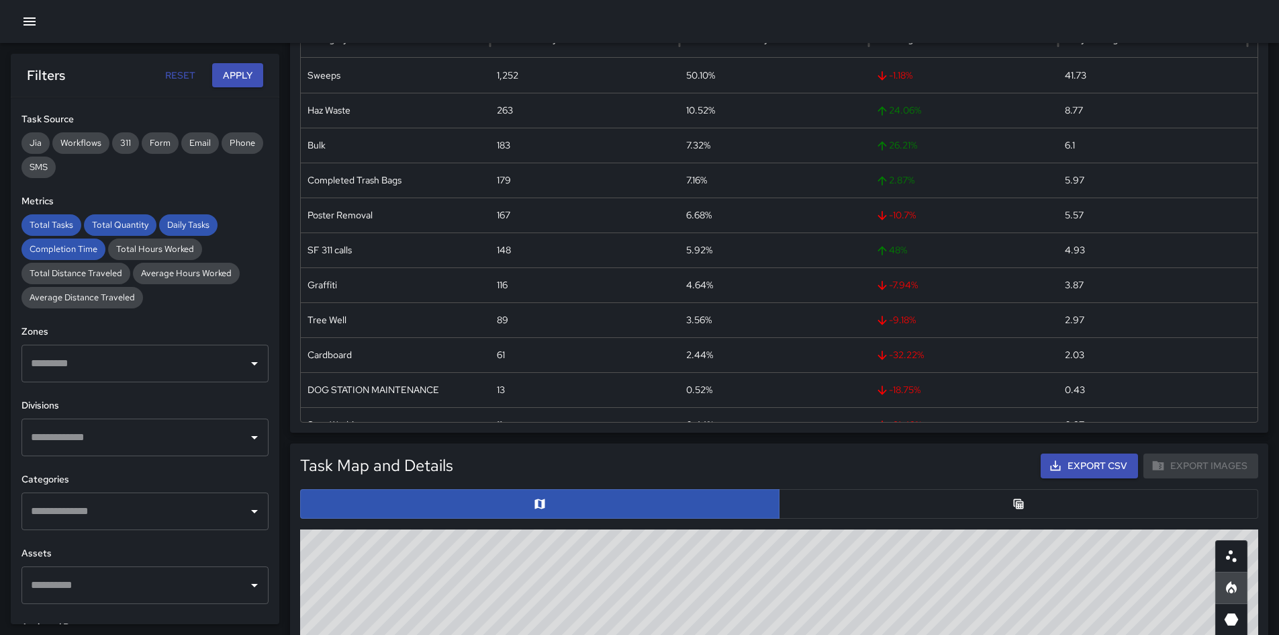
scroll to position [0, 0]
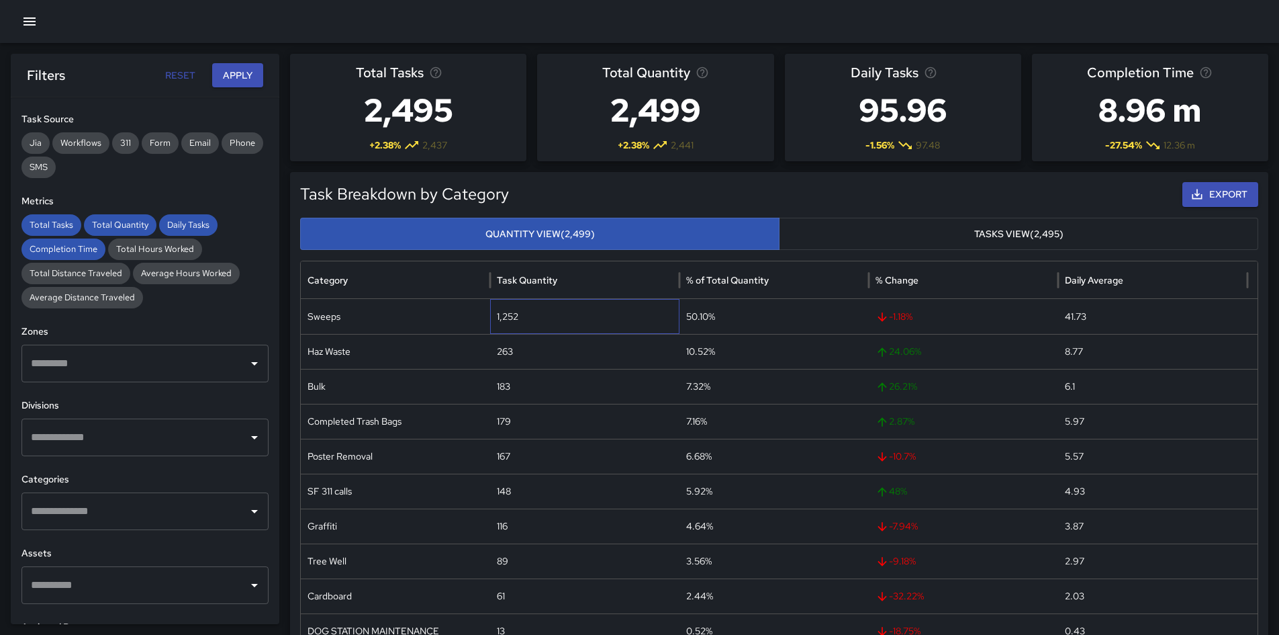
click at [497, 316] on div "1,252" at bounding box center [584, 316] width 189 height 35
copy div "1,252"
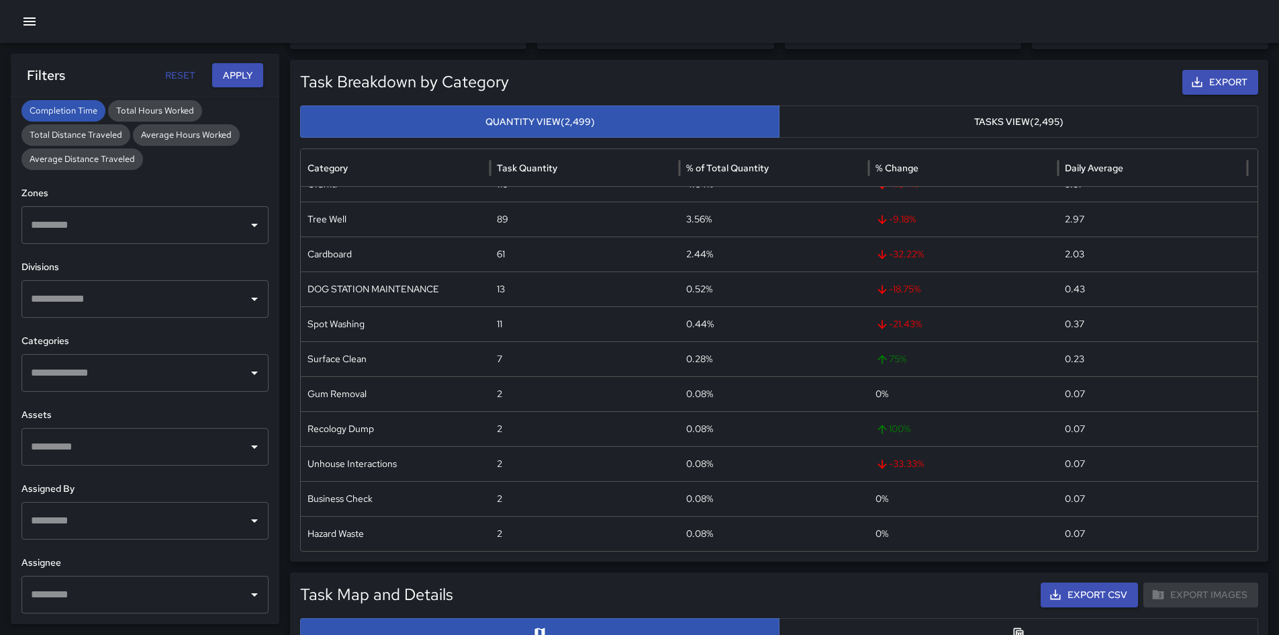
scroll to position [336, 0]
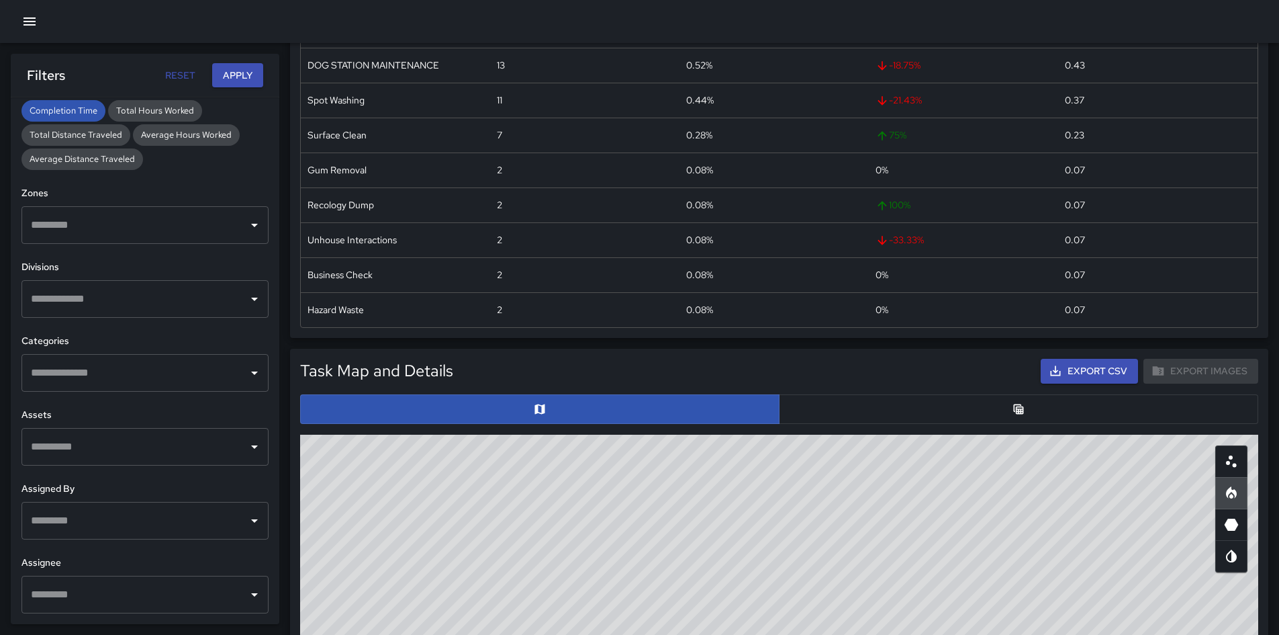
drag, startPoint x: 914, startPoint y: 410, endPoint x: 977, endPoint y: 393, distance: 64.9
click at [914, 410] on button "button" at bounding box center [1019, 409] width 480 height 30
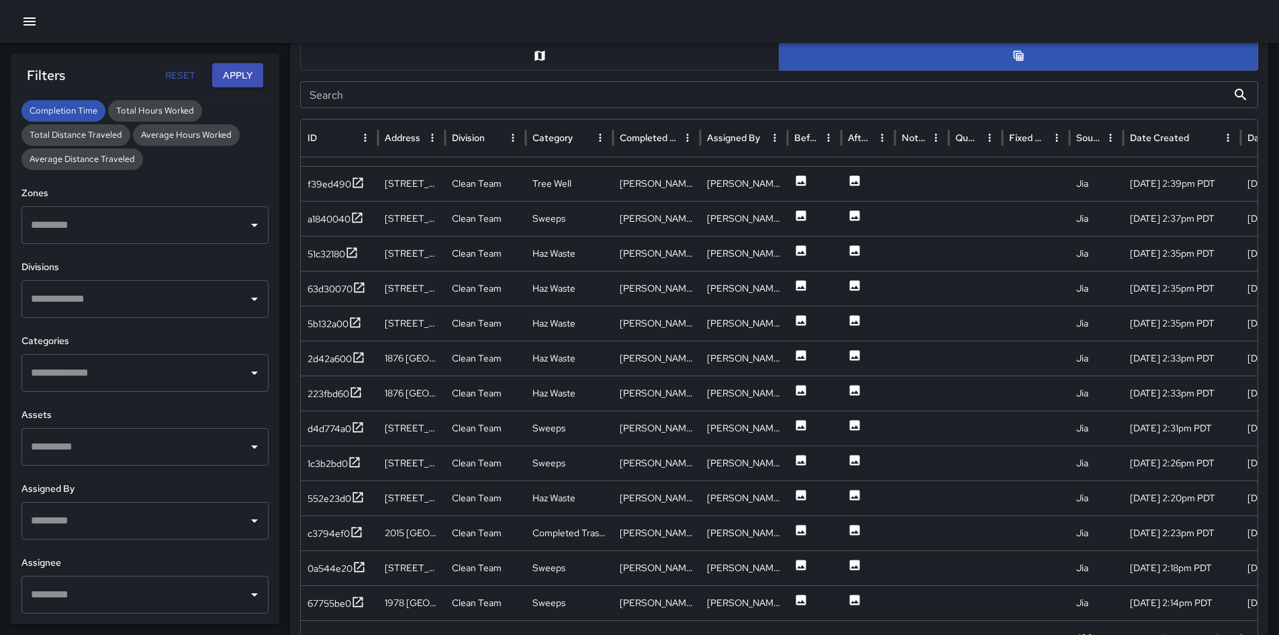
scroll to position [734, 0]
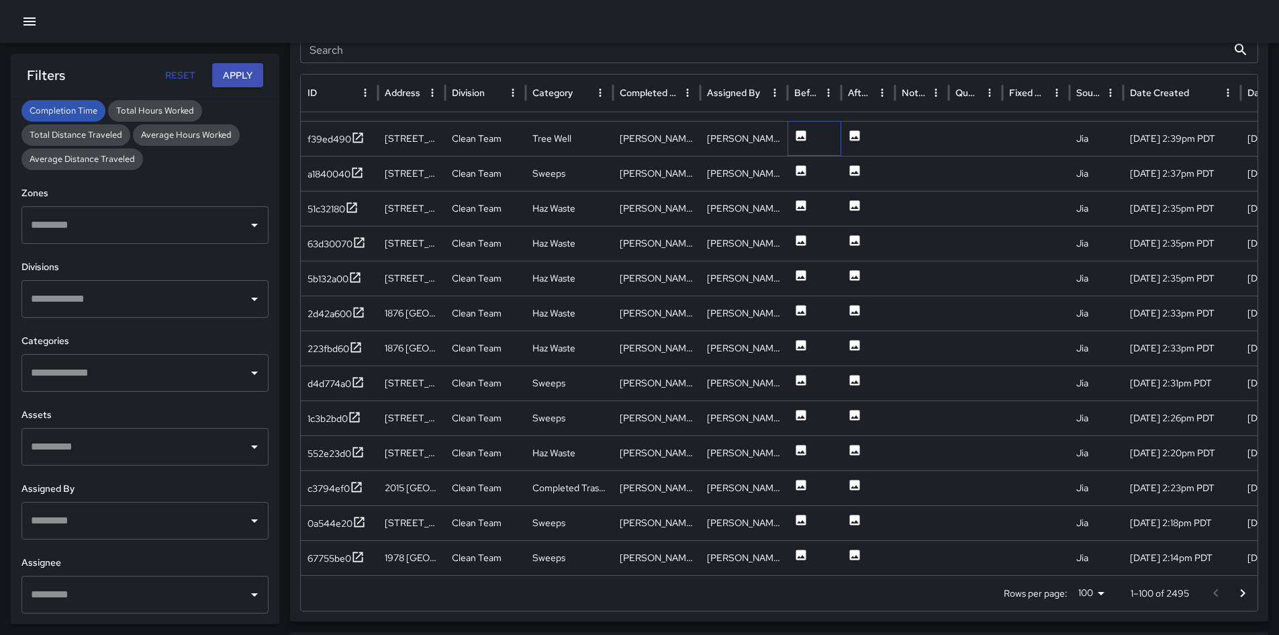
click at [808, 132] on div at bounding box center [815, 138] width 54 height 35
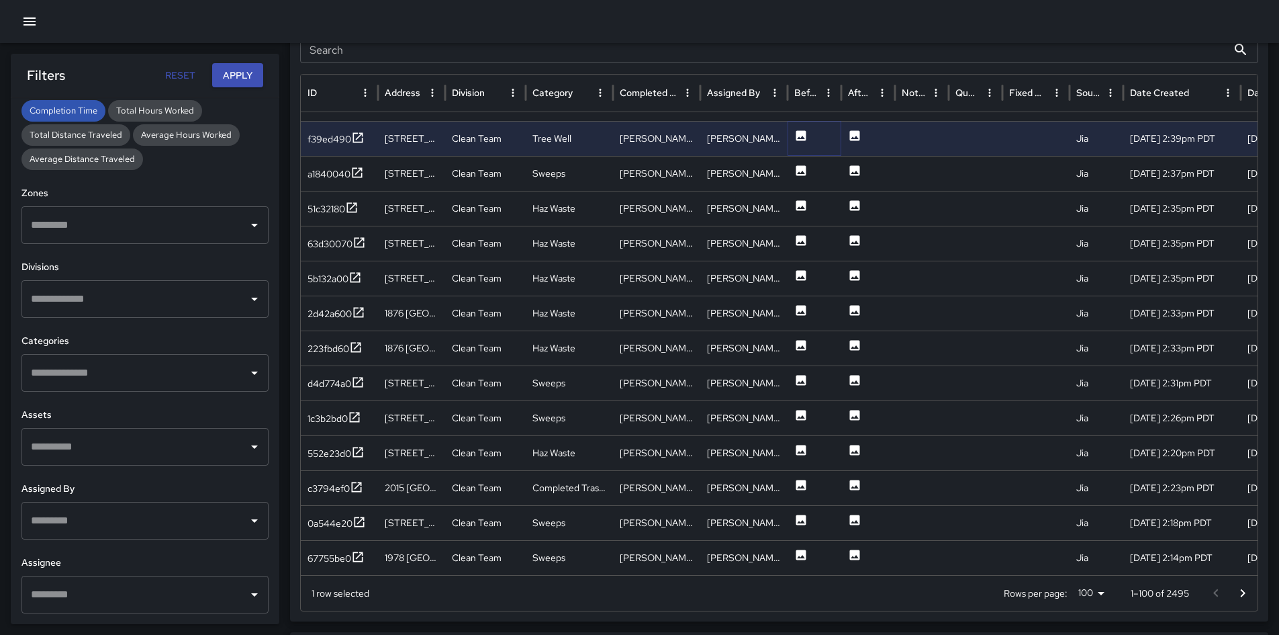
click at [801, 135] on icon at bounding box center [802, 135] width 10 height 10
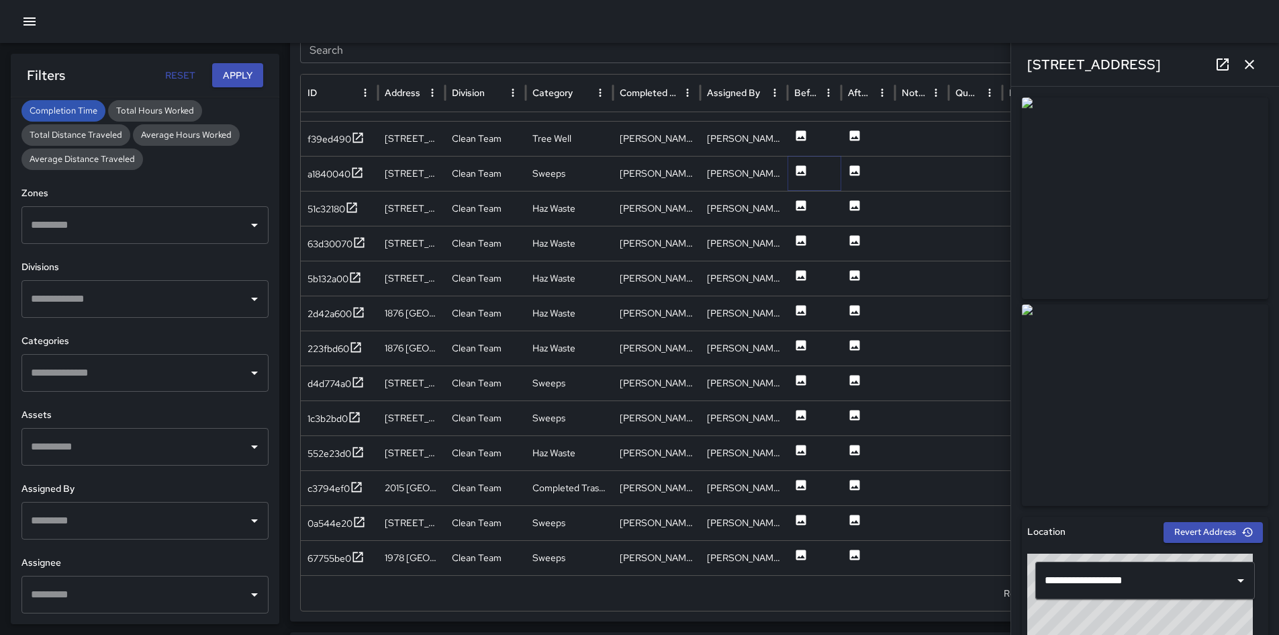
click at [799, 179] on button at bounding box center [801, 174] width 13 height 34
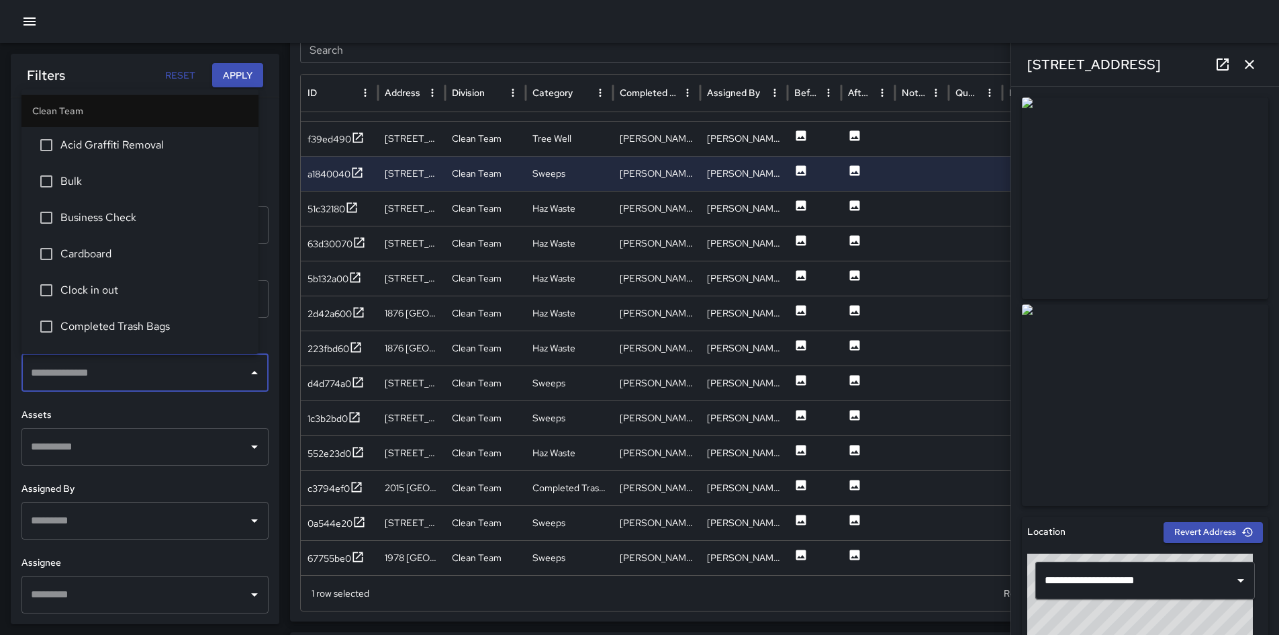
click at [120, 360] on input "text" at bounding box center [135, 373] width 215 height 26
type input "**"
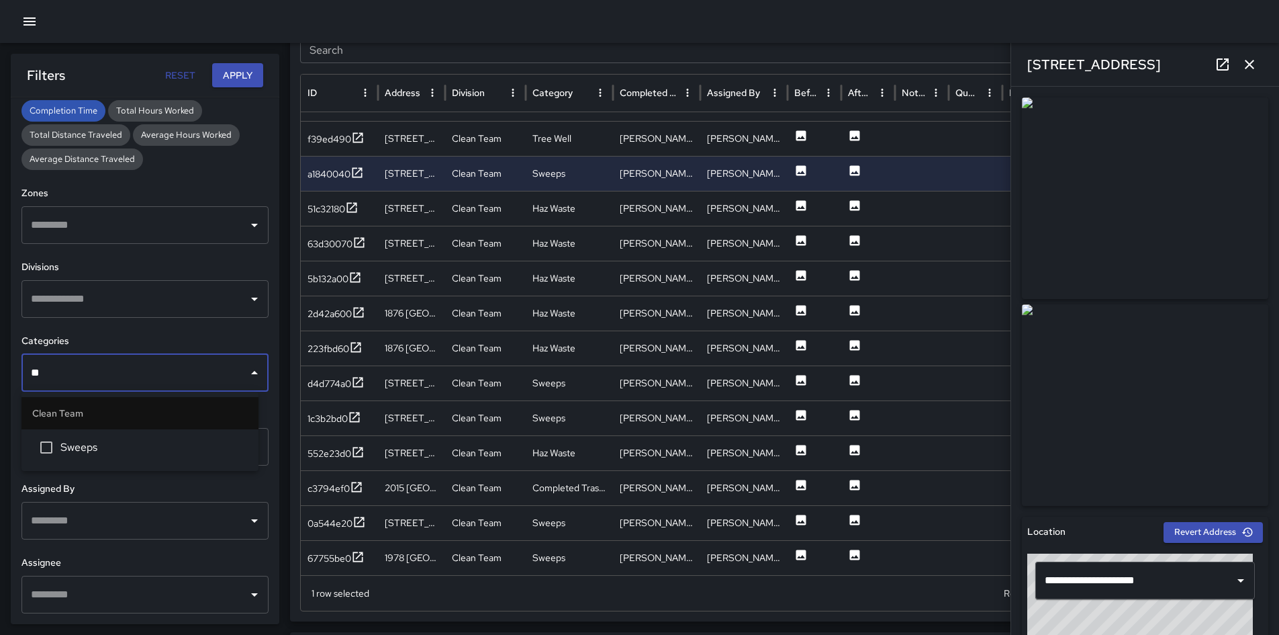
click at [111, 439] on li "Sweeps" at bounding box center [139, 447] width 237 height 36
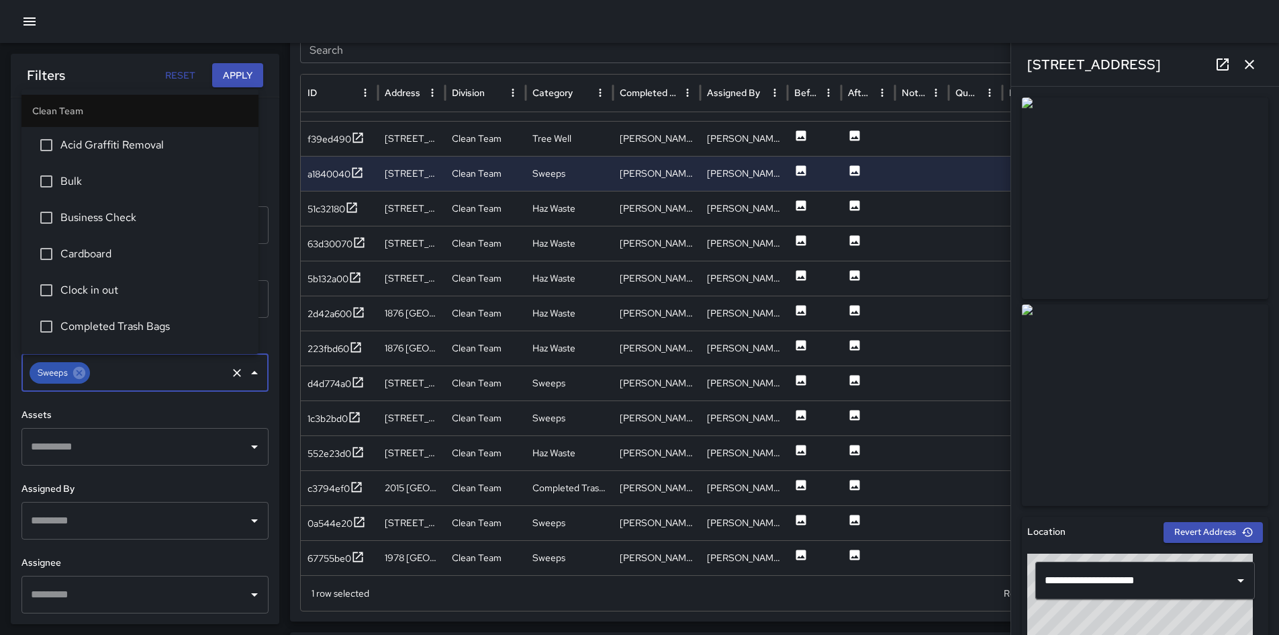
scroll to position [353, 0]
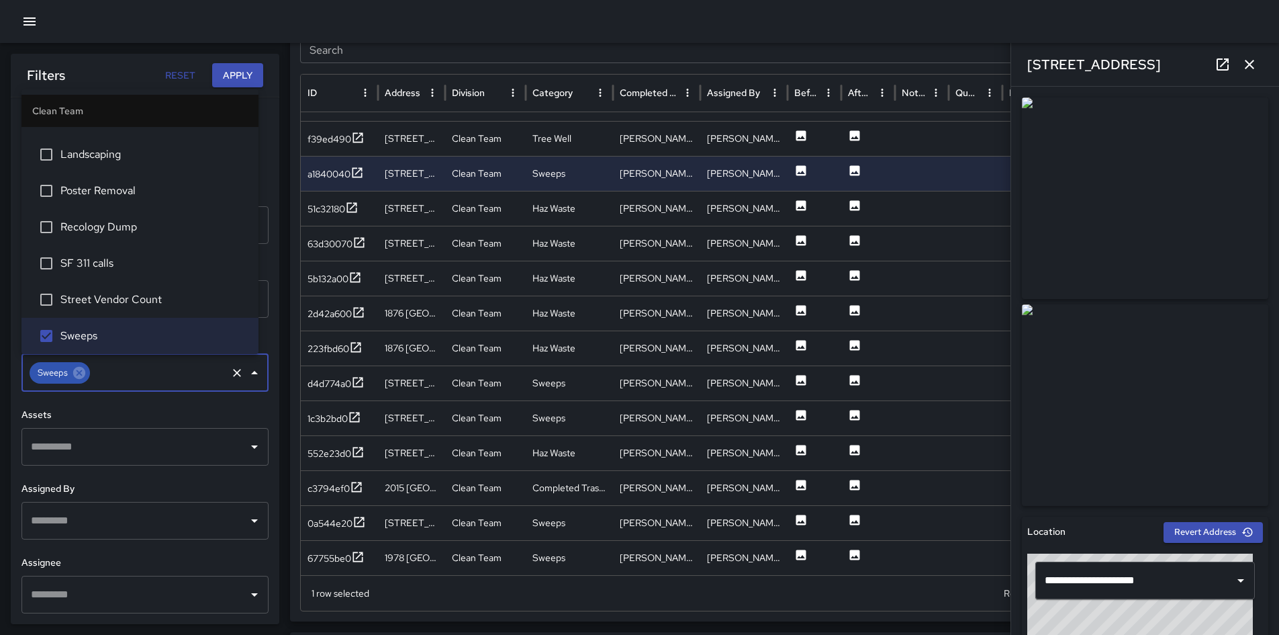
click at [220, 79] on button "Apply" at bounding box center [237, 75] width 51 height 25
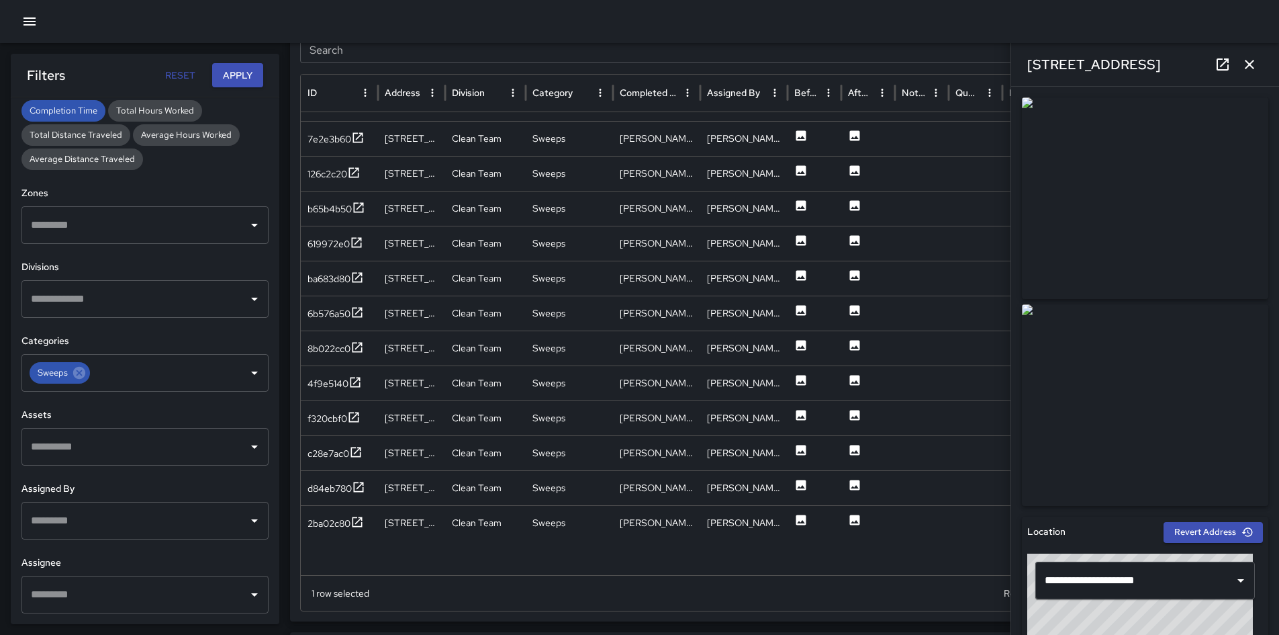
scroll to position [251, 0]
click at [803, 277] on icon at bounding box center [801, 275] width 13 height 13
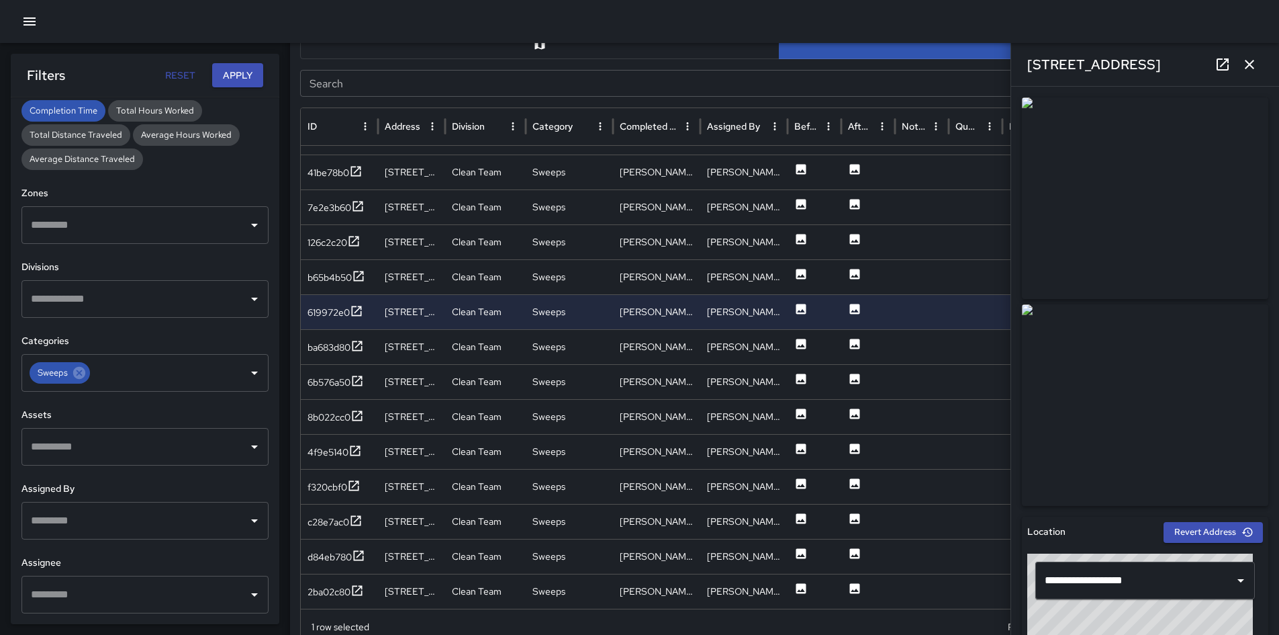
scroll to position [801, 0]
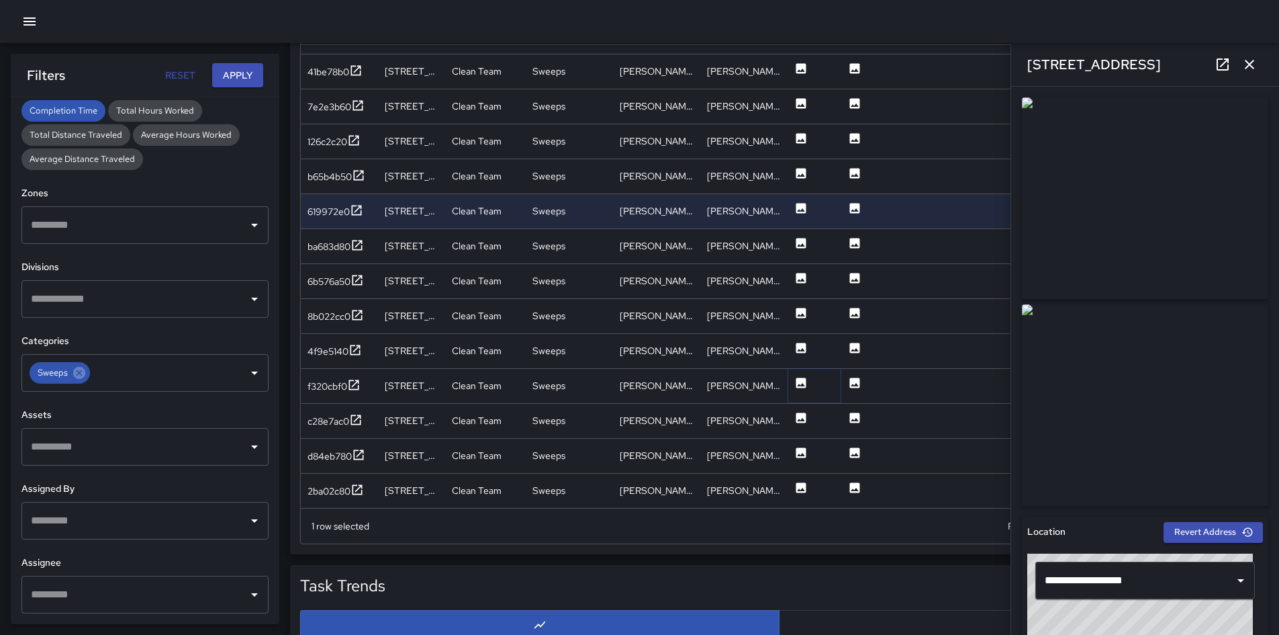
click at [797, 375] on button at bounding box center [801, 386] width 13 height 34
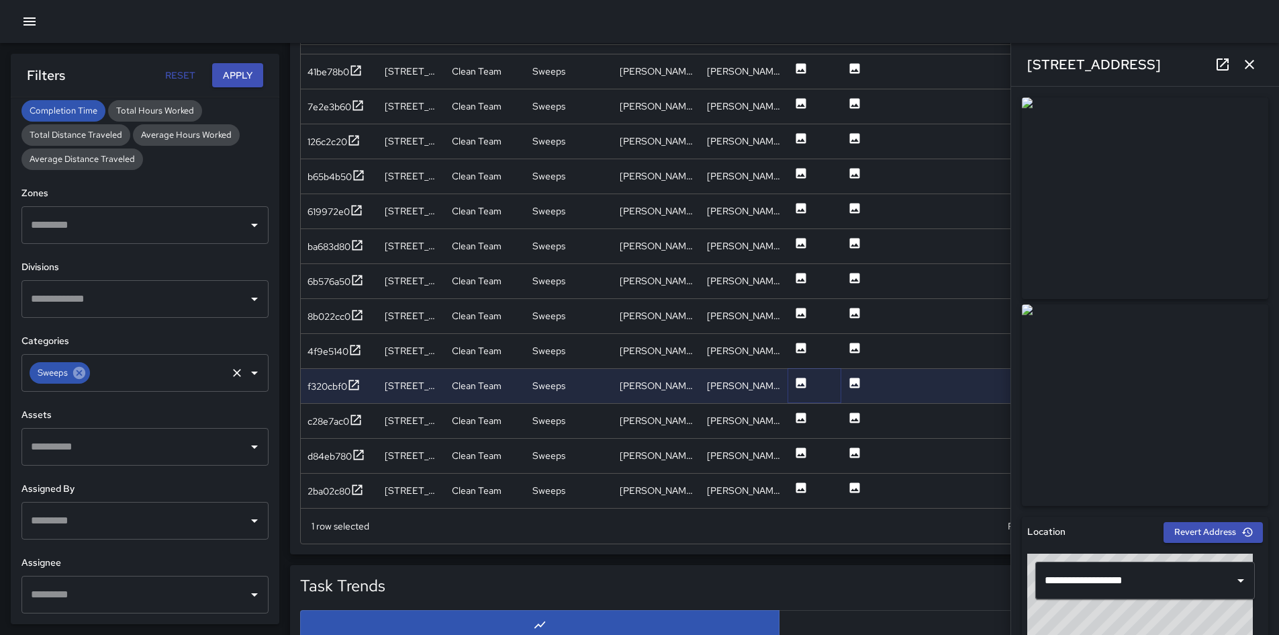
click at [79, 376] on icon at bounding box center [79, 373] width 12 height 12
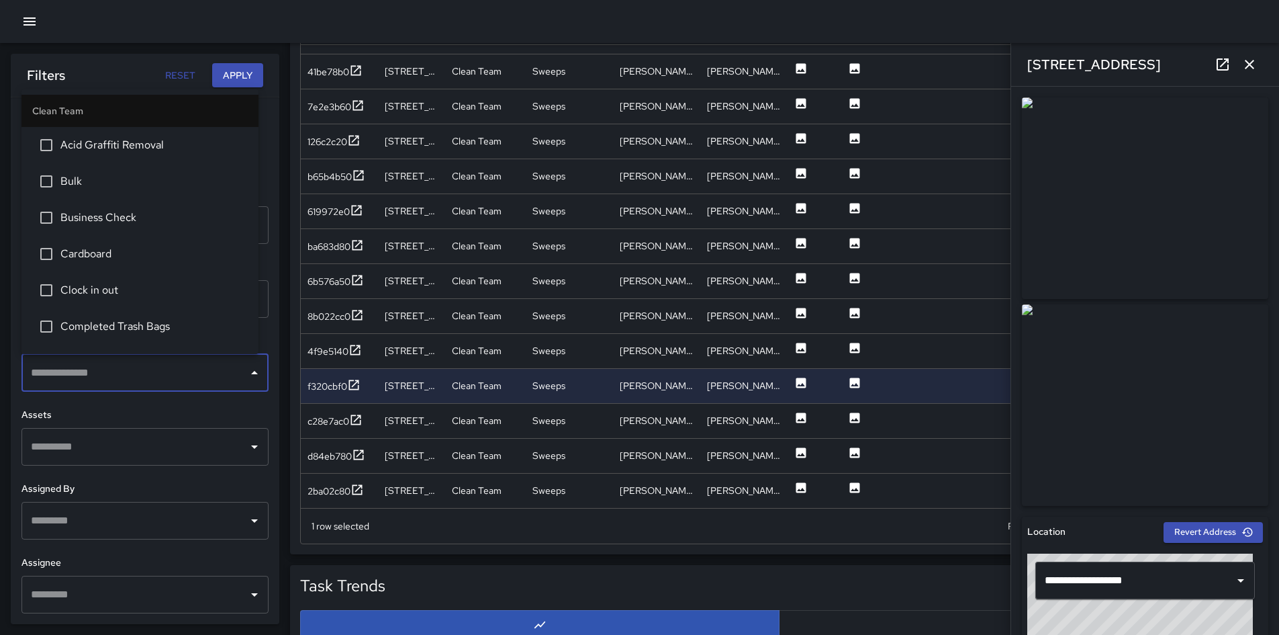
click at [79, 376] on input "text" at bounding box center [135, 373] width 215 height 26
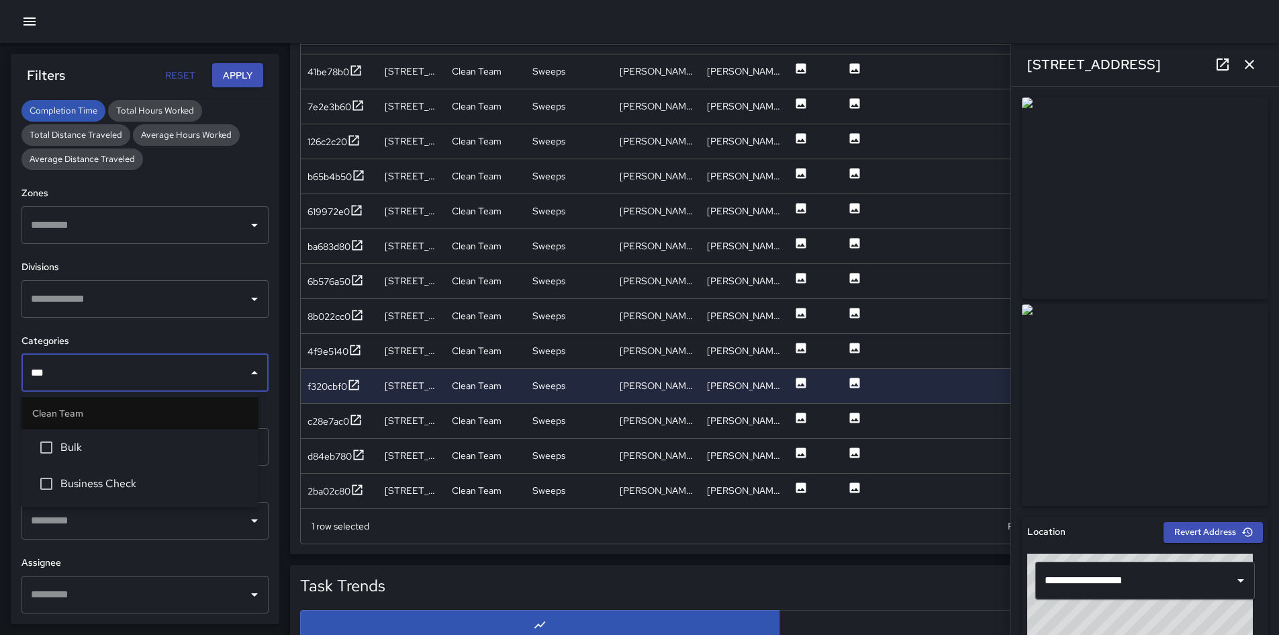
type input "****"
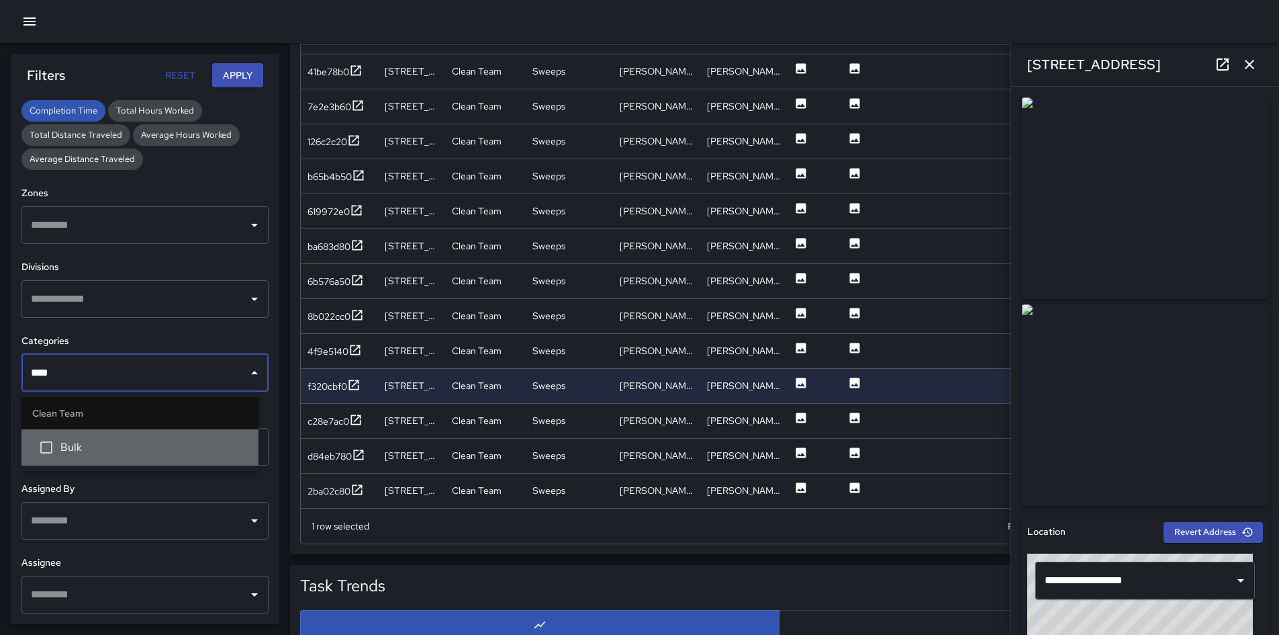
click at [93, 433] on li "Bulk" at bounding box center [139, 447] width 237 height 36
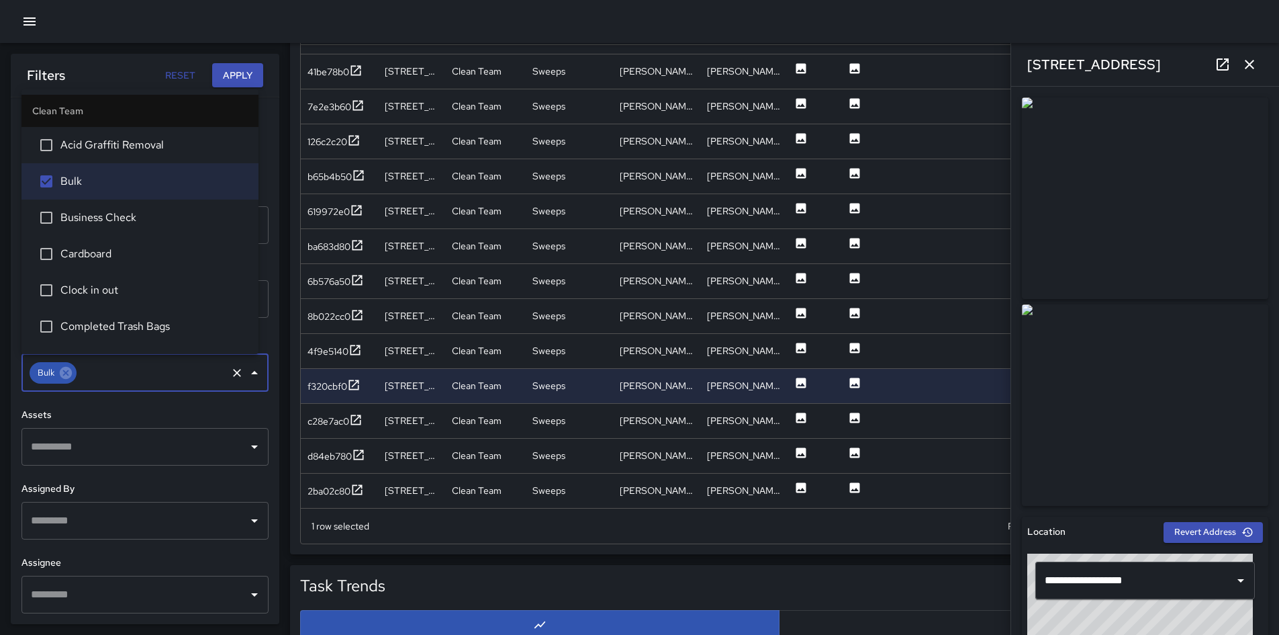
click at [220, 77] on button "Apply" at bounding box center [237, 75] width 51 height 25
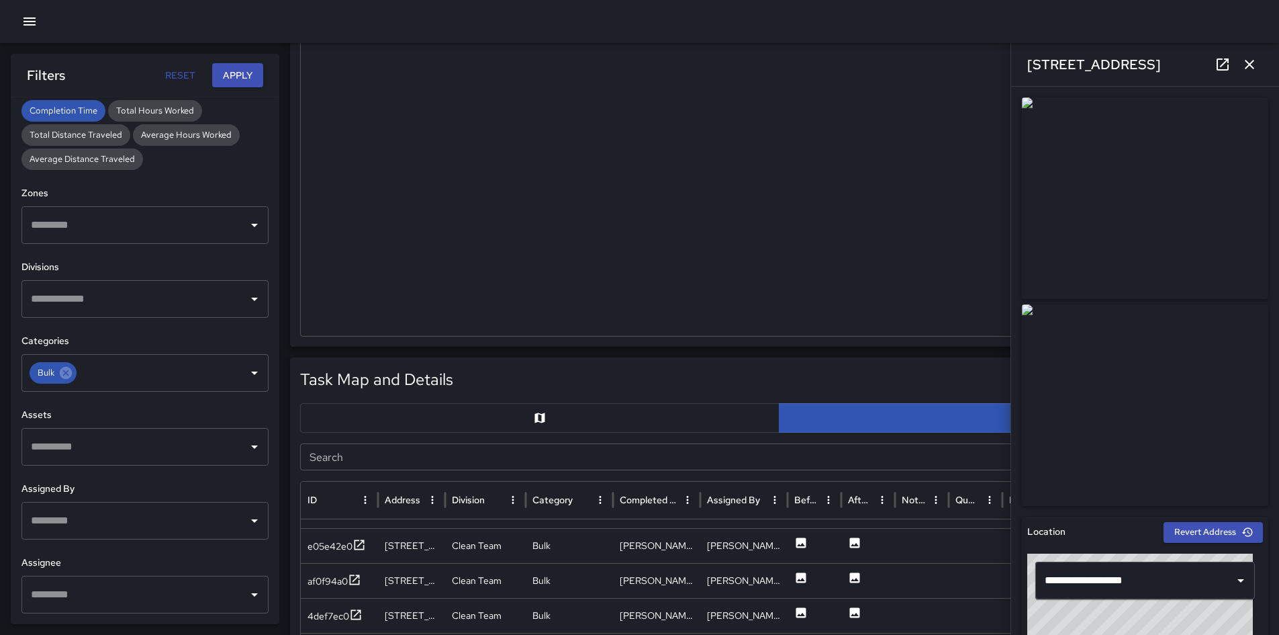
scroll to position [533, 0]
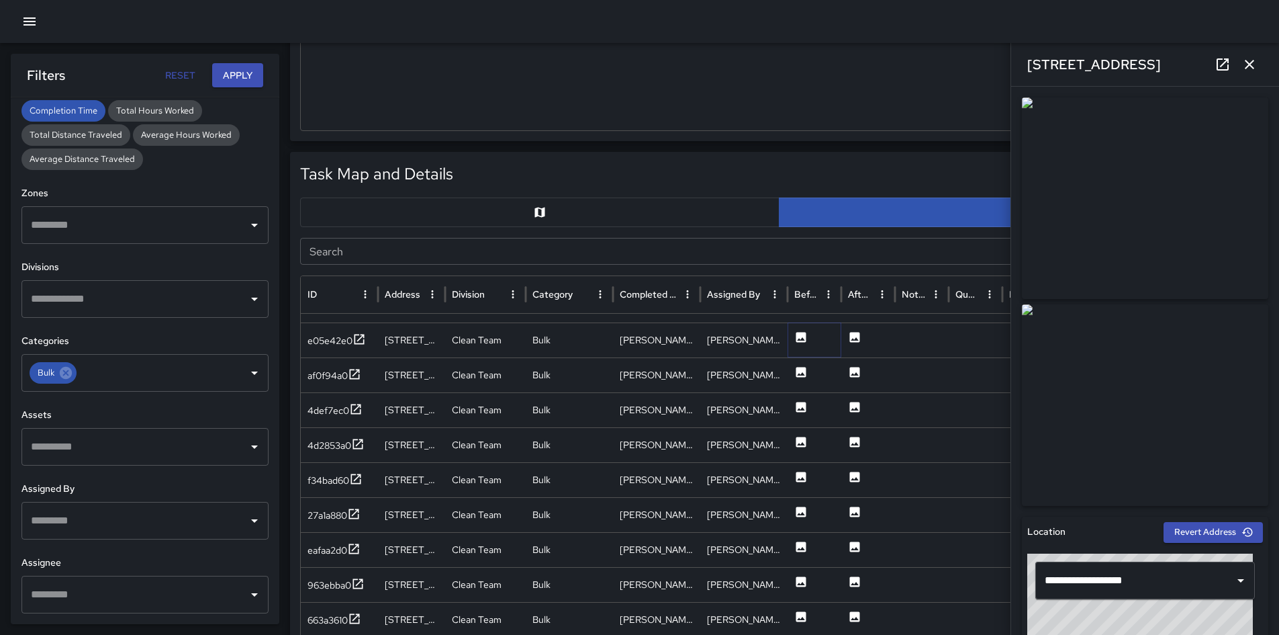
click at [804, 334] on icon at bounding box center [802, 337] width 10 height 10
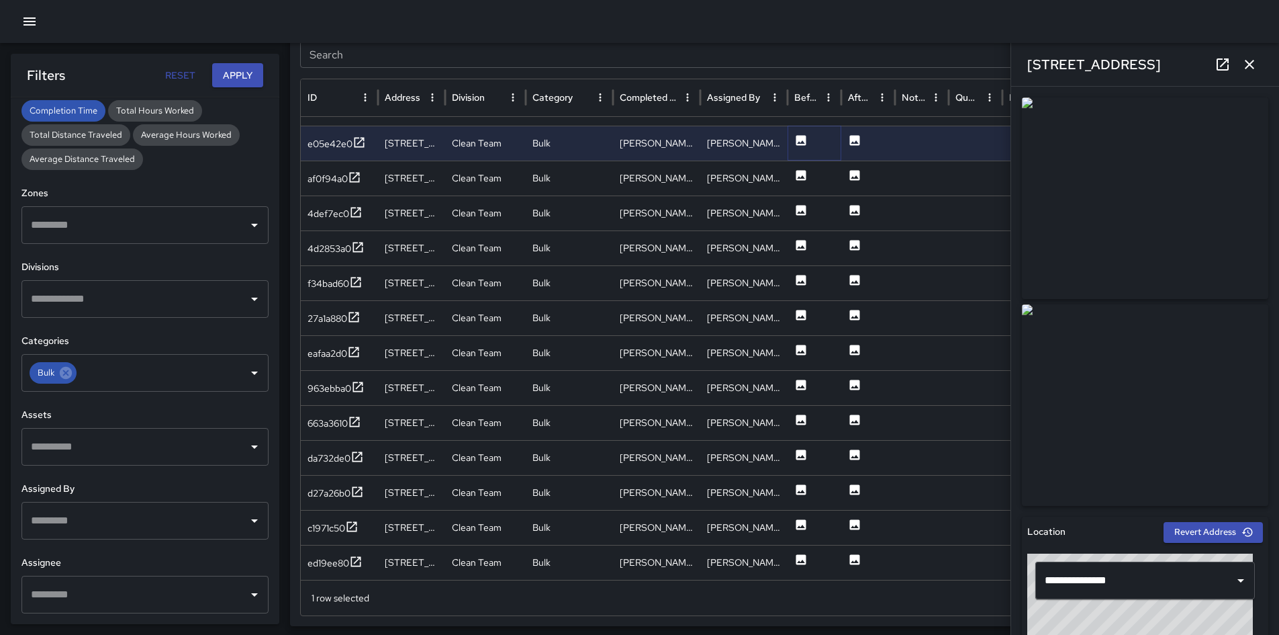
scroll to position [742, 0]
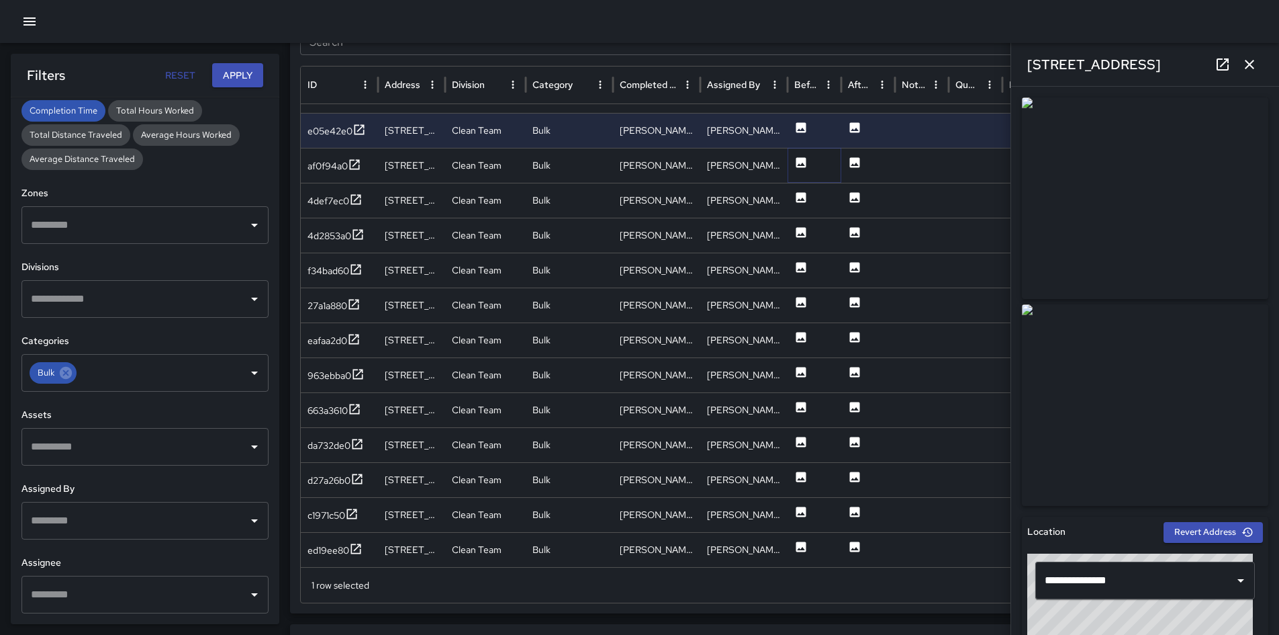
click at [805, 159] on icon at bounding box center [802, 162] width 10 height 10
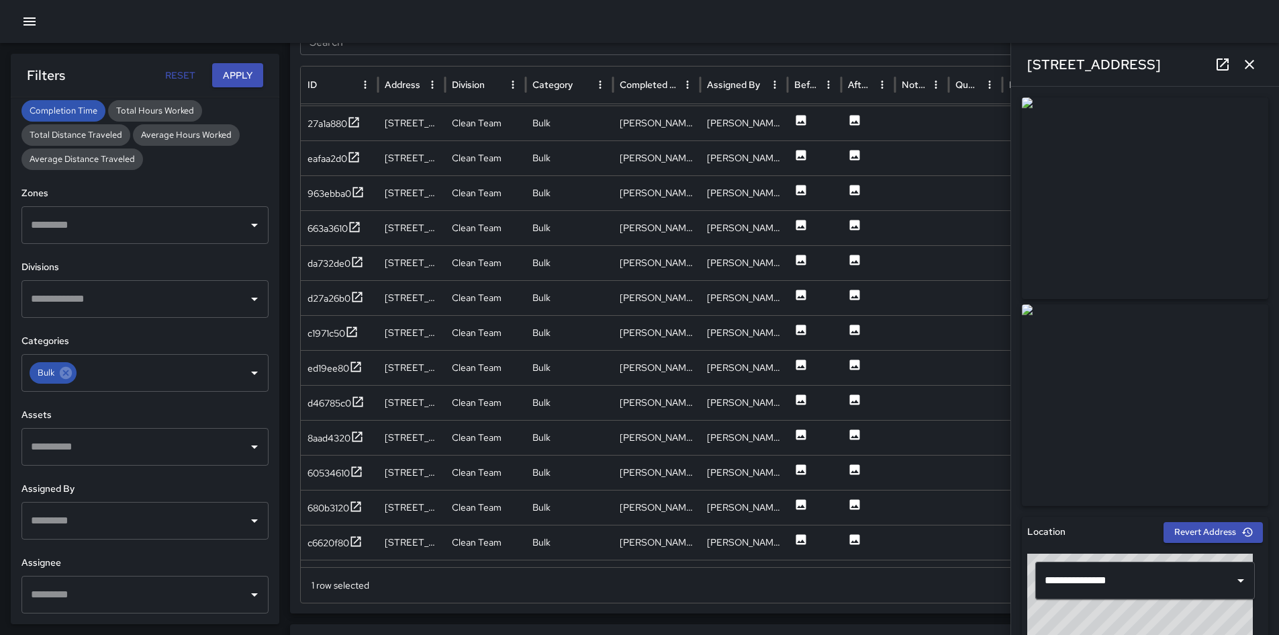
scroll to position [472, 0]
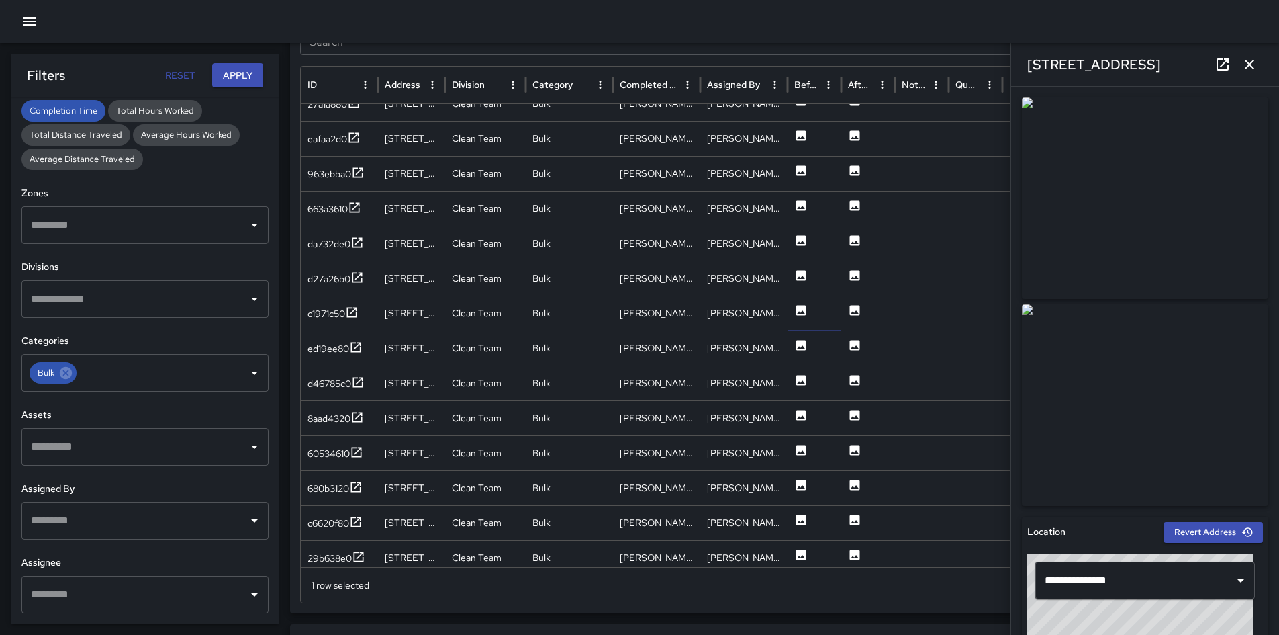
click at [801, 312] on icon at bounding box center [802, 310] width 10 height 10
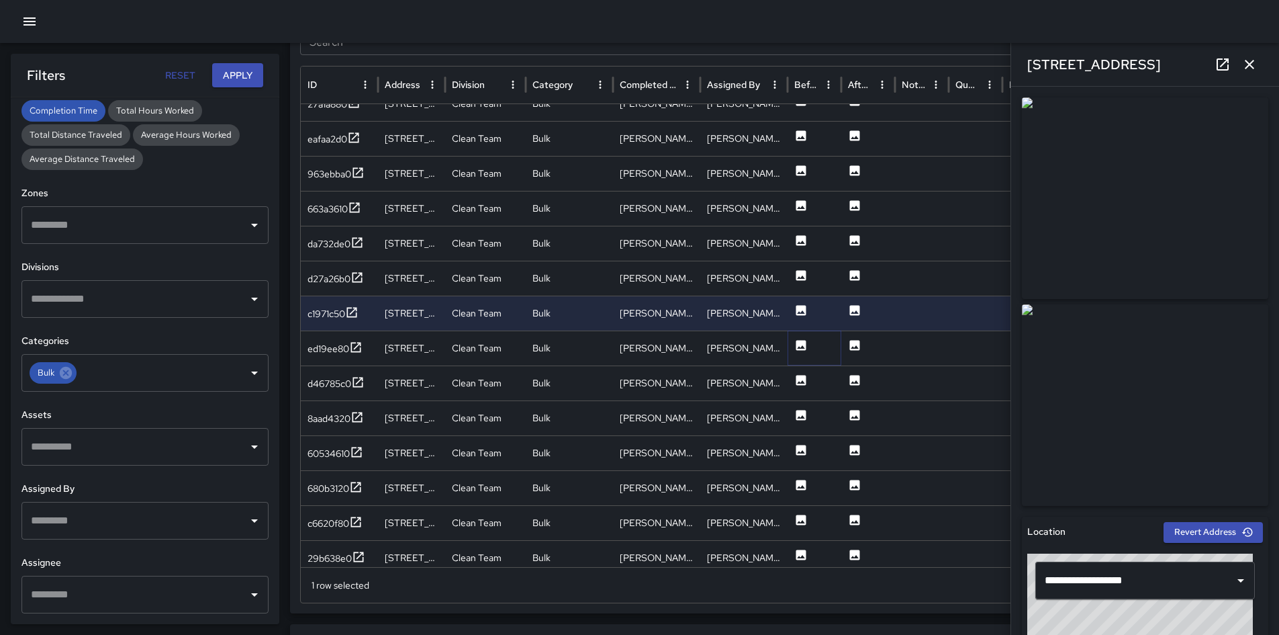
click at [799, 341] on icon at bounding box center [802, 345] width 10 height 10
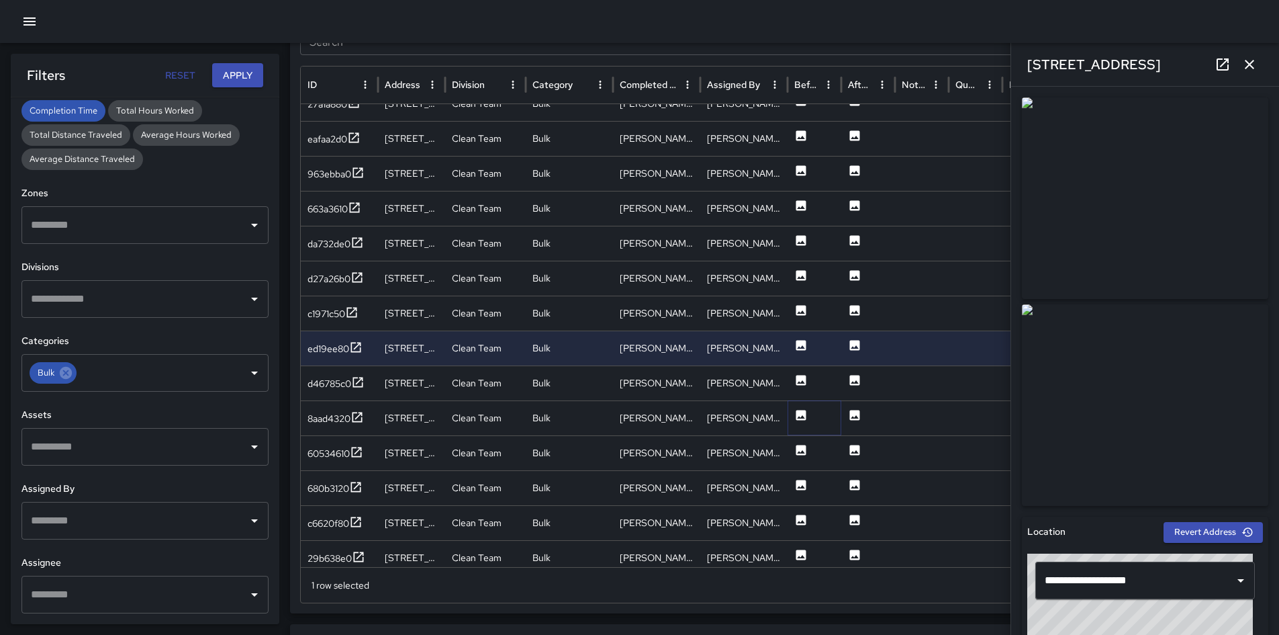
click at [797, 414] on icon at bounding box center [802, 415] width 10 height 10
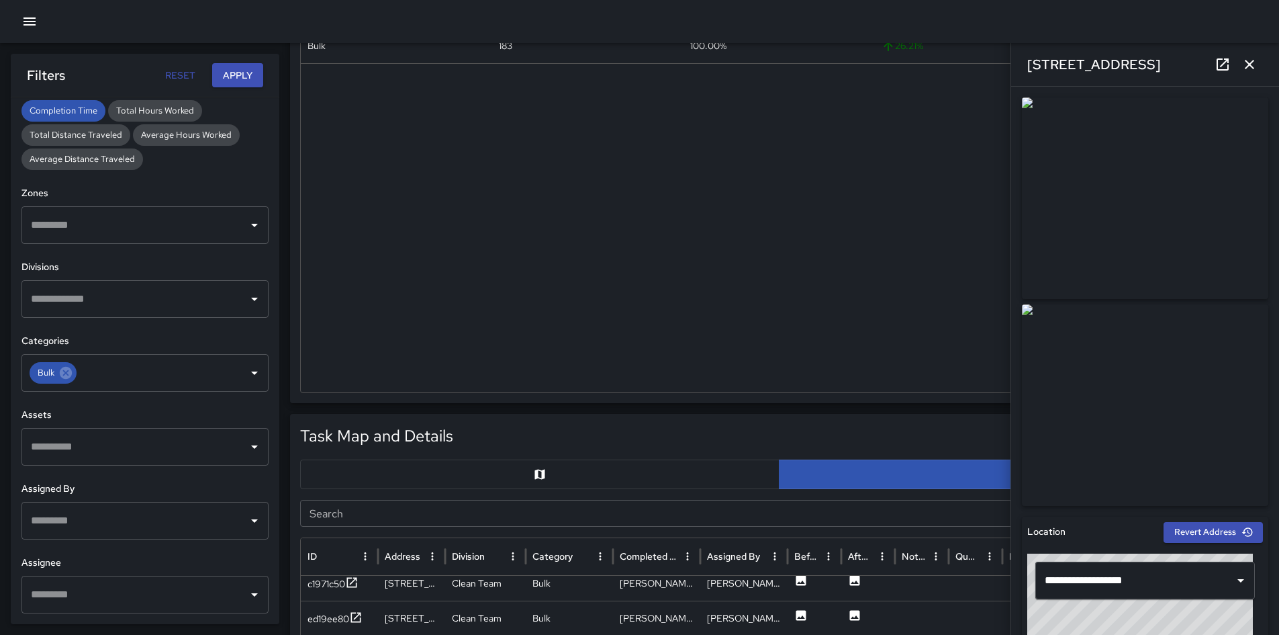
scroll to position [205, 0]
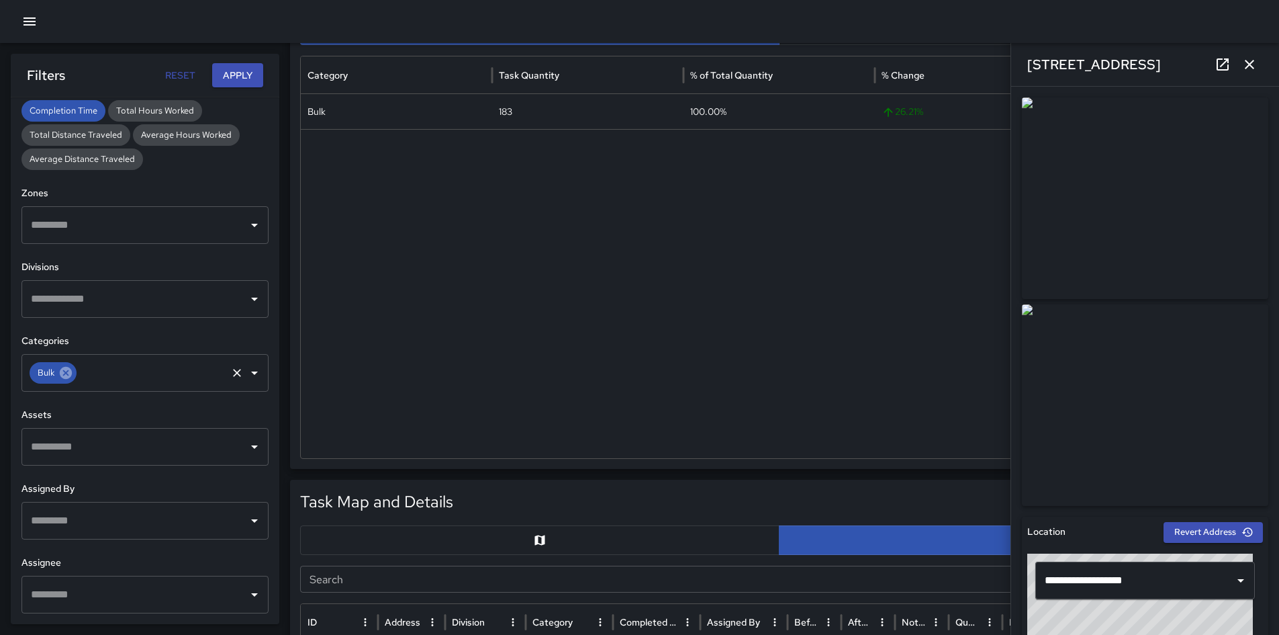
click at [60, 376] on icon at bounding box center [65, 372] width 15 height 15
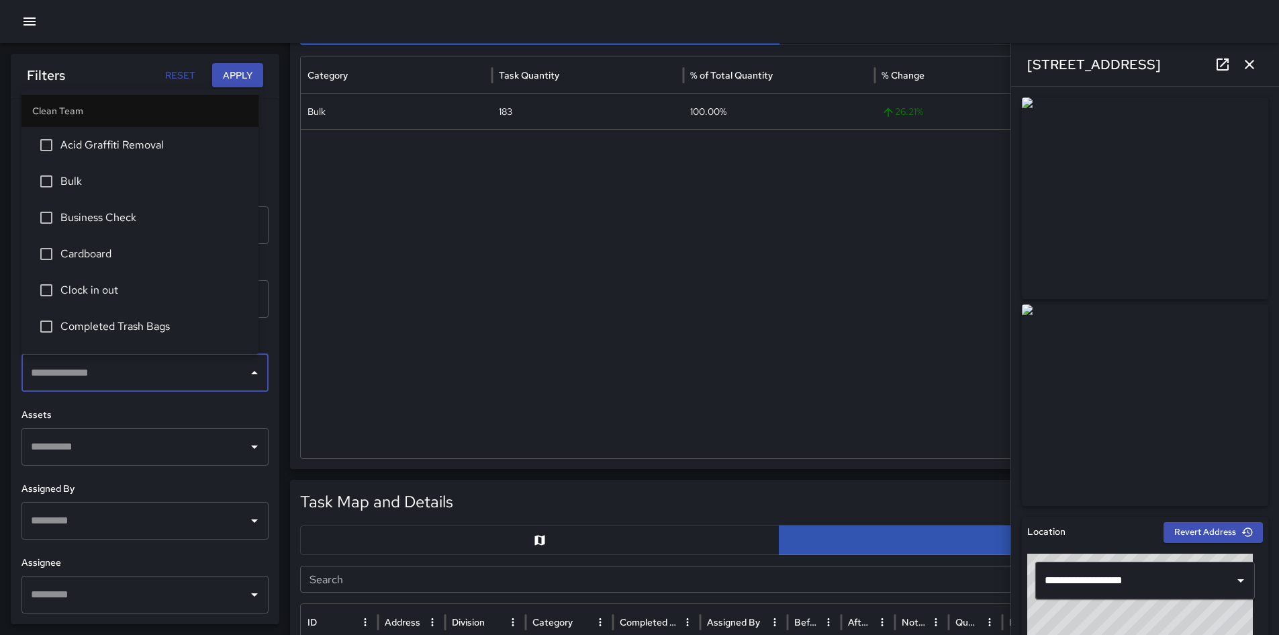
click at [66, 375] on input "text" at bounding box center [135, 373] width 215 height 26
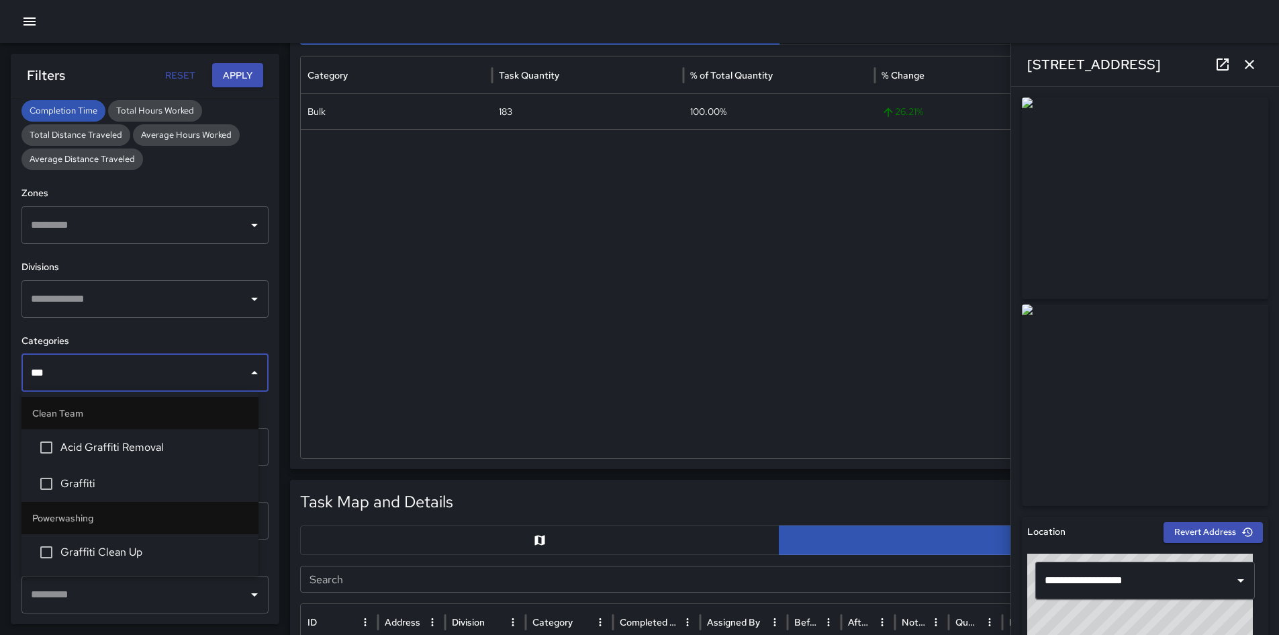
type input "****"
click at [180, 476] on span "Graffiti" at bounding box center [153, 484] width 187 height 16
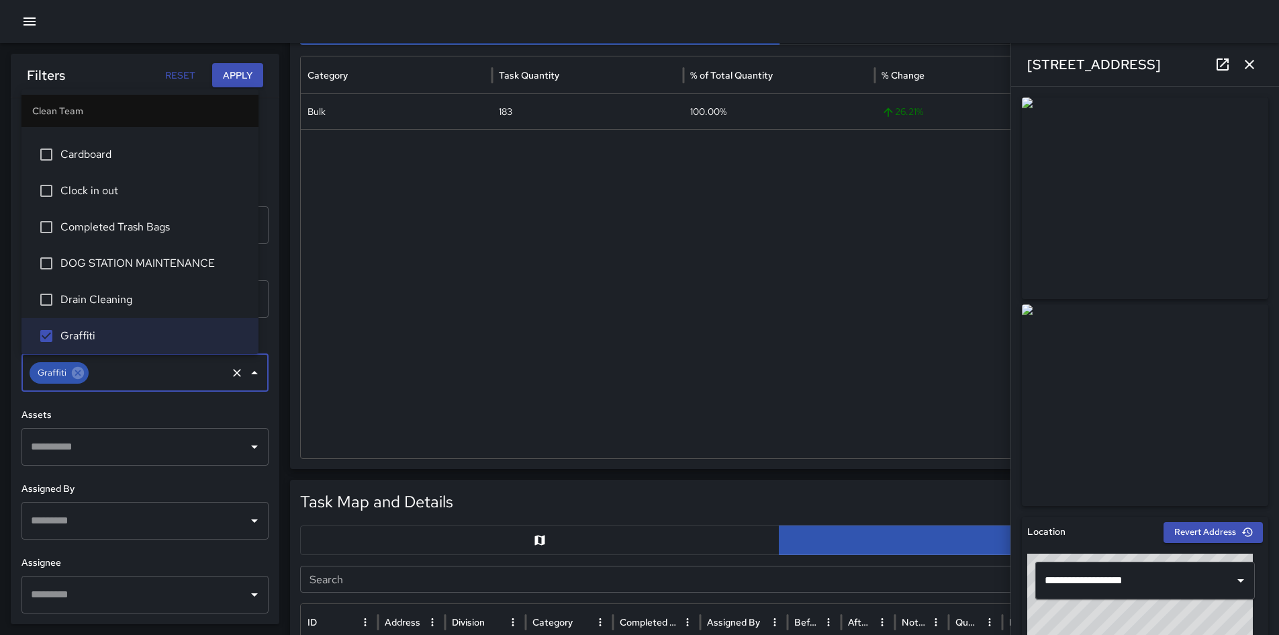
click at [230, 68] on button "Apply" at bounding box center [237, 75] width 51 height 25
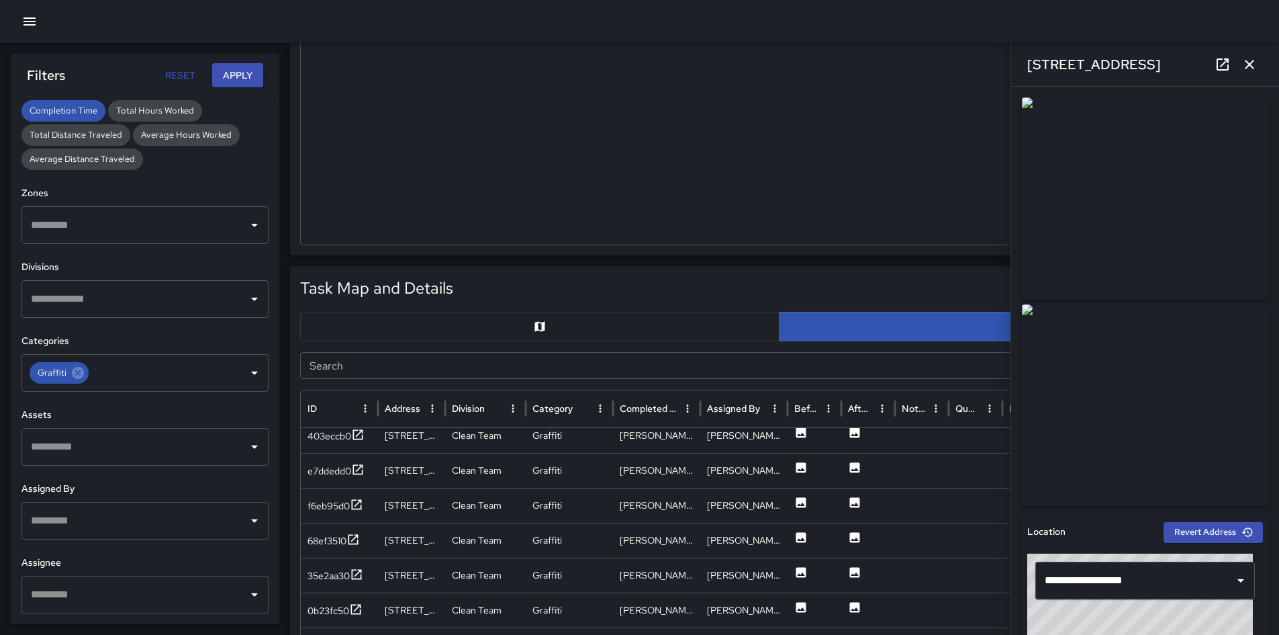
scroll to position [541, 0]
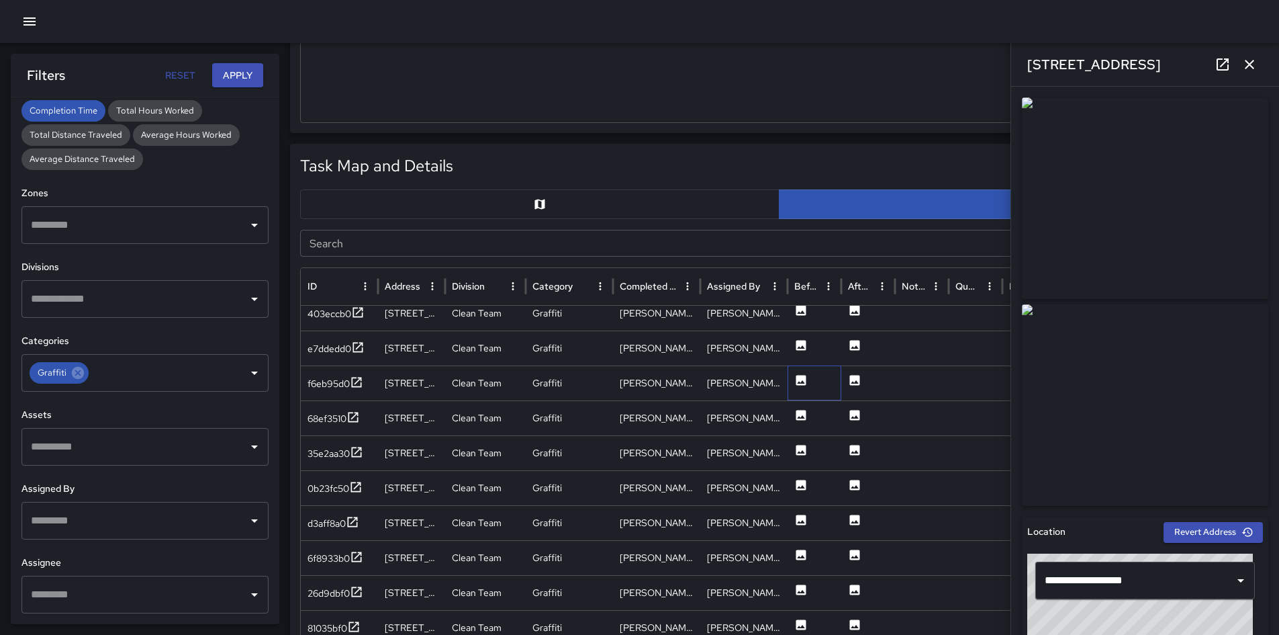
click at [813, 383] on div at bounding box center [815, 382] width 54 height 35
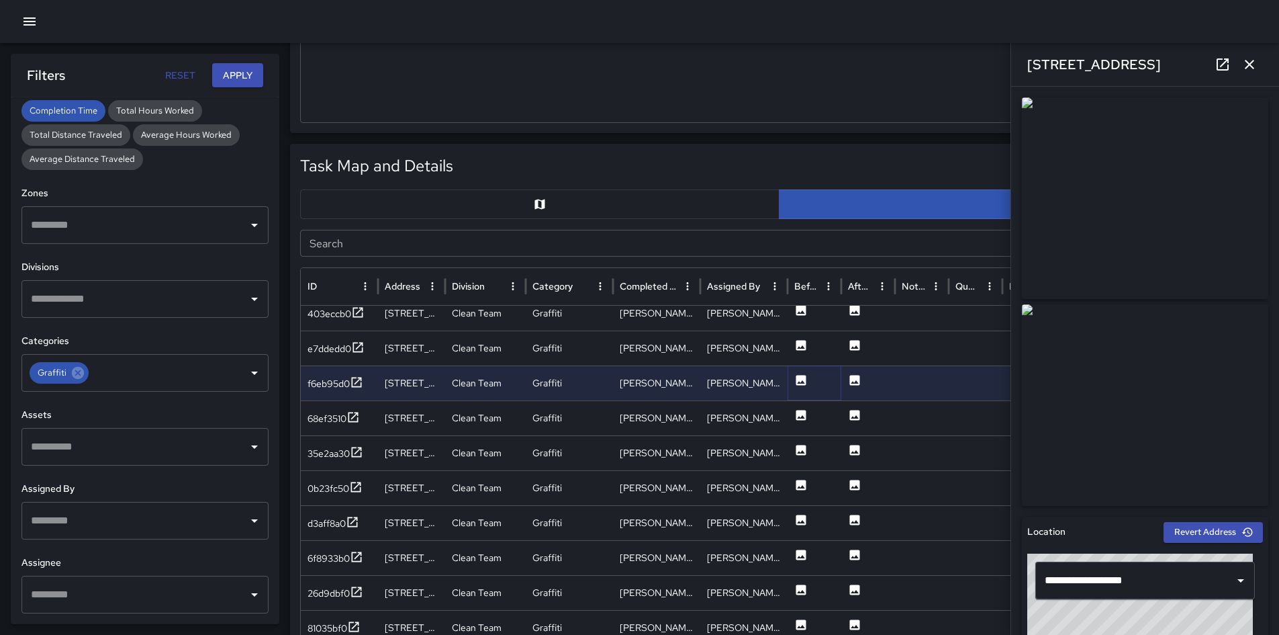
click at [800, 378] on icon at bounding box center [802, 380] width 10 height 10
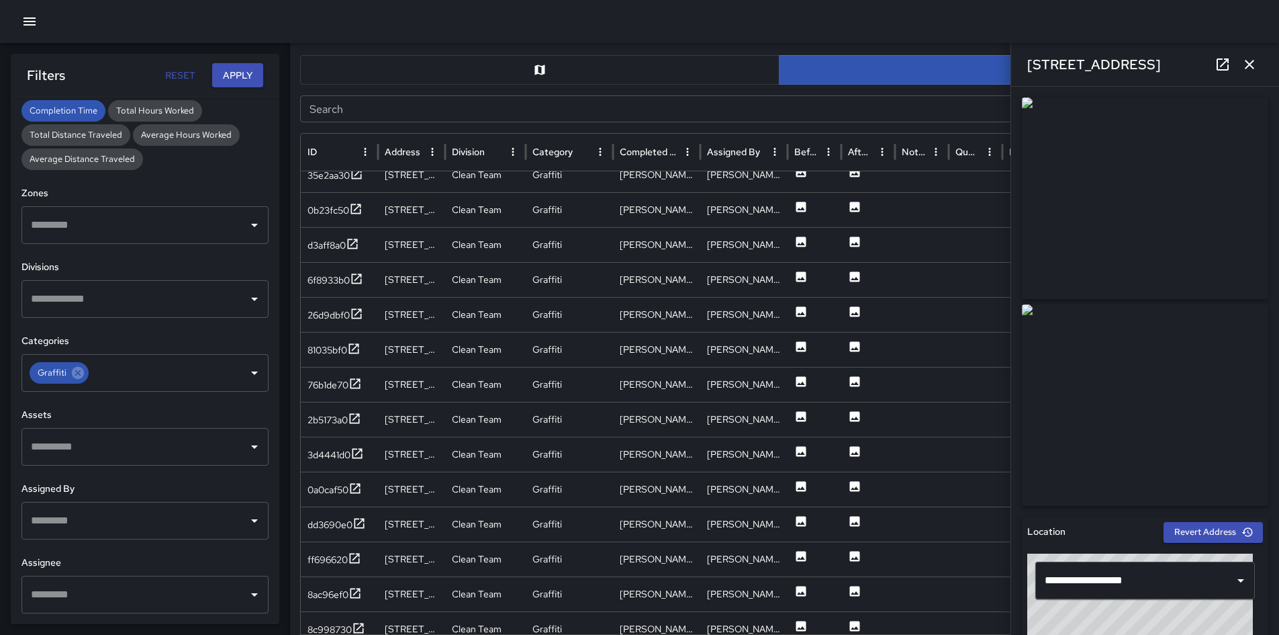
scroll to position [809, 0]
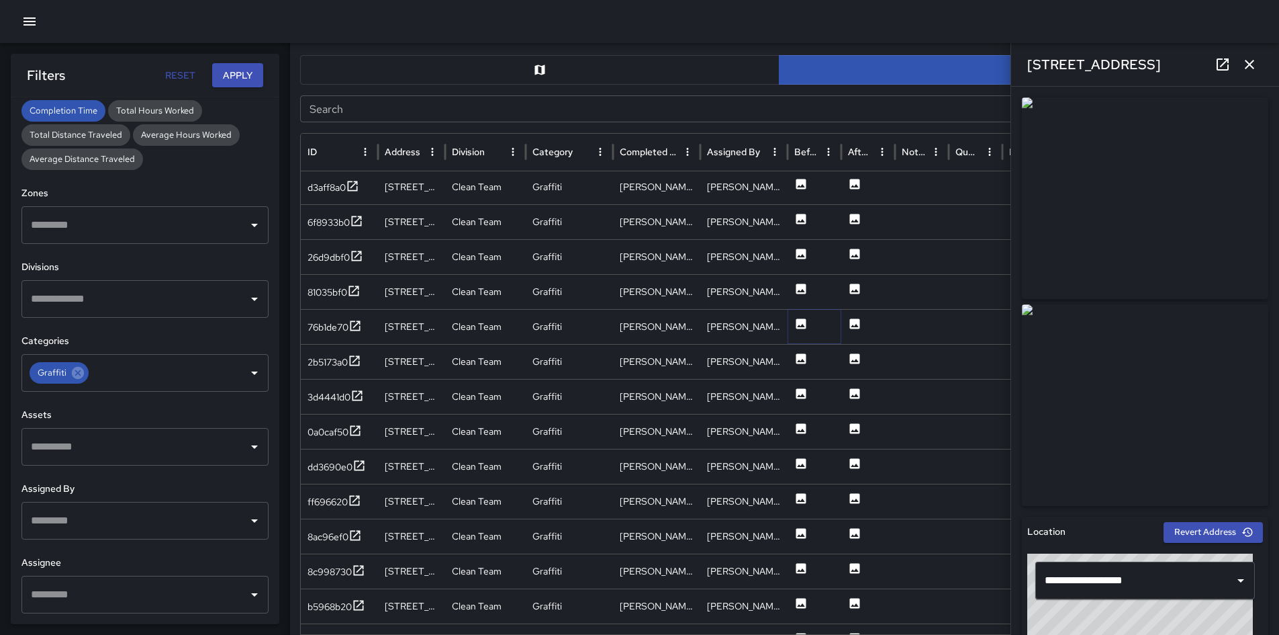
click at [807, 324] on icon at bounding box center [801, 323] width 13 height 13
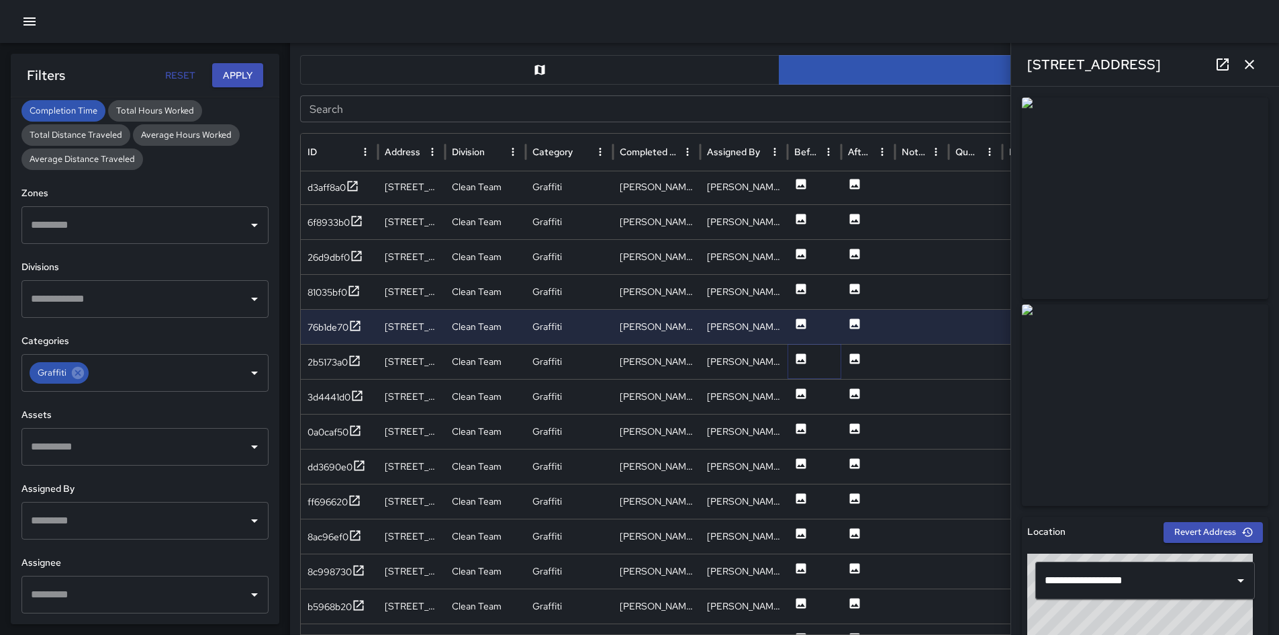
click at [799, 361] on icon at bounding box center [801, 358] width 13 height 13
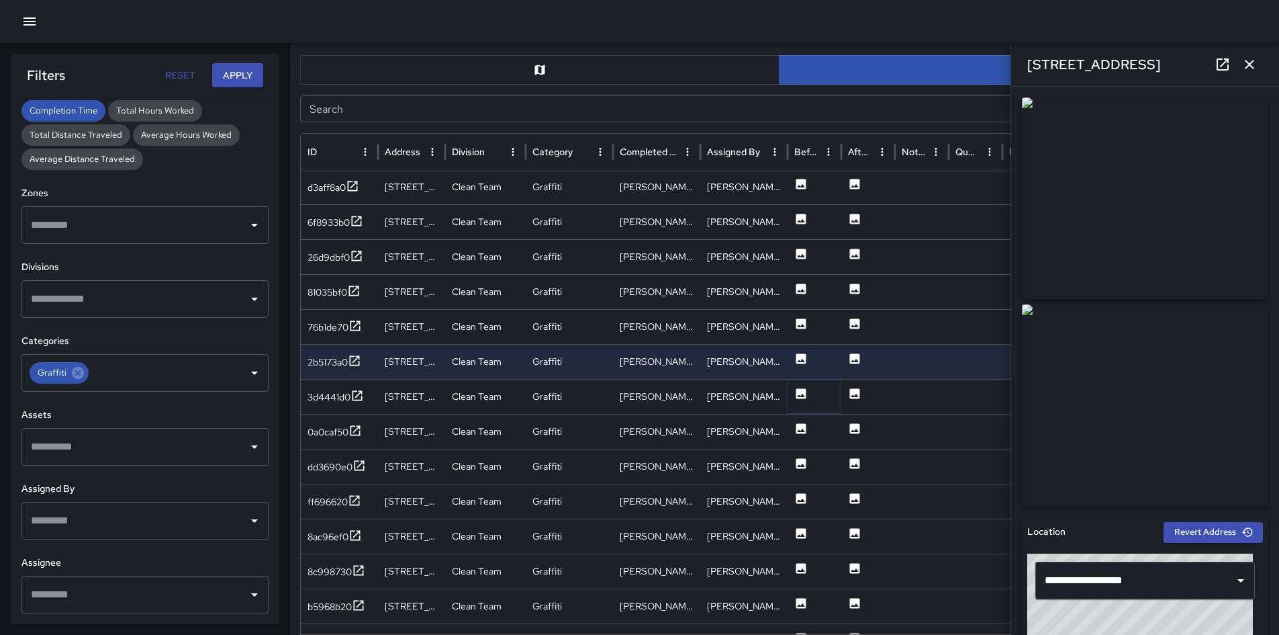
click at [801, 394] on icon at bounding box center [802, 393] width 10 height 10
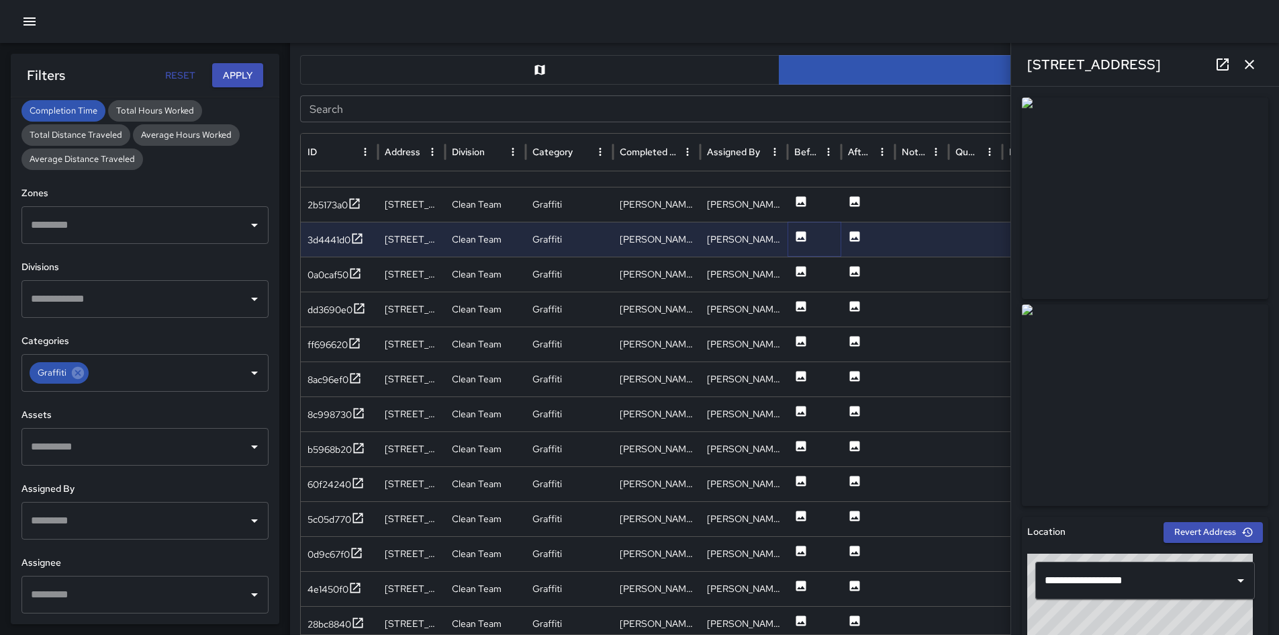
scroll to position [996, 0]
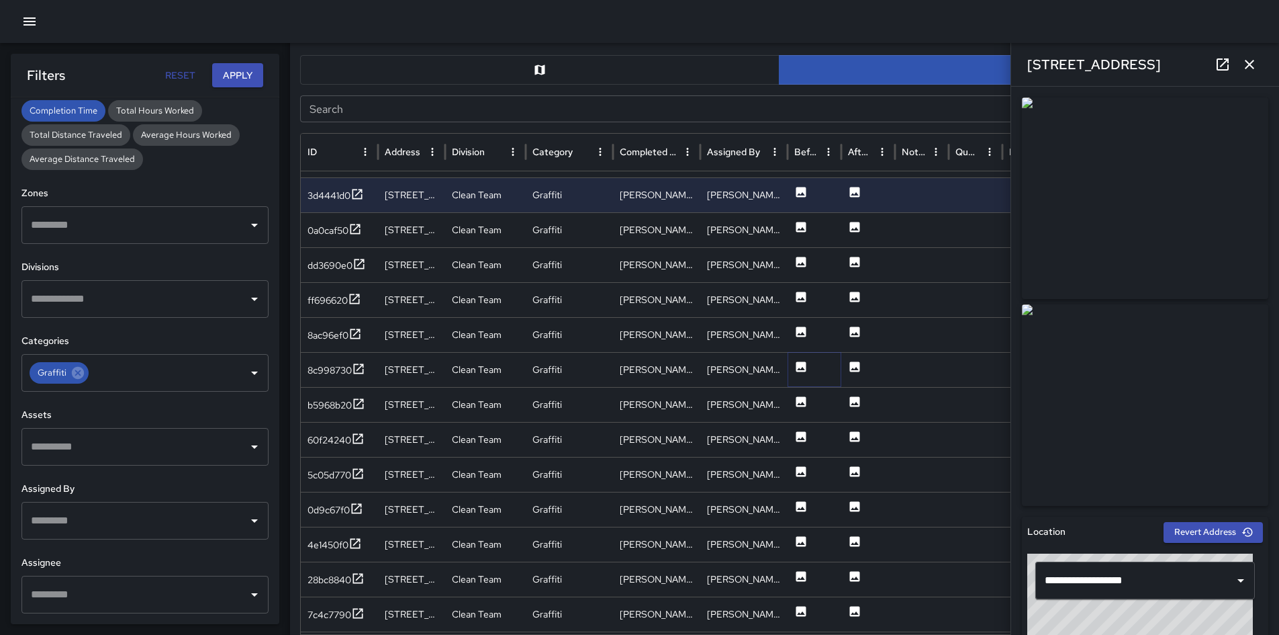
click at [801, 375] on button at bounding box center [801, 370] width 13 height 34
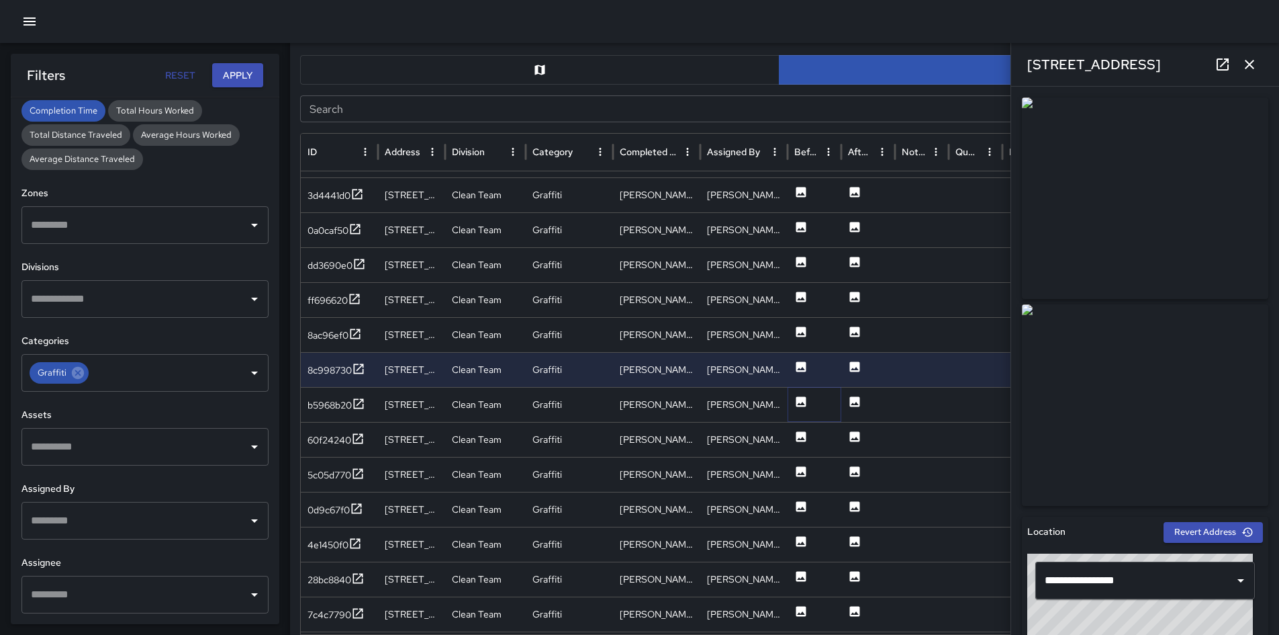
click at [805, 406] on icon at bounding box center [802, 401] width 10 height 10
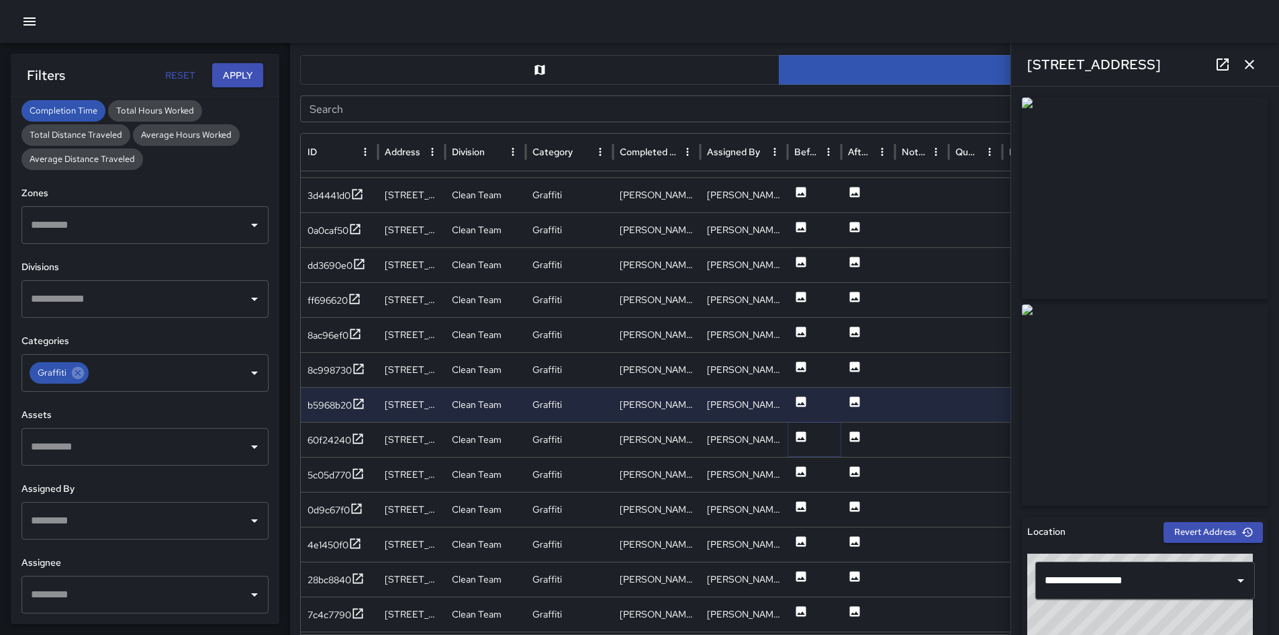
click at [800, 442] on icon at bounding box center [801, 436] width 13 height 13
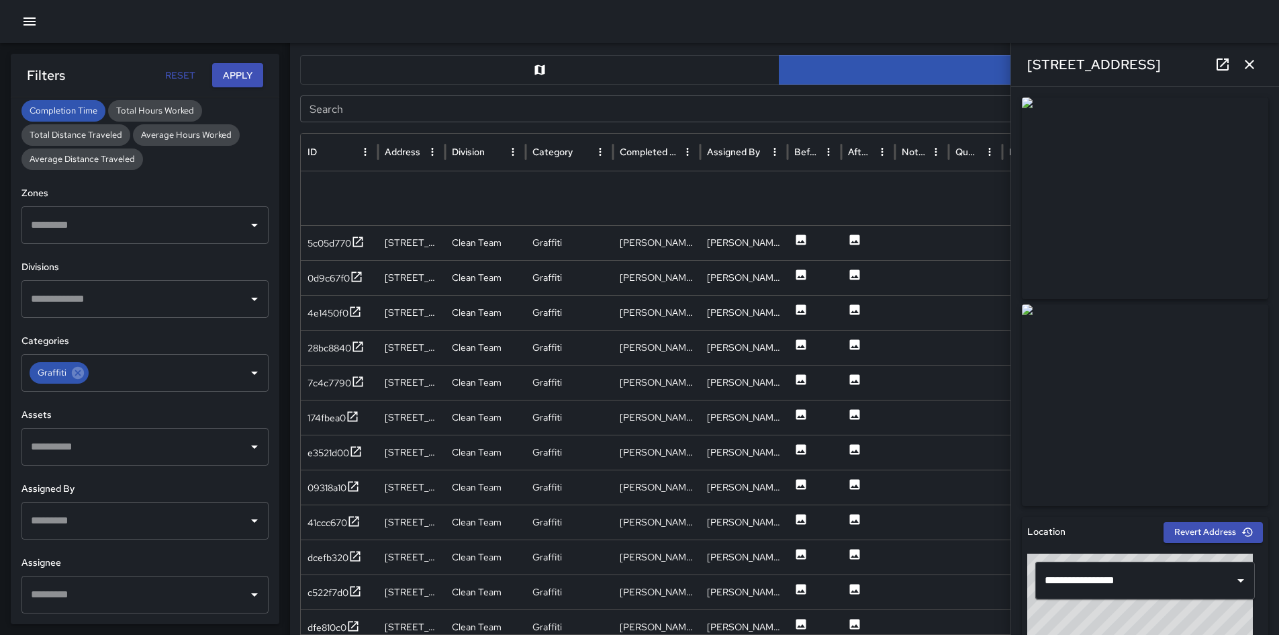
scroll to position [1306, 0]
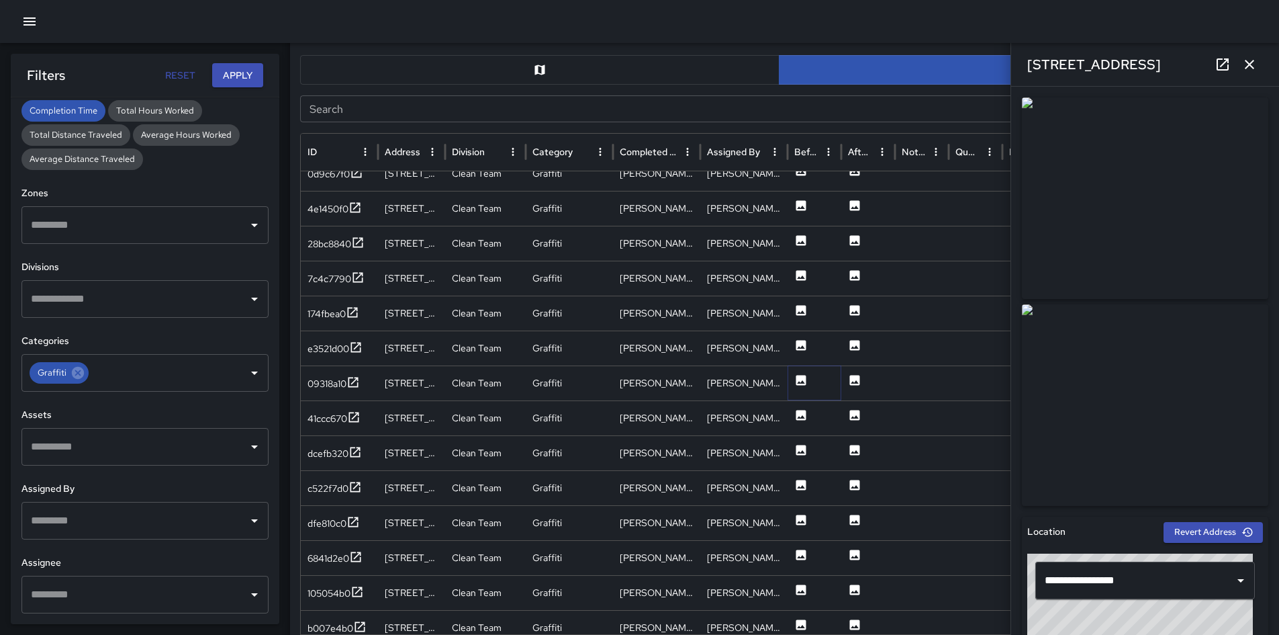
click at [803, 380] on icon at bounding box center [801, 379] width 13 height 13
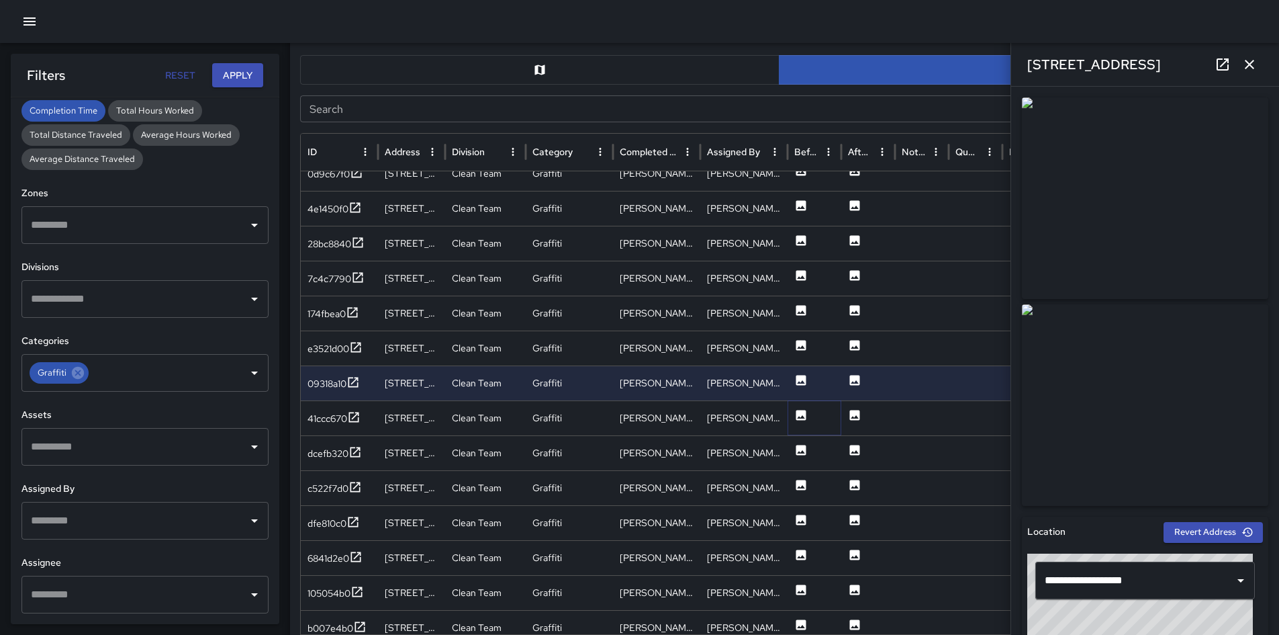
click at [803, 416] on icon at bounding box center [801, 414] width 13 height 13
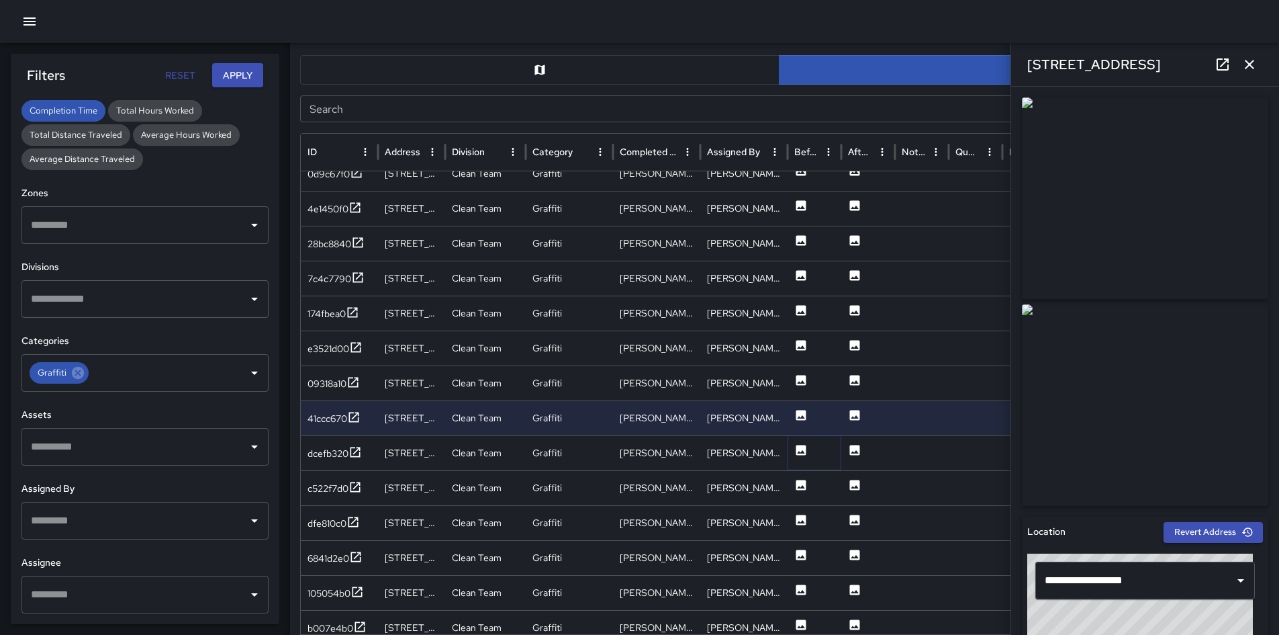
click at [801, 451] on icon at bounding box center [802, 450] width 10 height 10
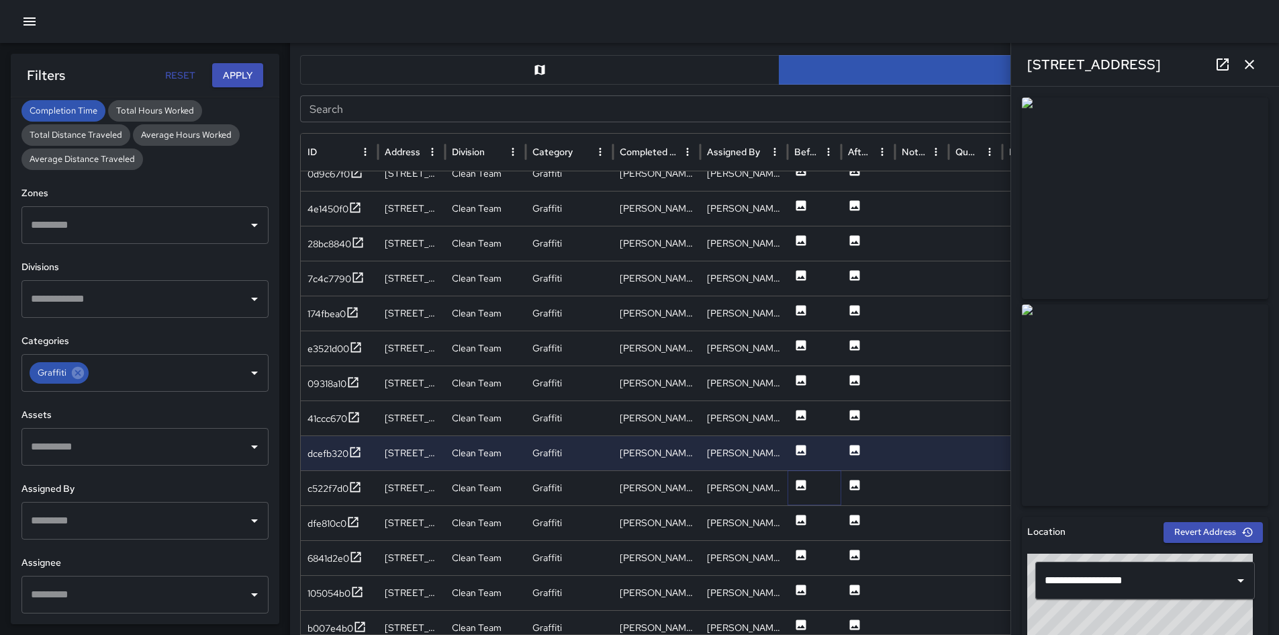
drag, startPoint x: 806, startPoint y: 492, endPoint x: 806, endPoint y: 473, distance: 18.8
click at [807, 491] on button at bounding box center [801, 488] width 13 height 34
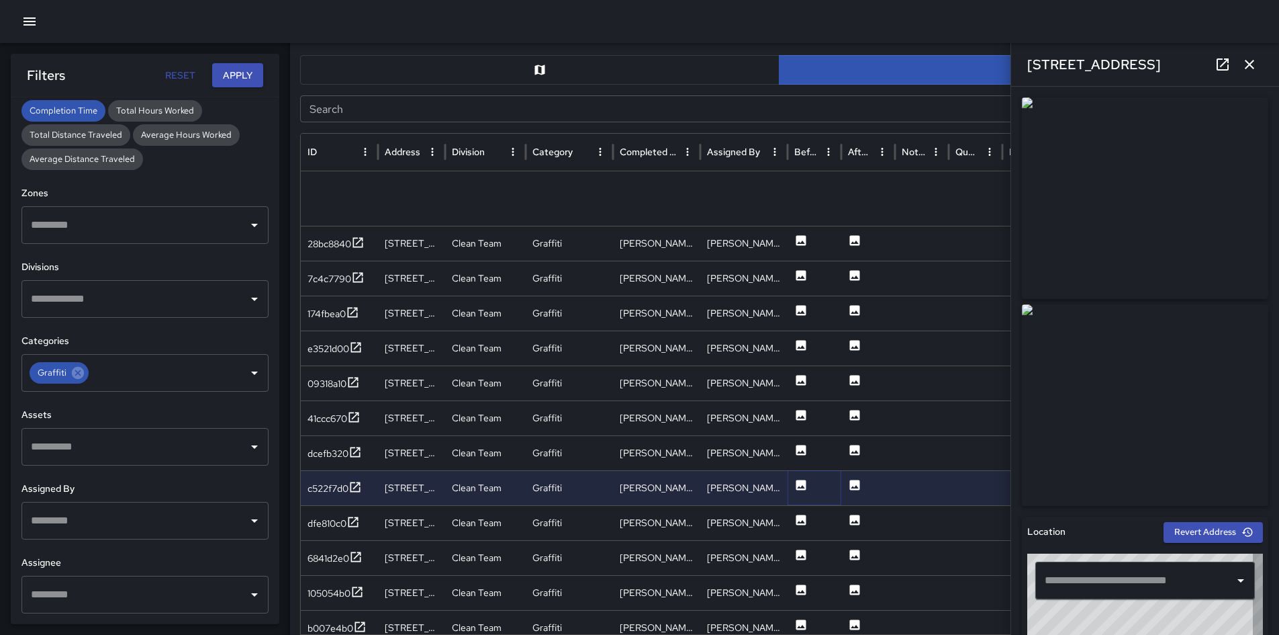
type input "**********"
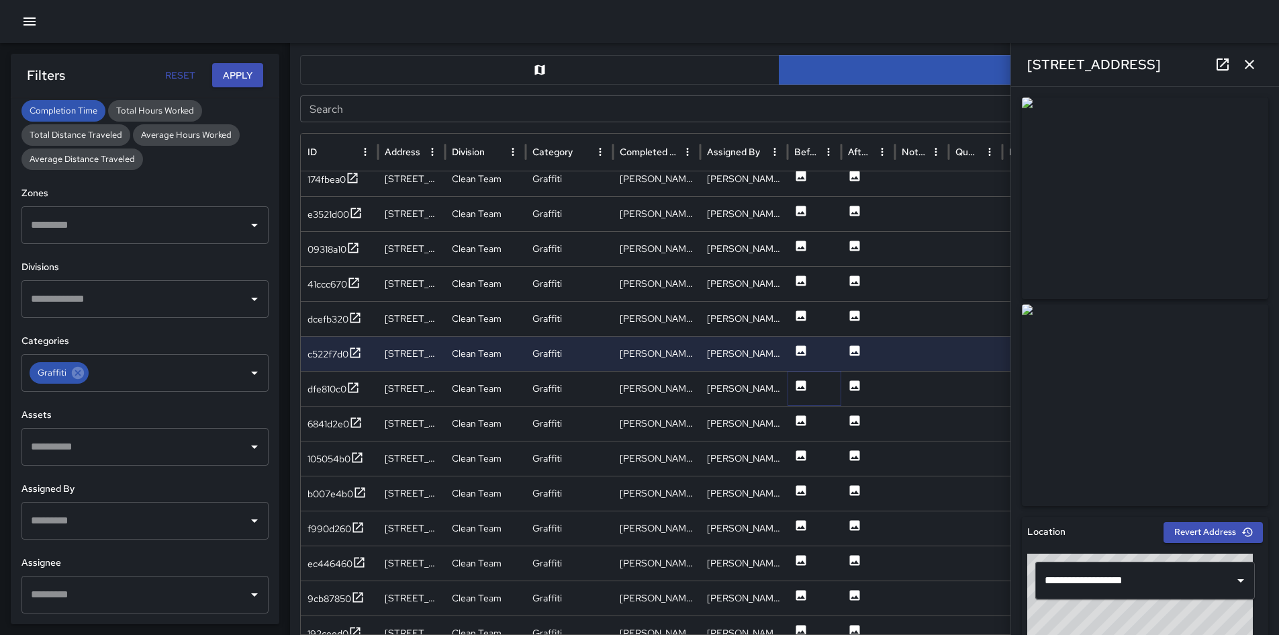
click at [797, 392] on icon at bounding box center [801, 385] width 13 height 13
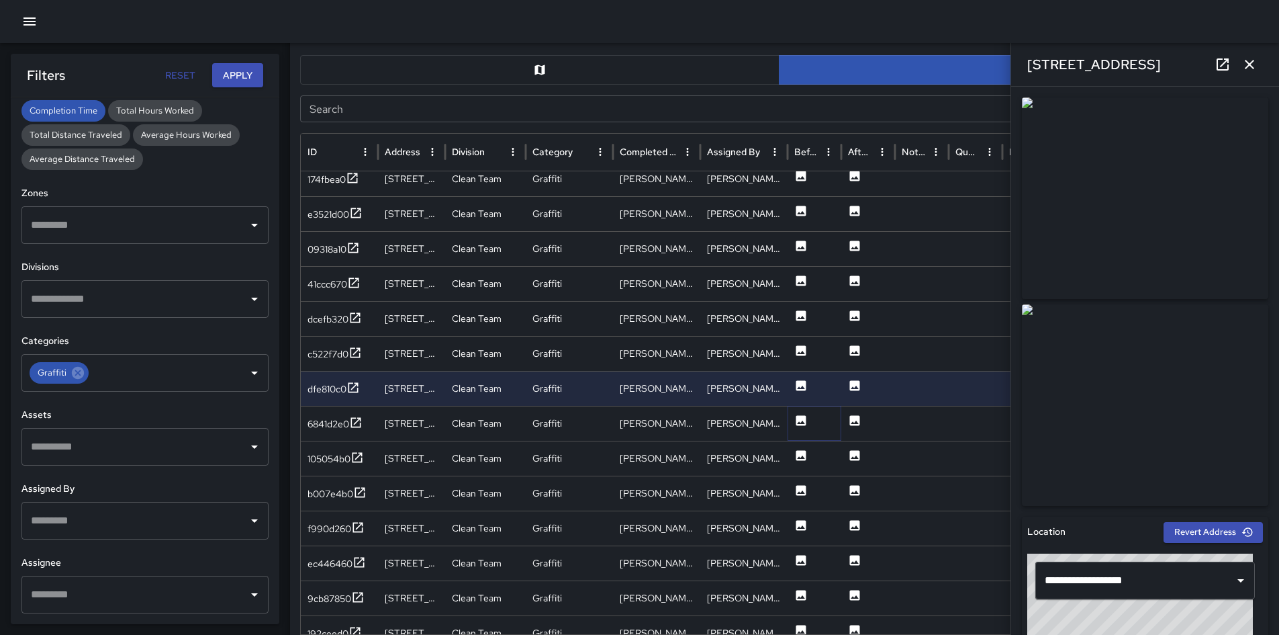
click at [803, 419] on icon at bounding box center [802, 420] width 10 height 10
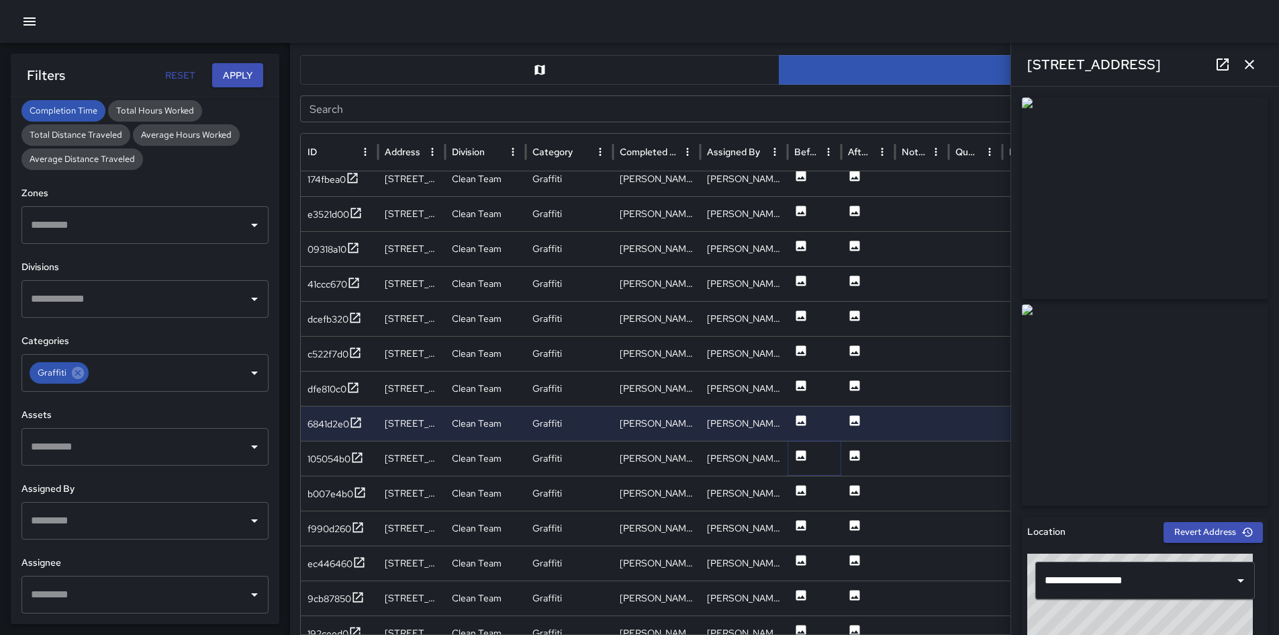
click at [801, 457] on icon at bounding box center [801, 455] width 13 height 13
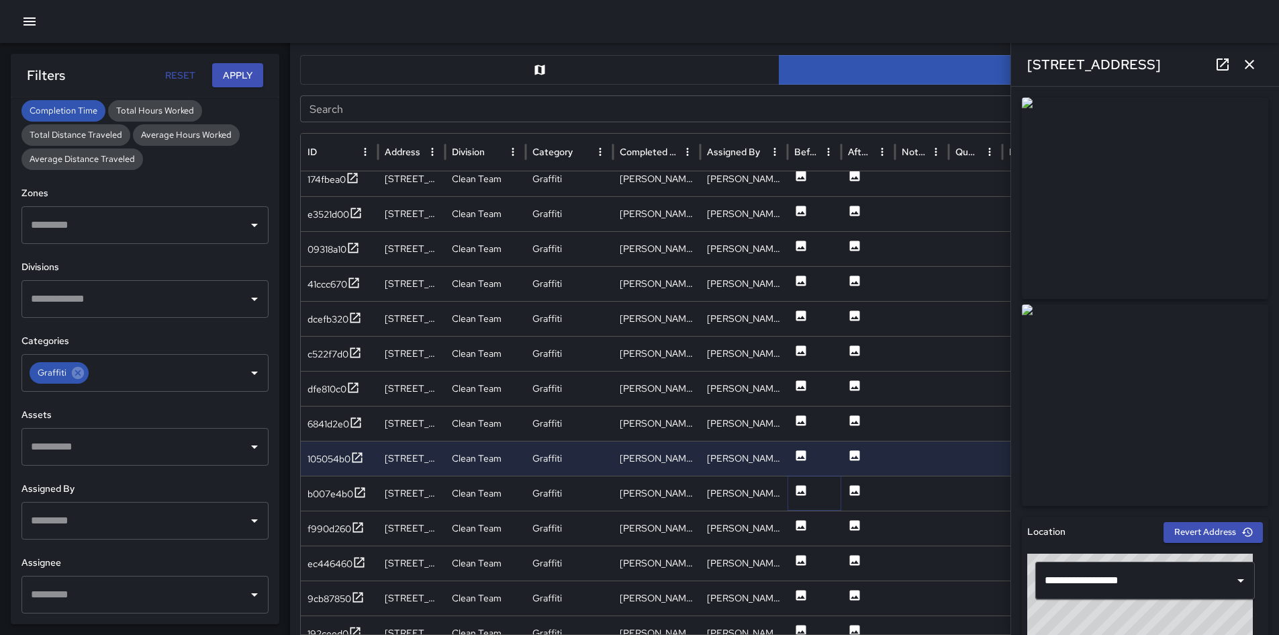
click at [803, 494] on icon at bounding box center [802, 490] width 10 height 10
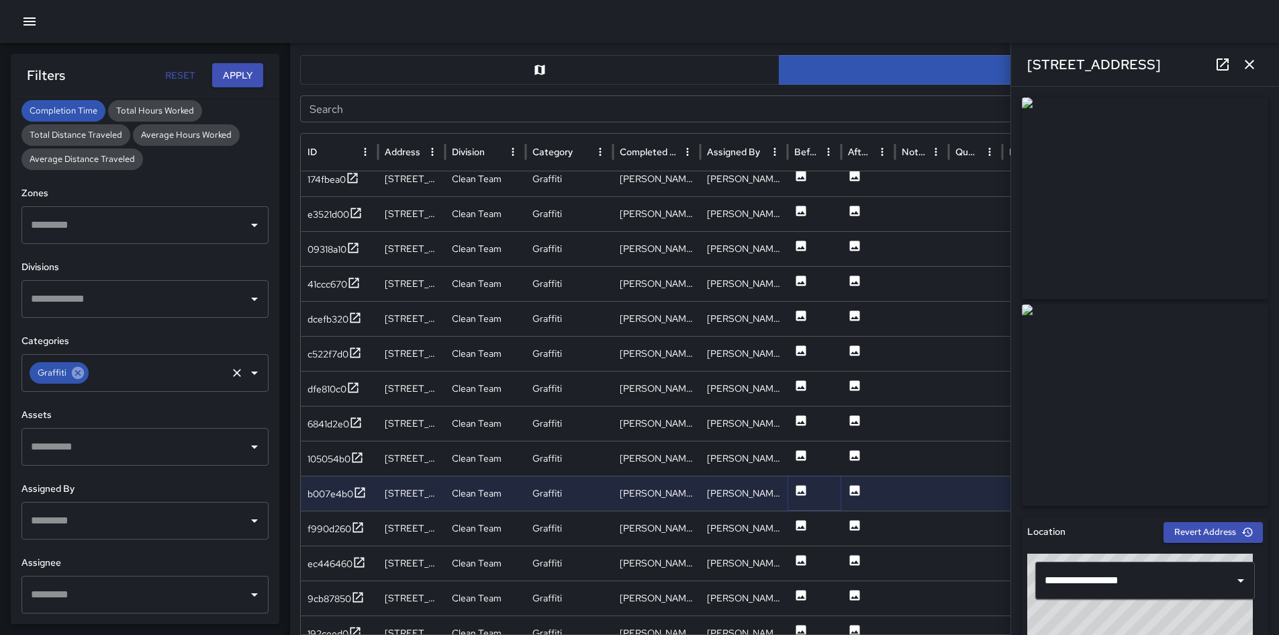
click at [79, 376] on icon at bounding box center [78, 373] width 12 height 12
click at [223, 69] on button "Apply" at bounding box center [237, 75] width 51 height 25
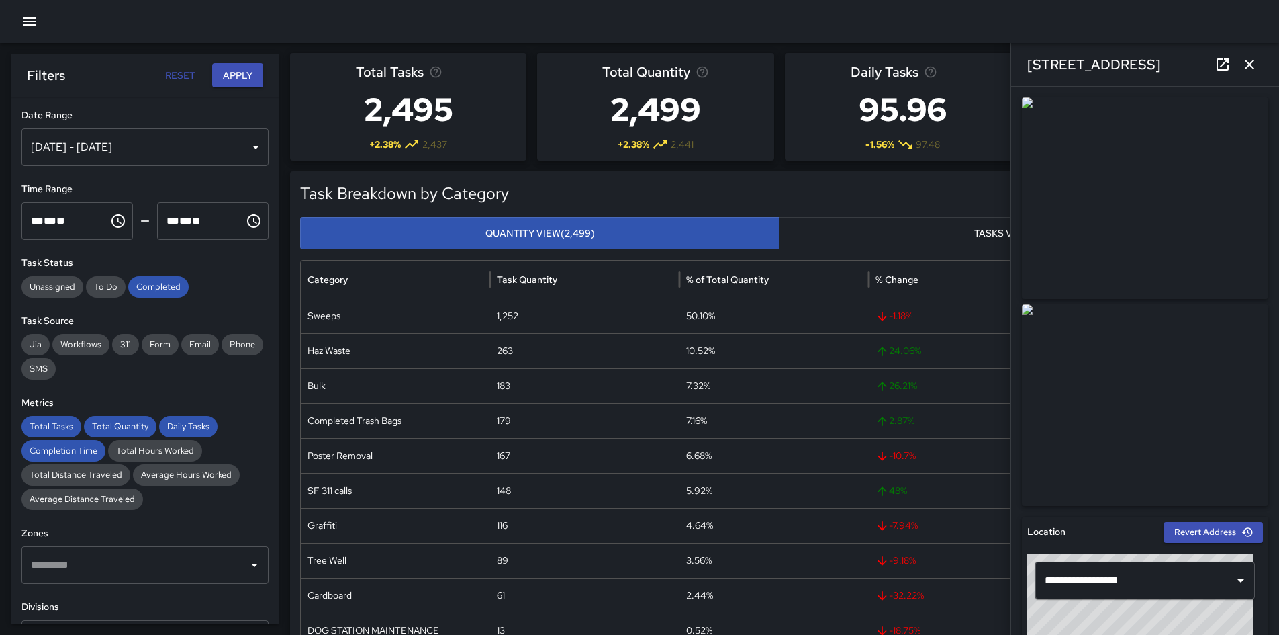
scroll to position [0, 0]
